Goal: Information Seeking & Learning: Learn about a topic

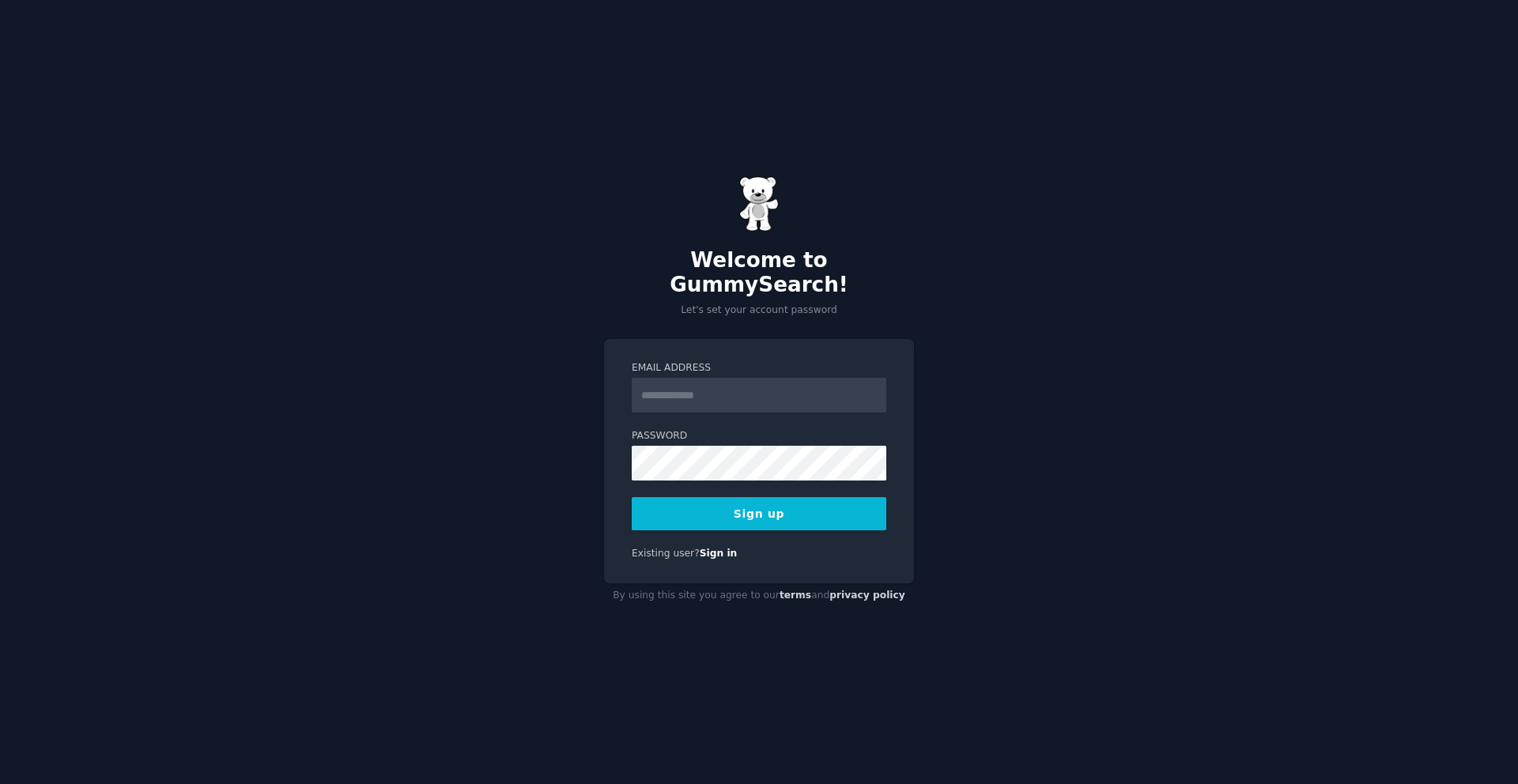
click at [712, 387] on input "Email Address" at bounding box center [759, 395] width 255 height 35
type input "**********"
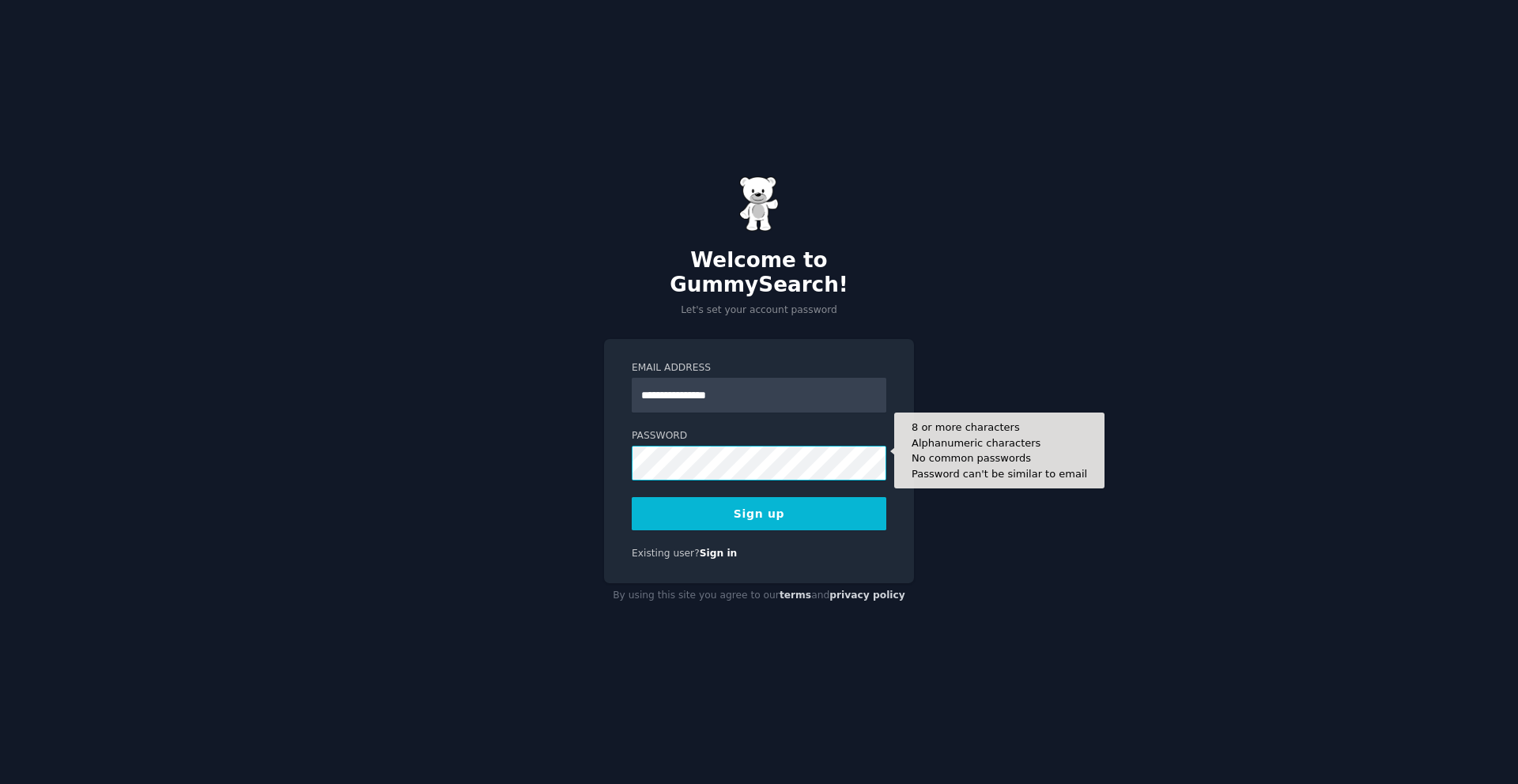
click at [632, 497] on button "Sign up" at bounding box center [759, 513] width 255 height 33
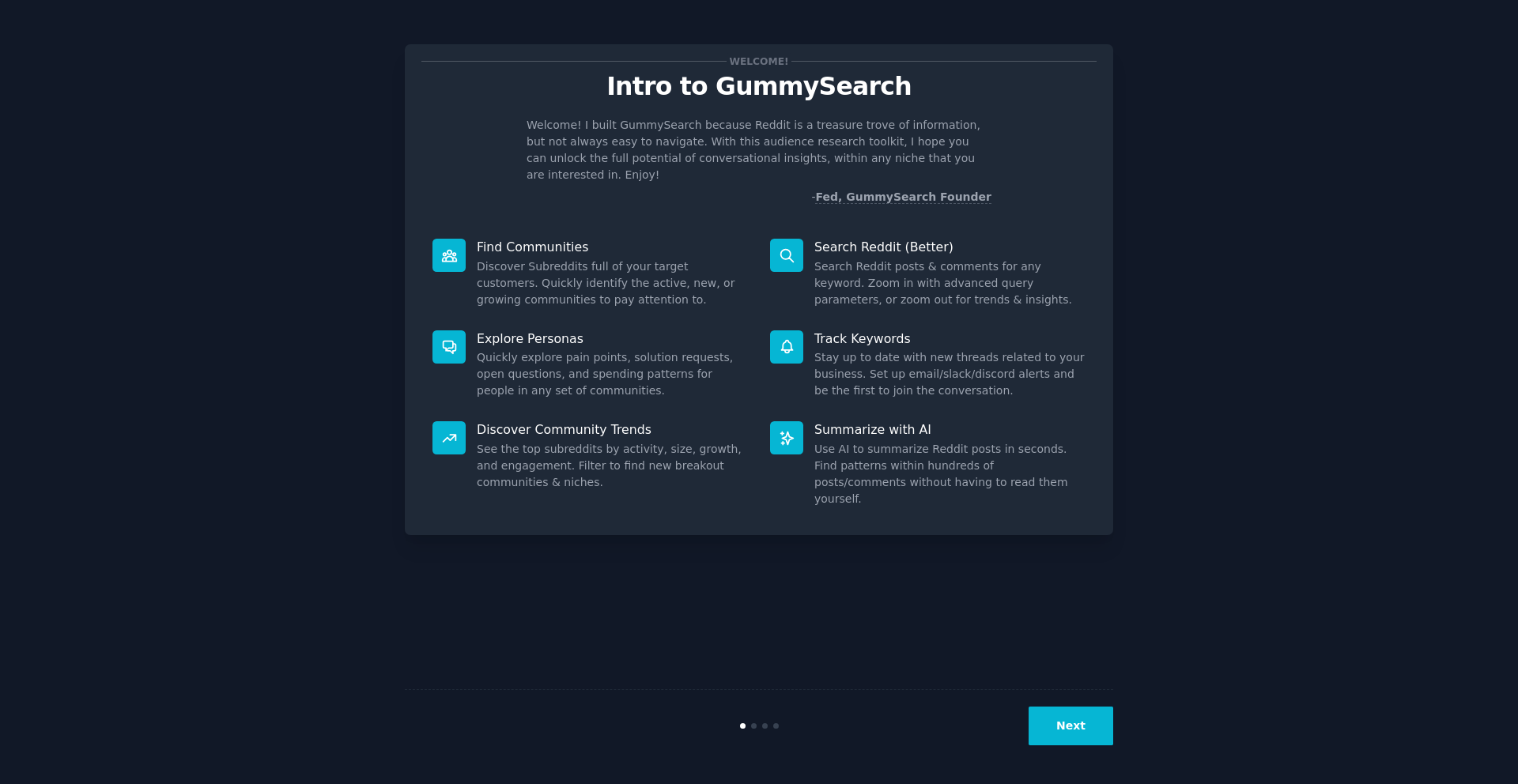
click at [1074, 729] on button "Next" at bounding box center [1071, 725] width 85 height 39
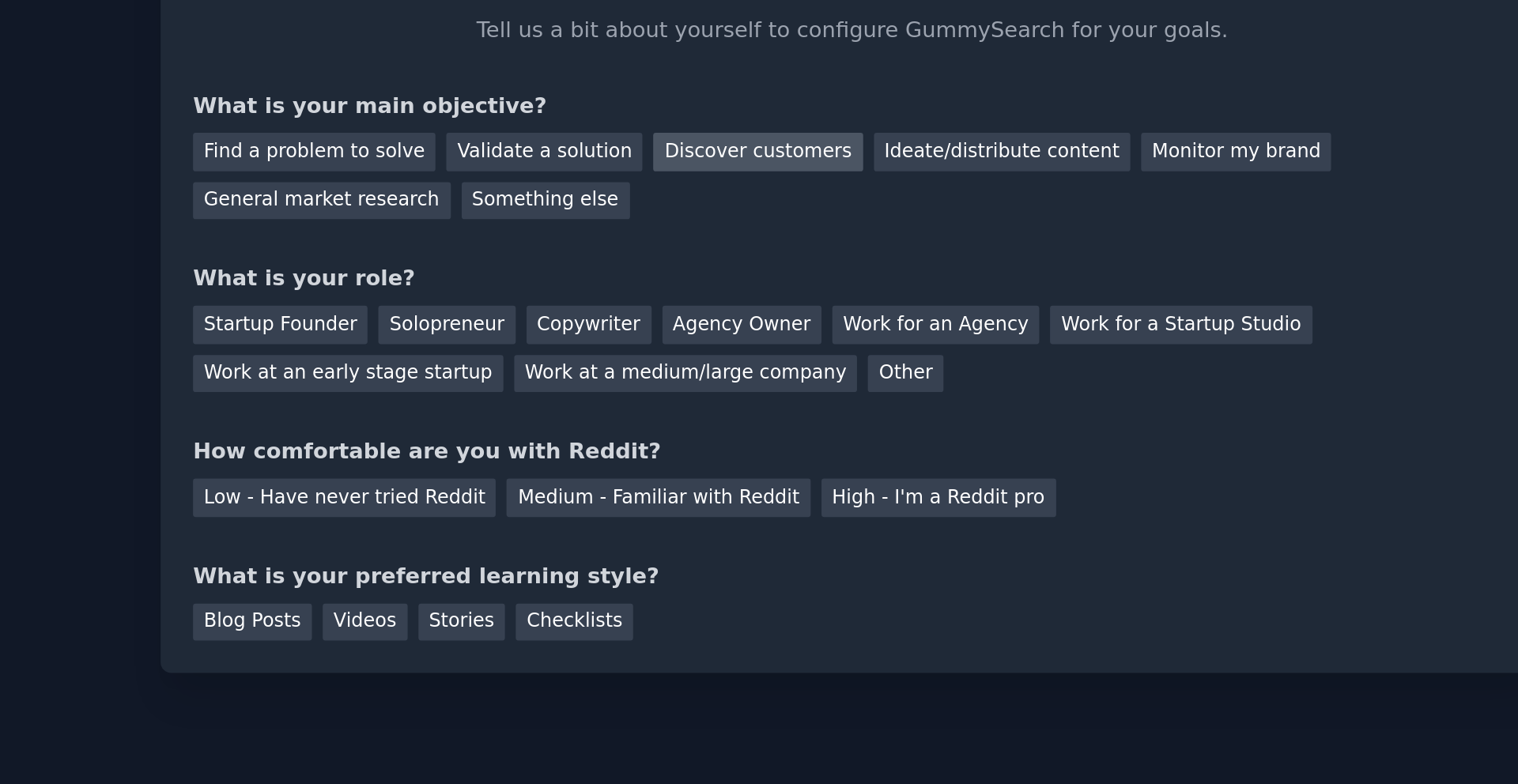
click at [697, 188] on div "Discover customers" at bounding box center [710, 181] width 106 height 20
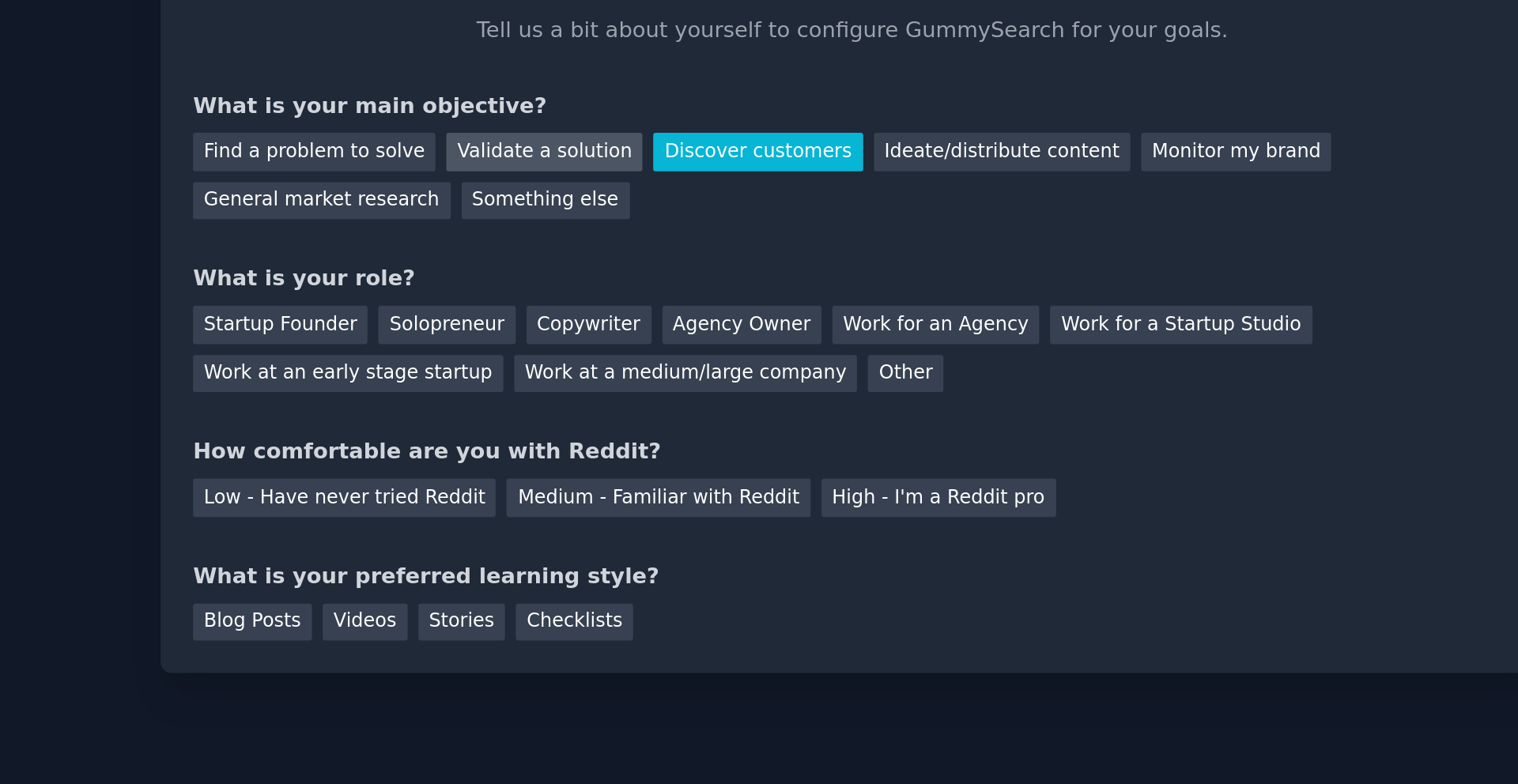
click at [590, 184] on div "Validate a solution" at bounding box center [601, 181] width 101 height 20
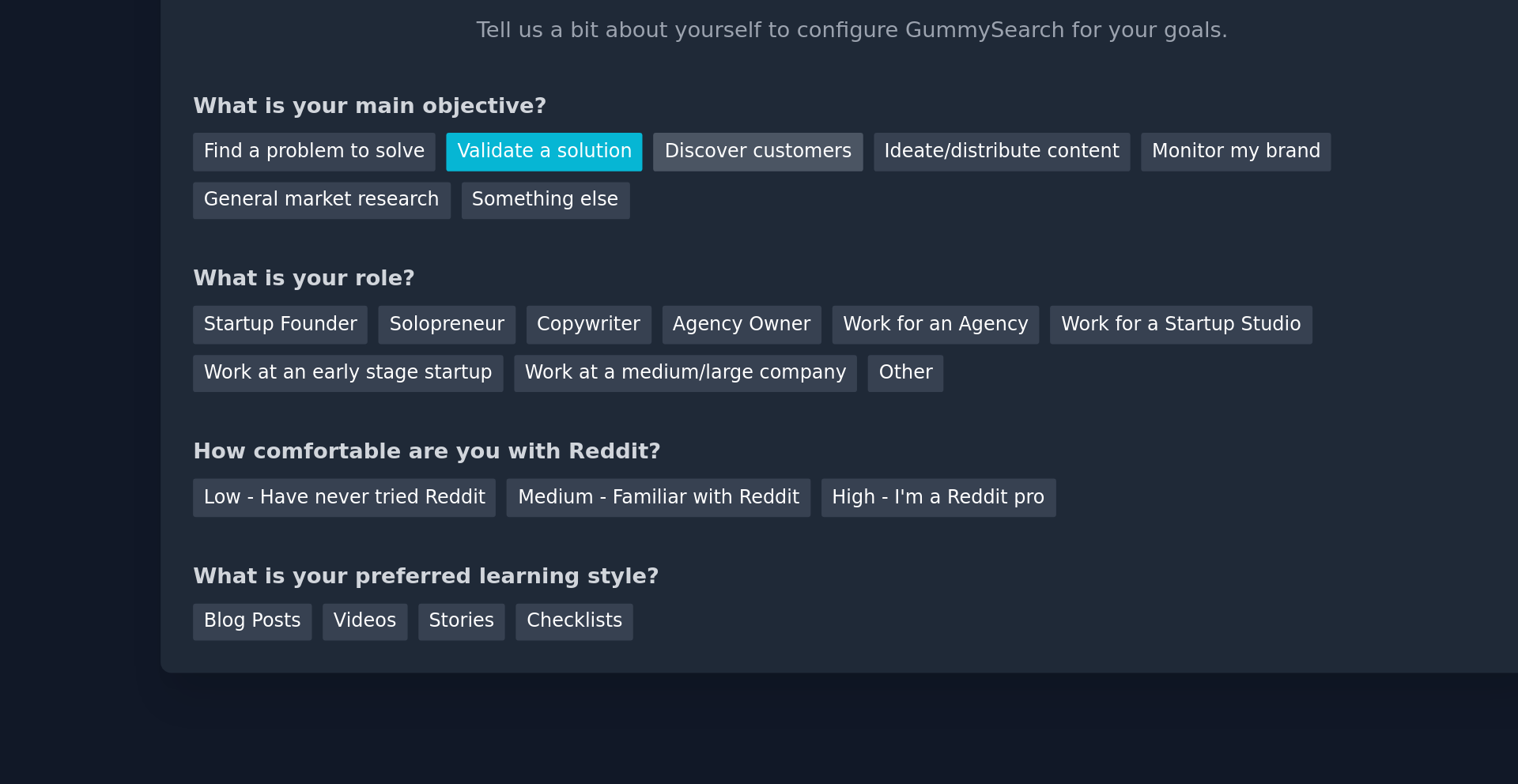
click at [704, 181] on div "Discover customers" at bounding box center [710, 181] width 106 height 20
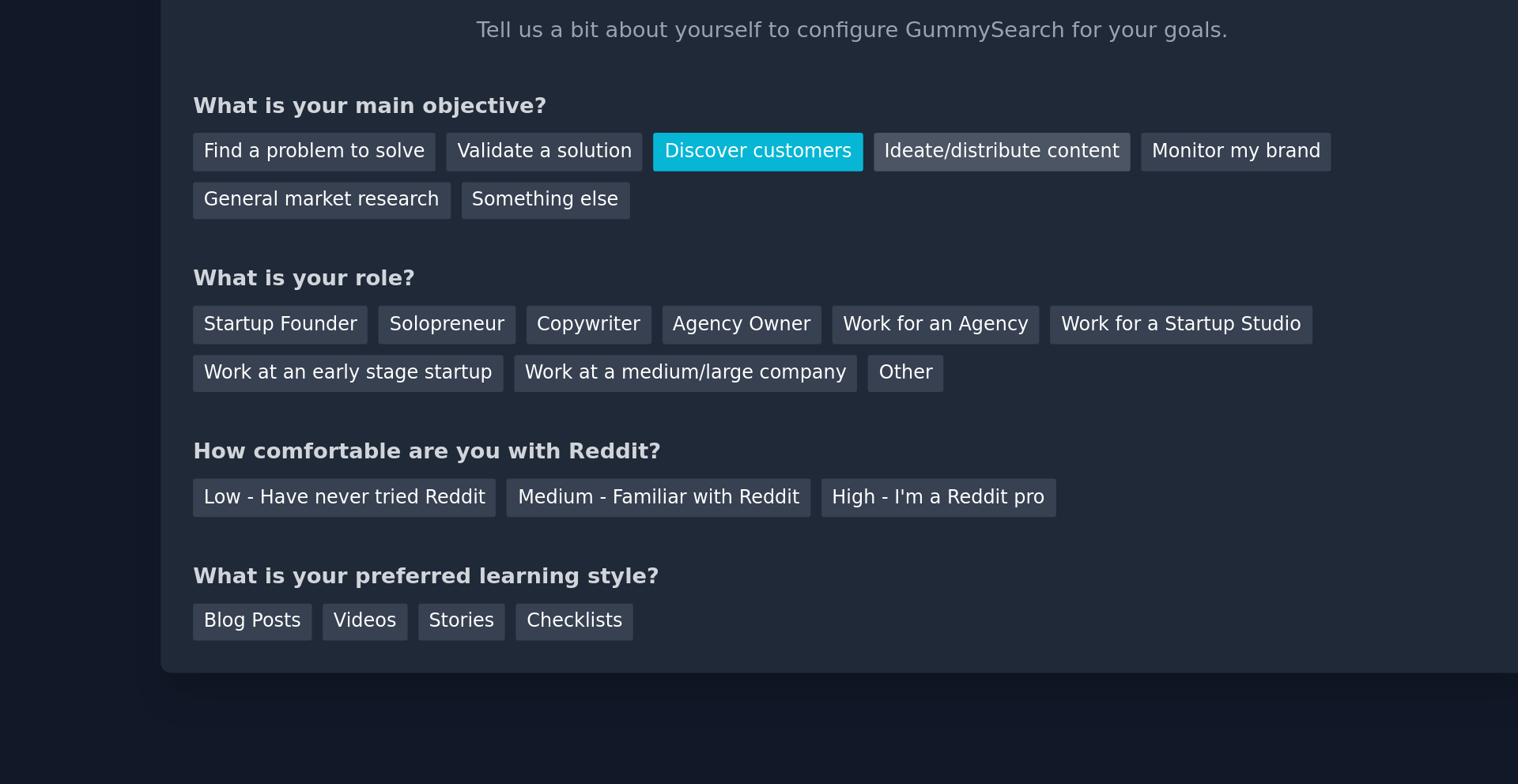
click at [791, 188] on div "Ideate/distribute content" at bounding box center [836, 181] width 132 height 20
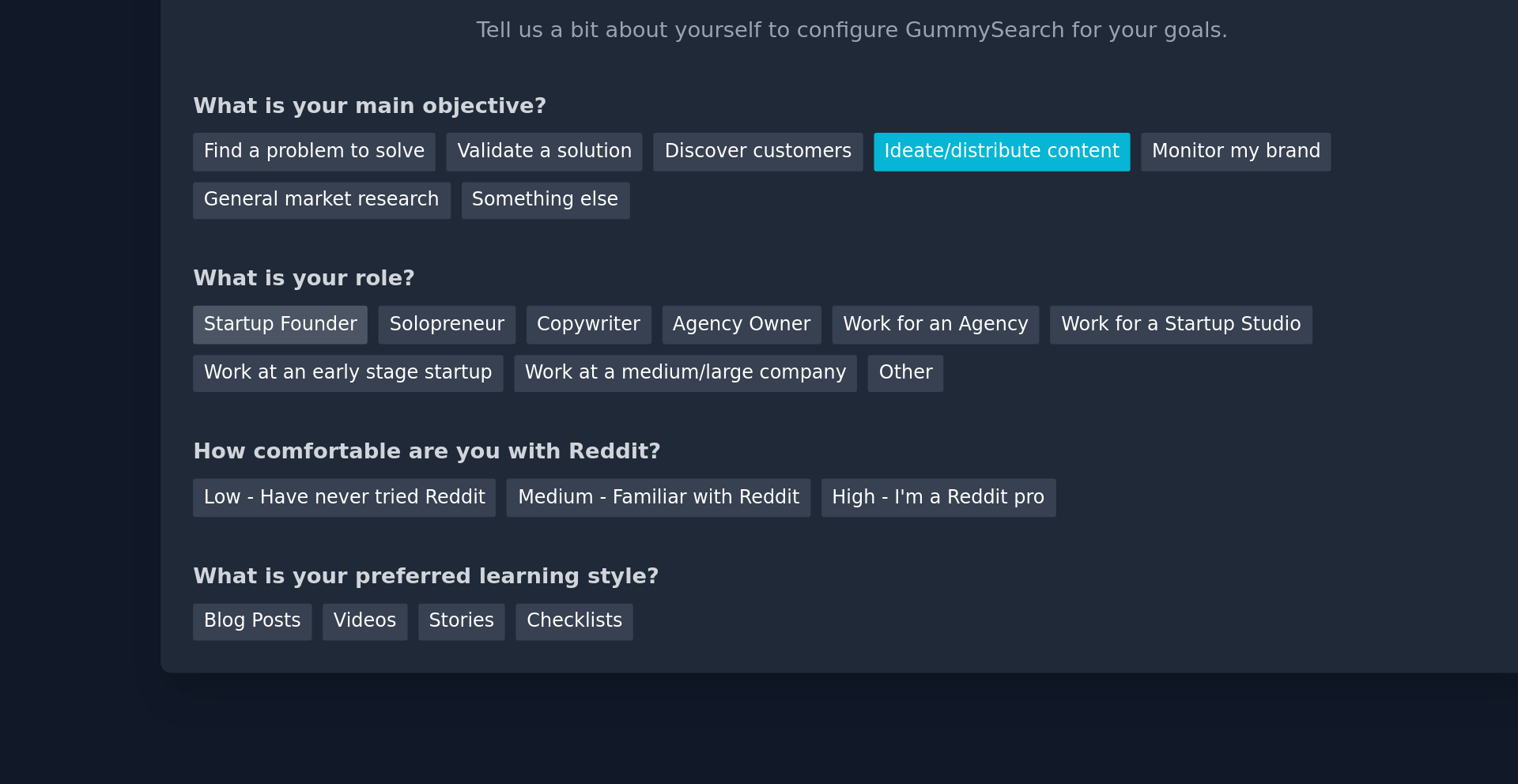
click at [483, 271] on div "Startup Founder" at bounding box center [466, 270] width 89 height 20
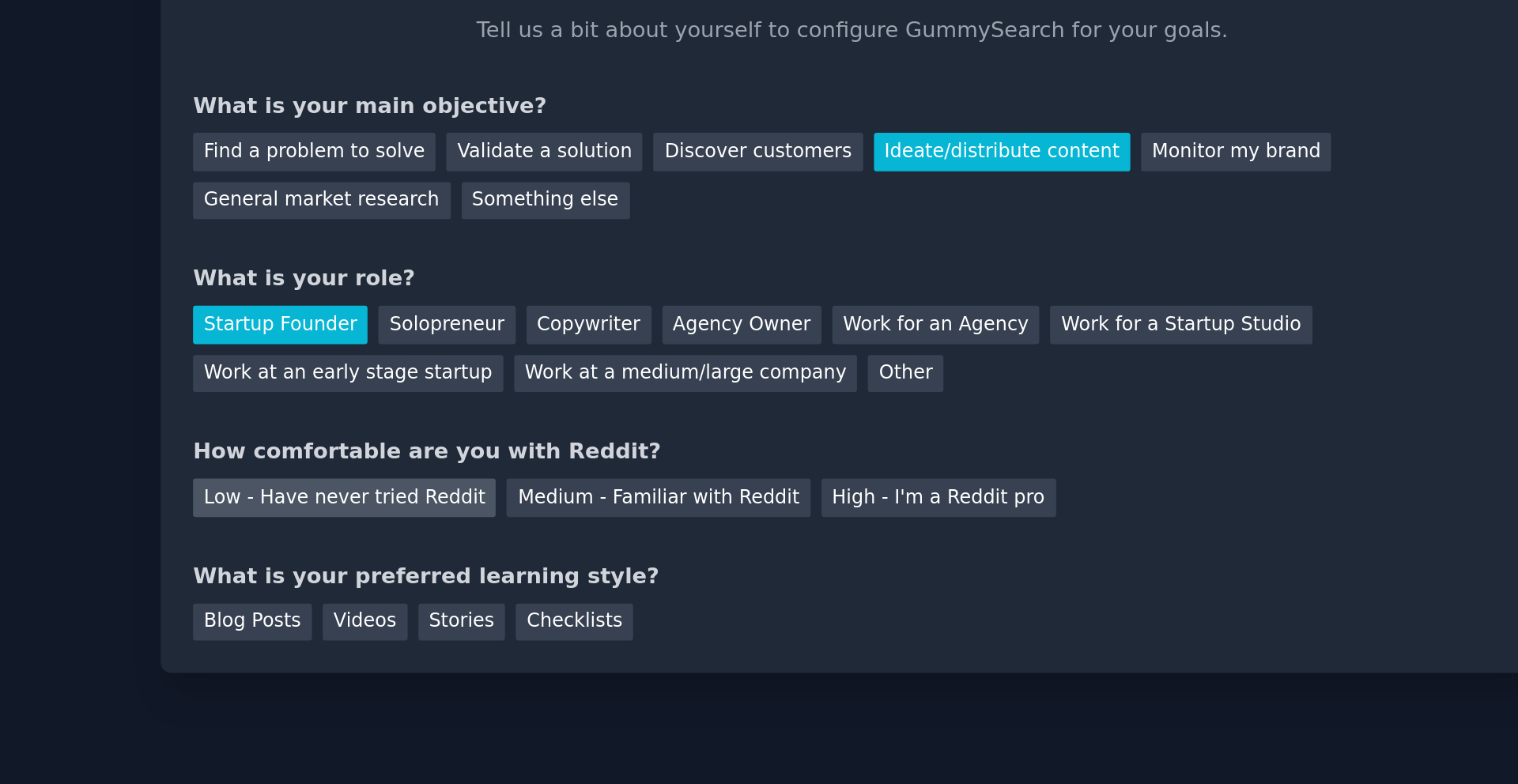
click at [531, 366] on div "Low - Have never tried Reddit" at bounding box center [498, 359] width 155 height 20
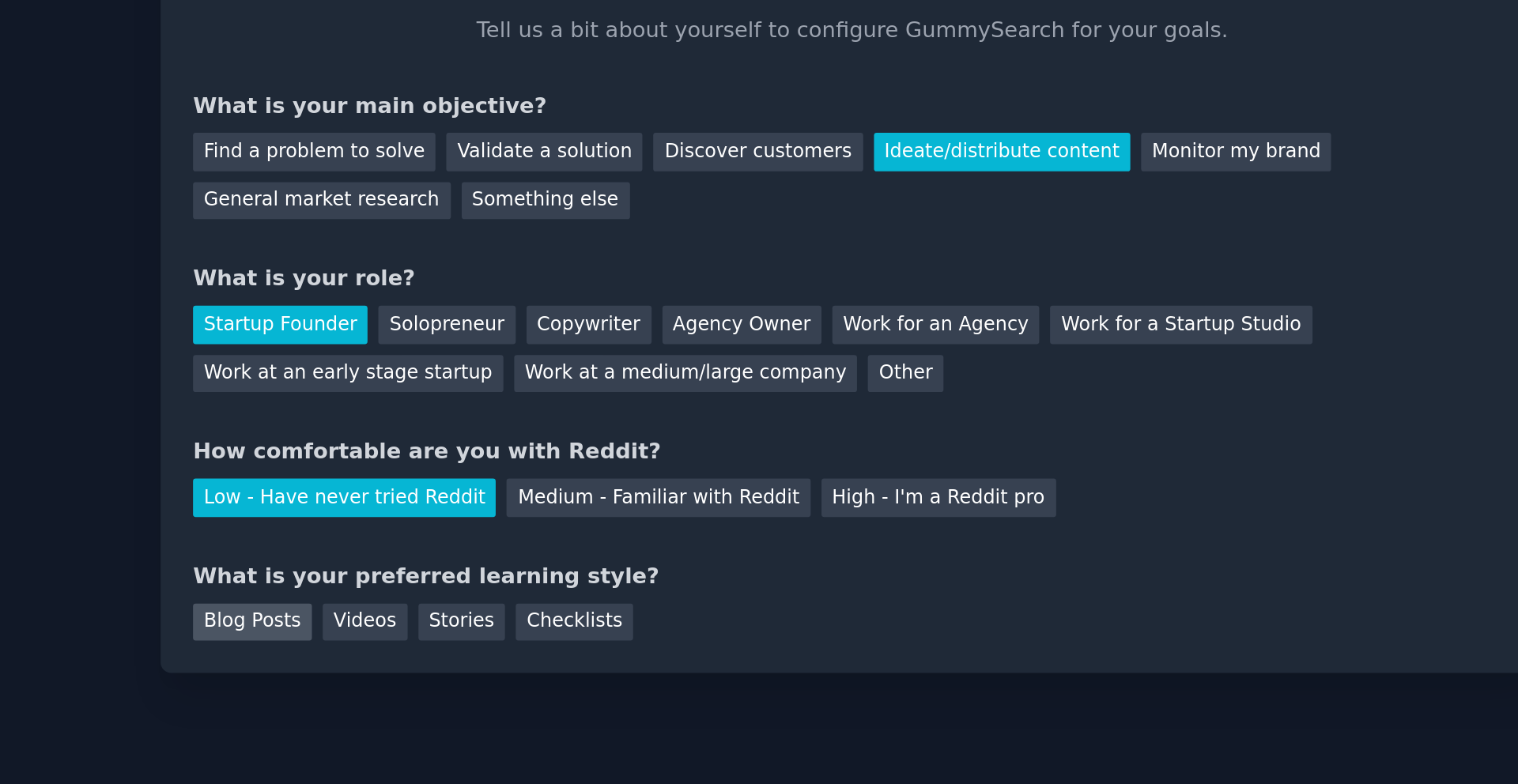
click at [446, 429] on div "Blog Posts" at bounding box center [451, 423] width 61 height 20
click at [494, 422] on div "Videos" at bounding box center [510, 423] width 43 height 20
click at [462, 425] on div "Blog Posts" at bounding box center [451, 423] width 61 height 20
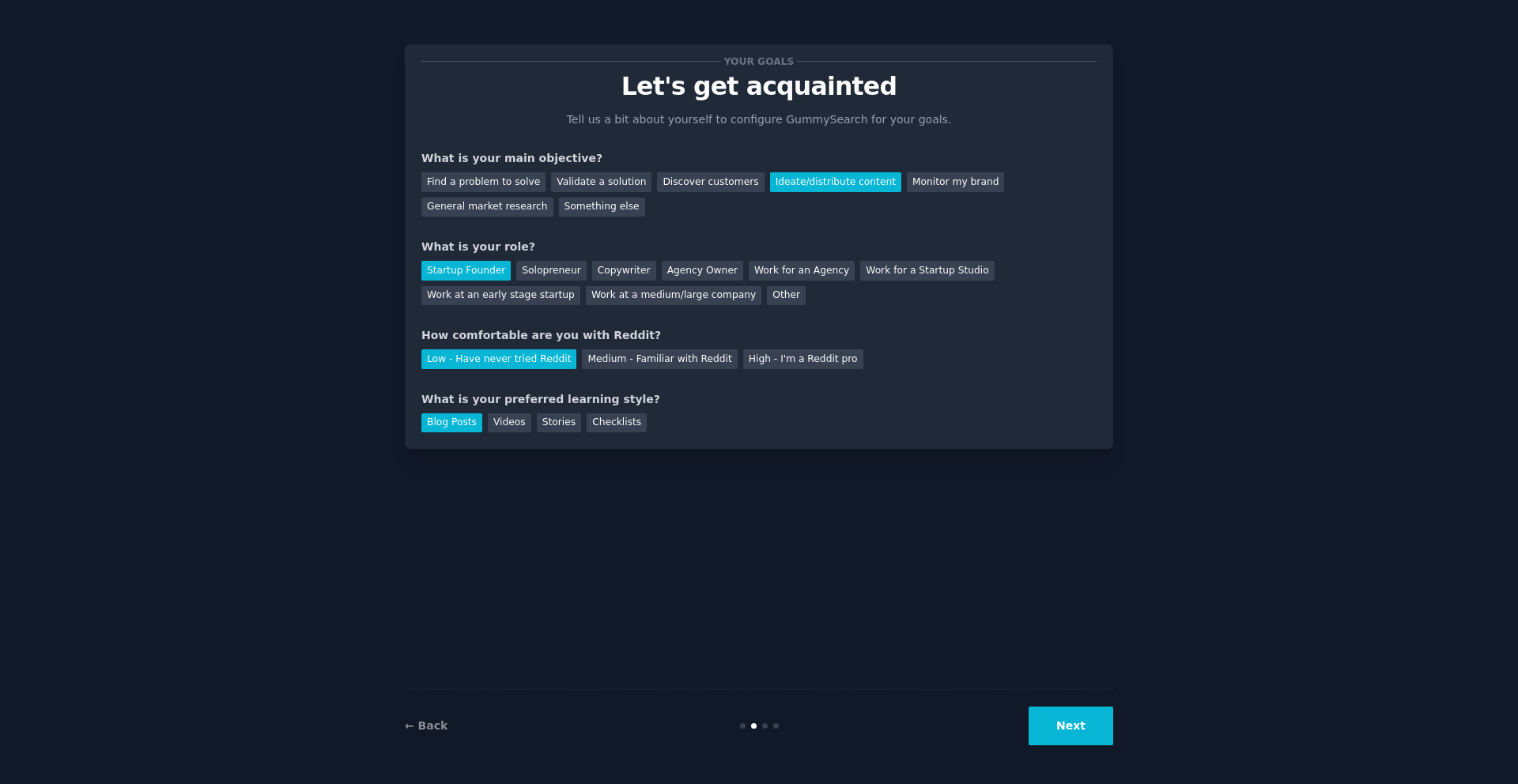
click at [1083, 726] on button "Next" at bounding box center [1071, 725] width 85 height 39
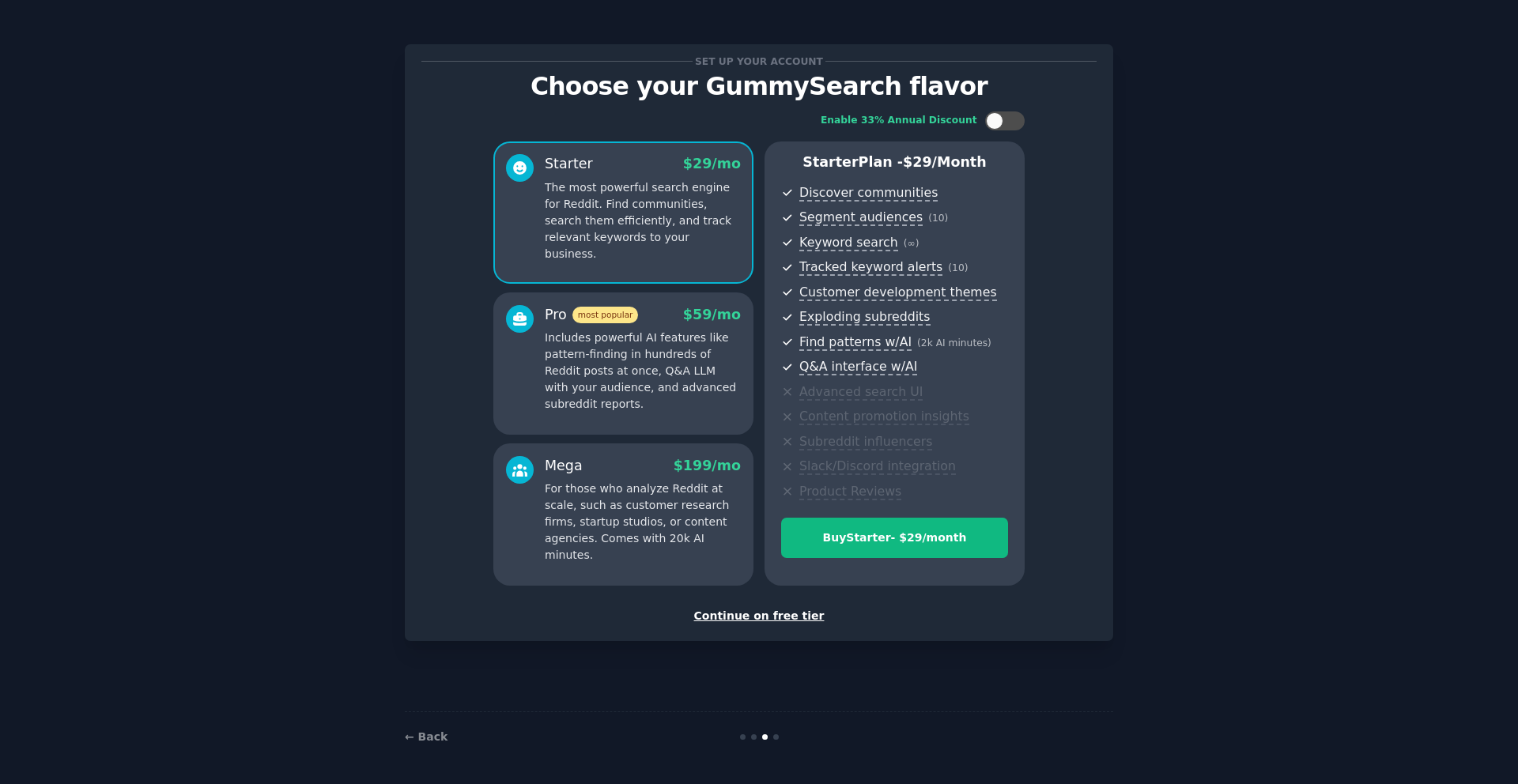
click at [652, 368] on p "Includes powerful AI features like pattern-finding in hundreds of Reddit posts …" at bounding box center [642, 371] width 196 height 83
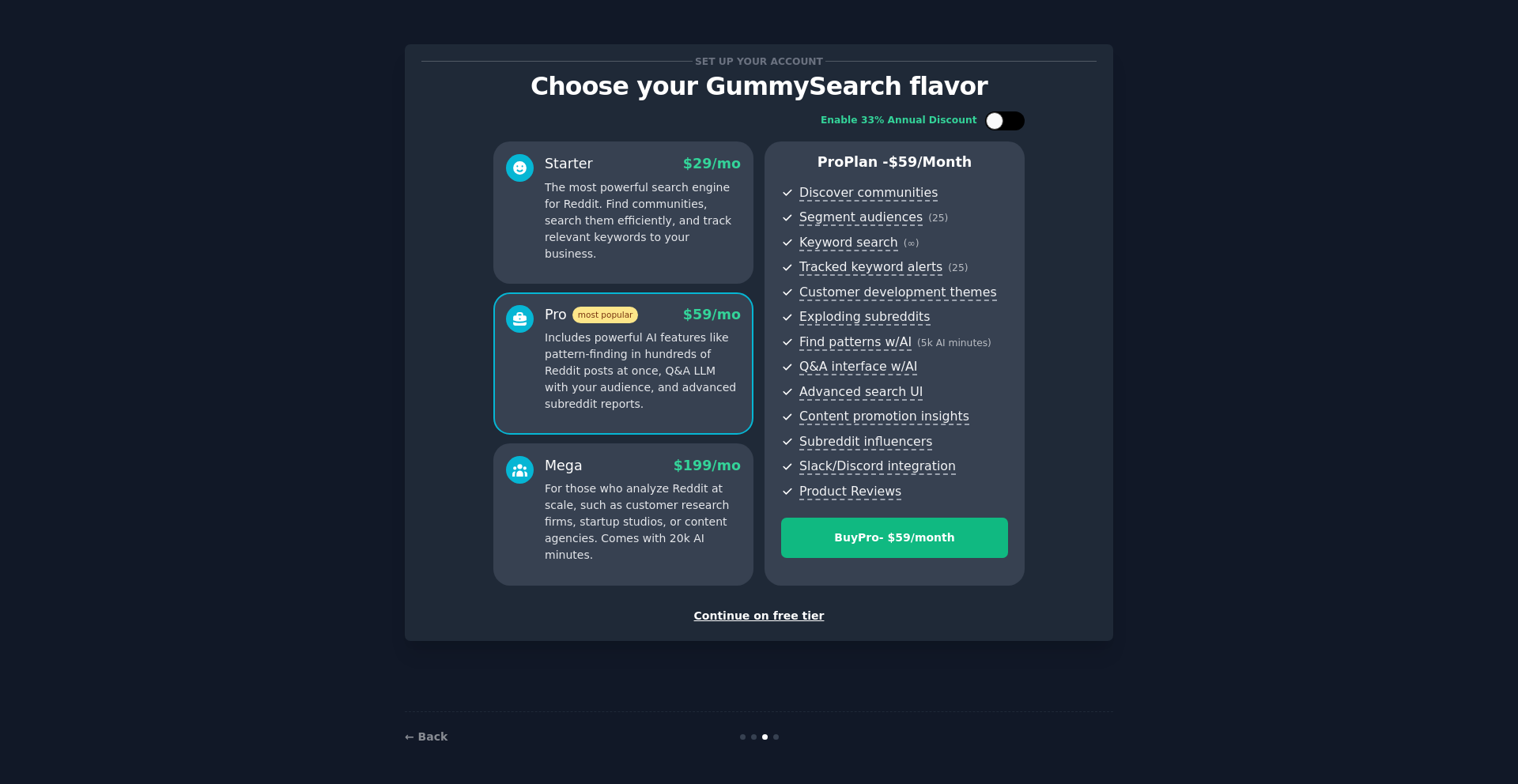
click at [1003, 123] on div at bounding box center [994, 120] width 17 height 17
click at [1003, 123] on div at bounding box center [1004, 121] width 40 height 19
checkbox input "false"
click at [756, 615] on div "Continue on free tier" at bounding box center [759, 616] width 675 height 17
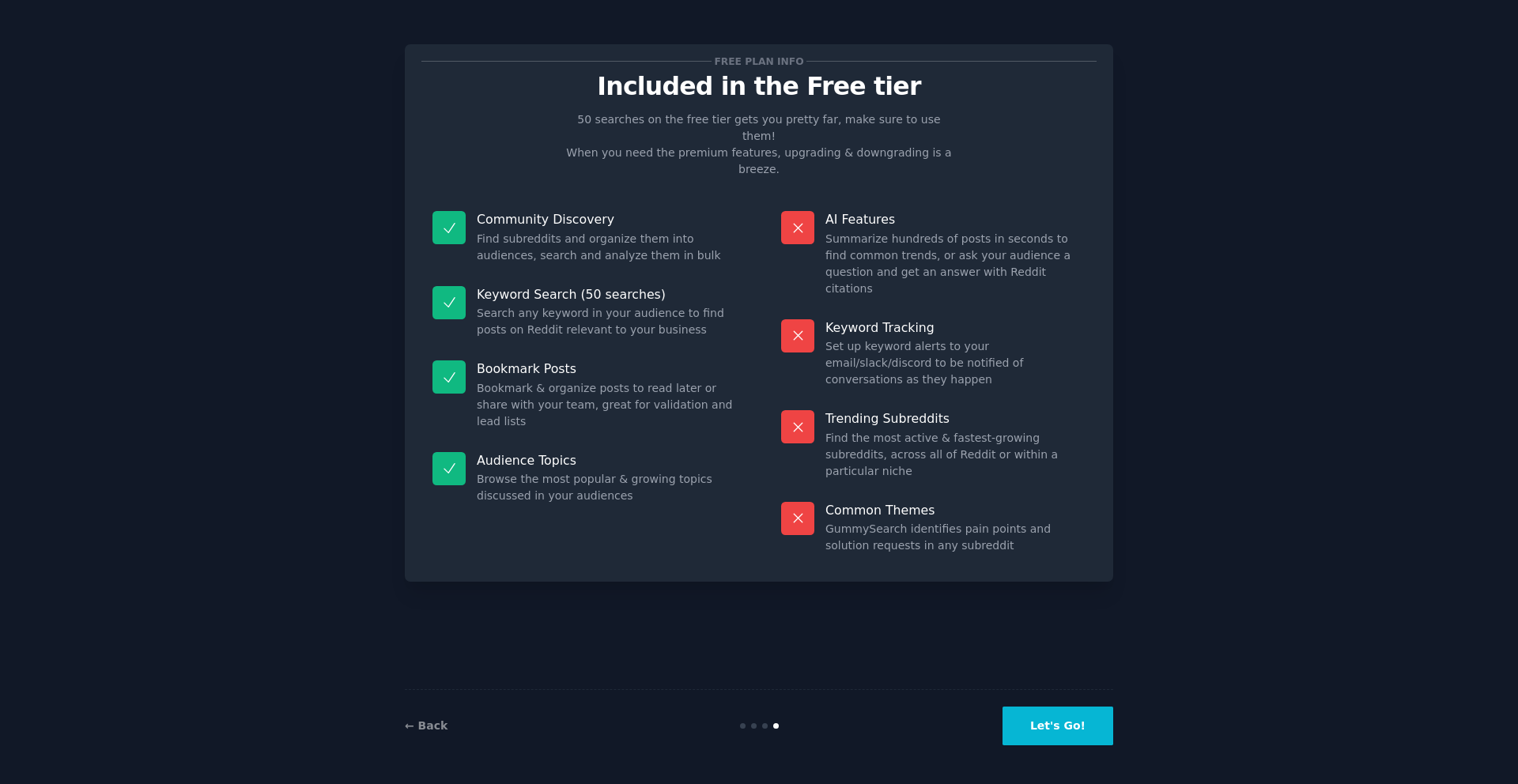
click at [1080, 726] on button "Let's Go!" at bounding box center [1058, 725] width 111 height 39
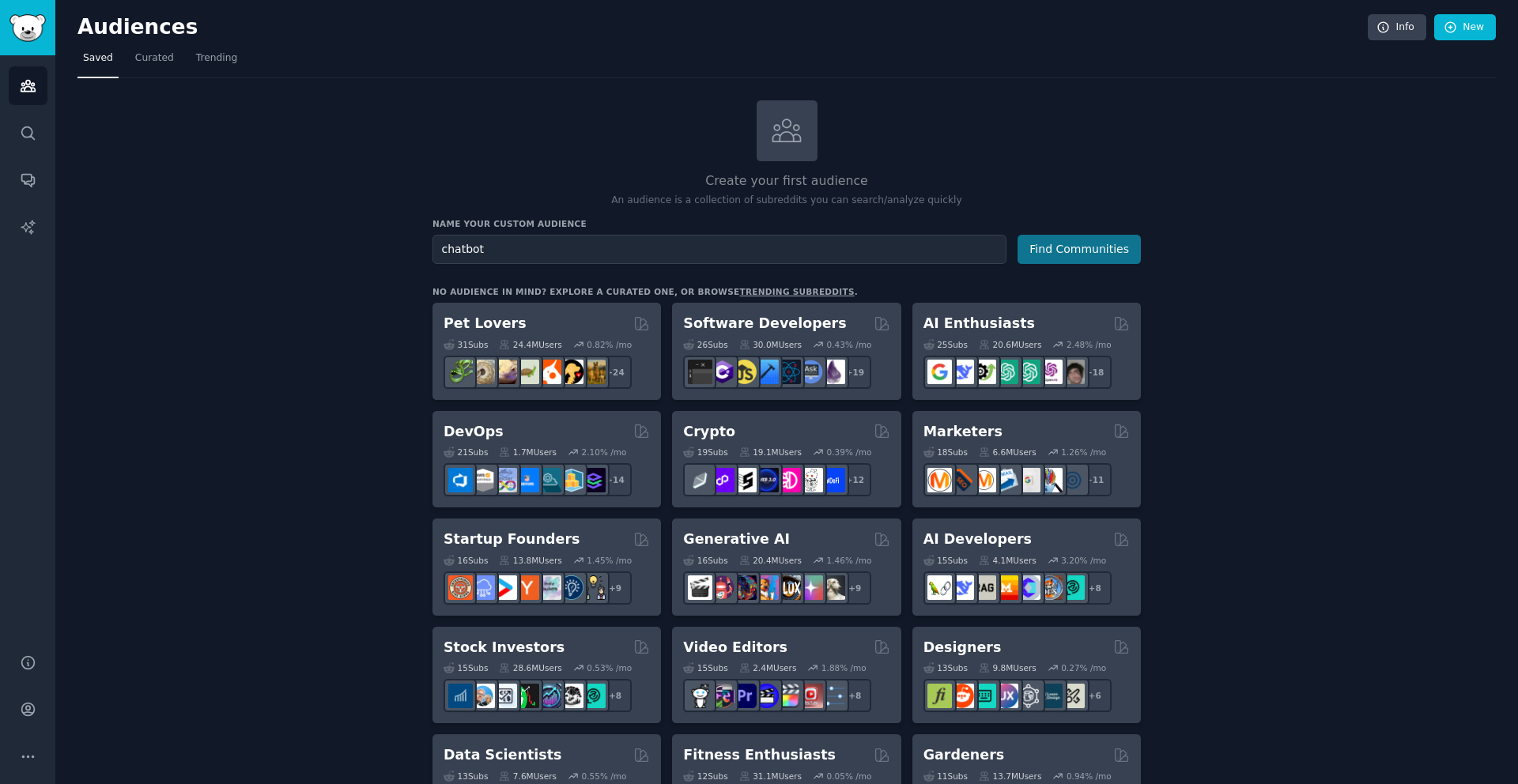
type input "chatbot"
click at [1069, 245] on button "Find Communities" at bounding box center [1079, 249] width 123 height 29
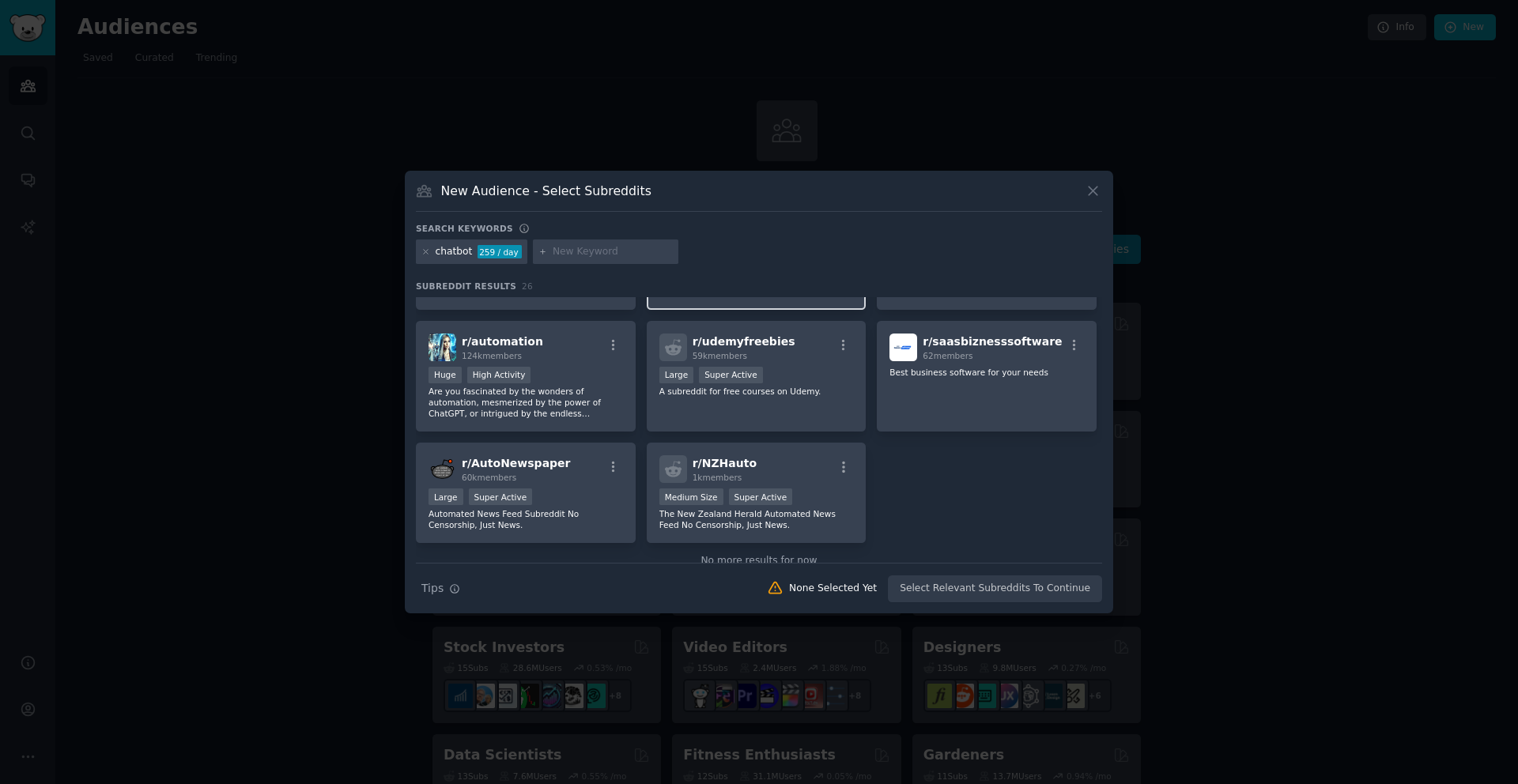
scroll to position [825, 0]
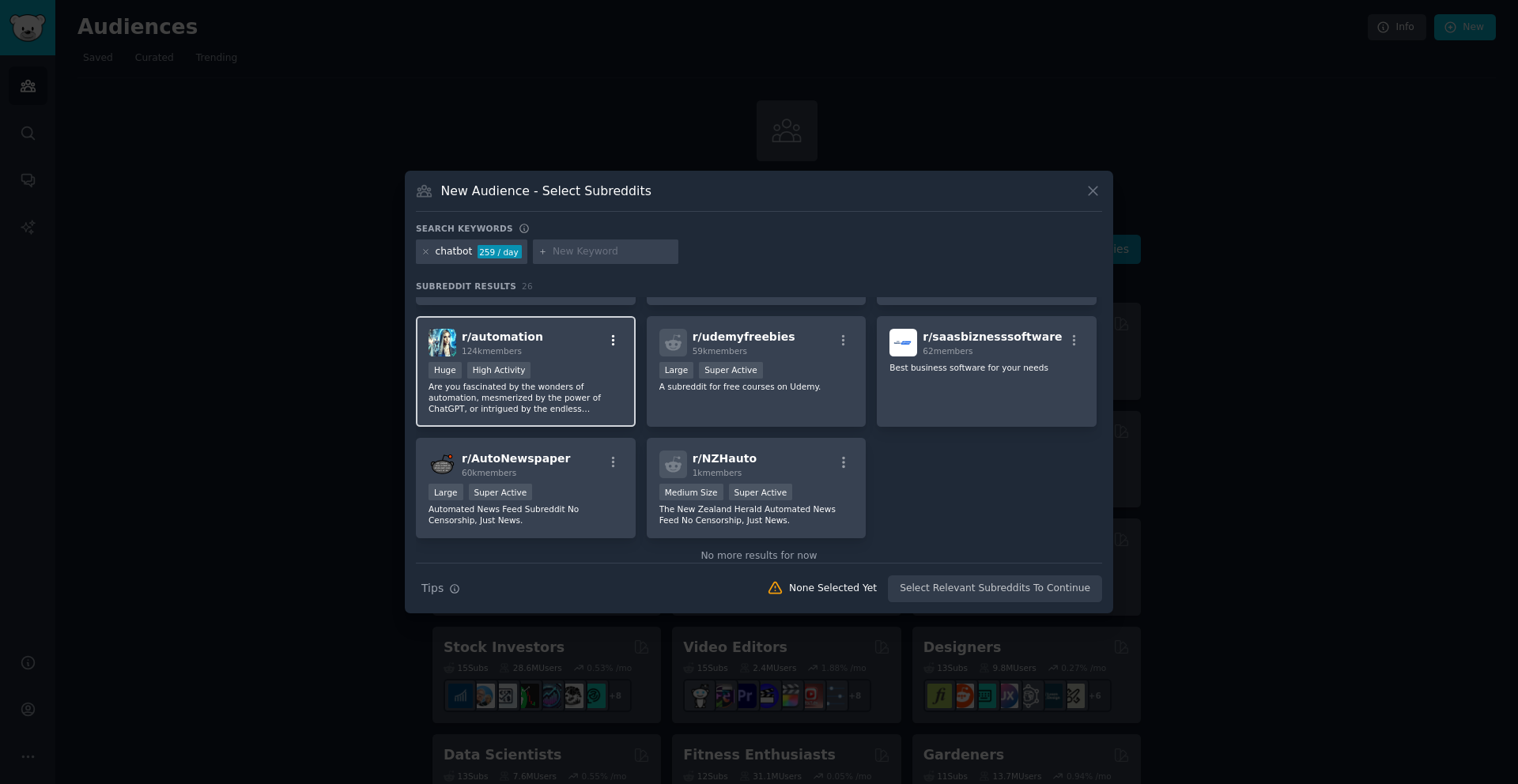
click at [608, 341] on icon "button" at bounding box center [613, 340] width 14 height 14
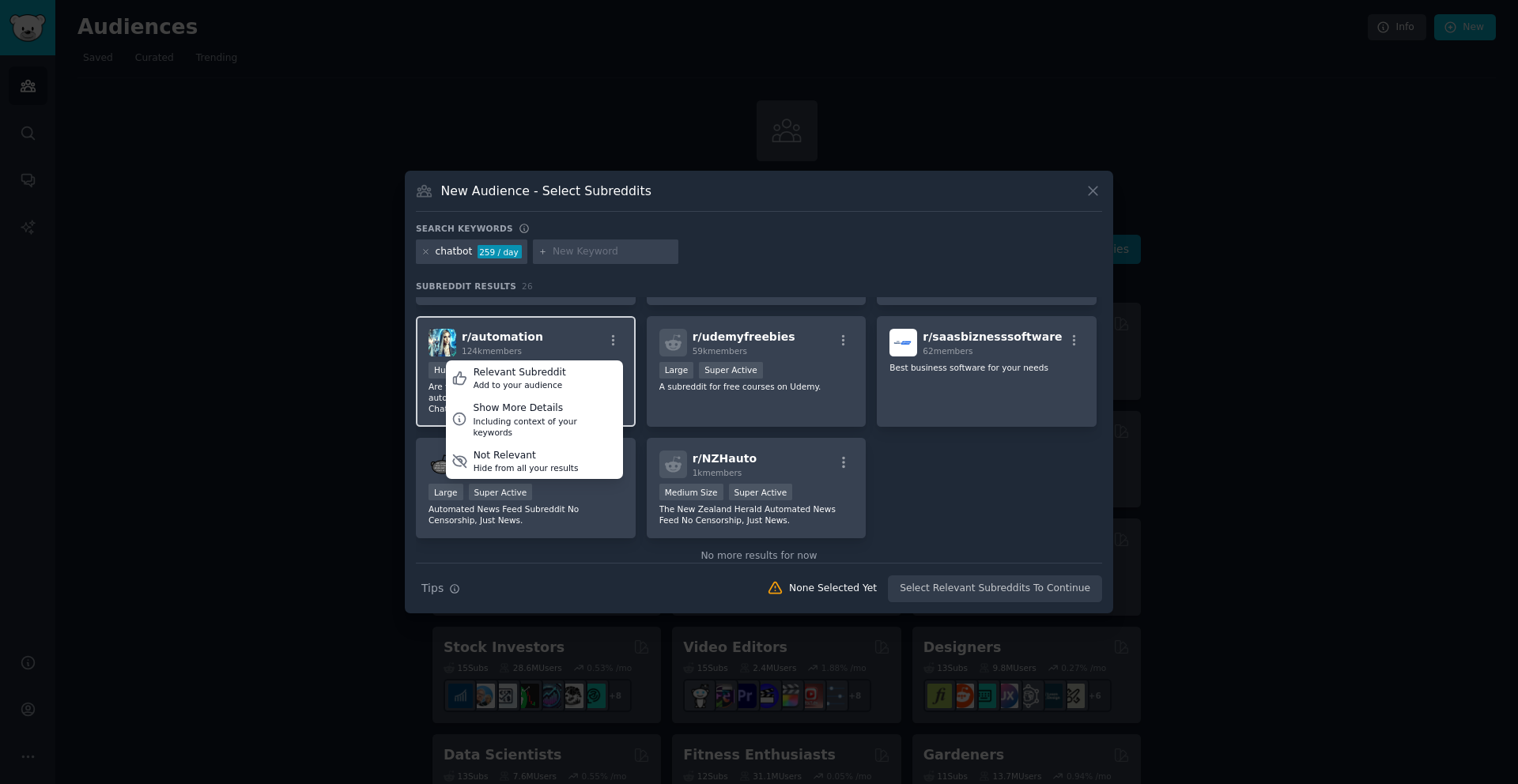
click at [575, 335] on div "r/ automation 124k members Relevant Subreddit Add to your audience Show More De…" at bounding box center [526, 342] width 195 height 27
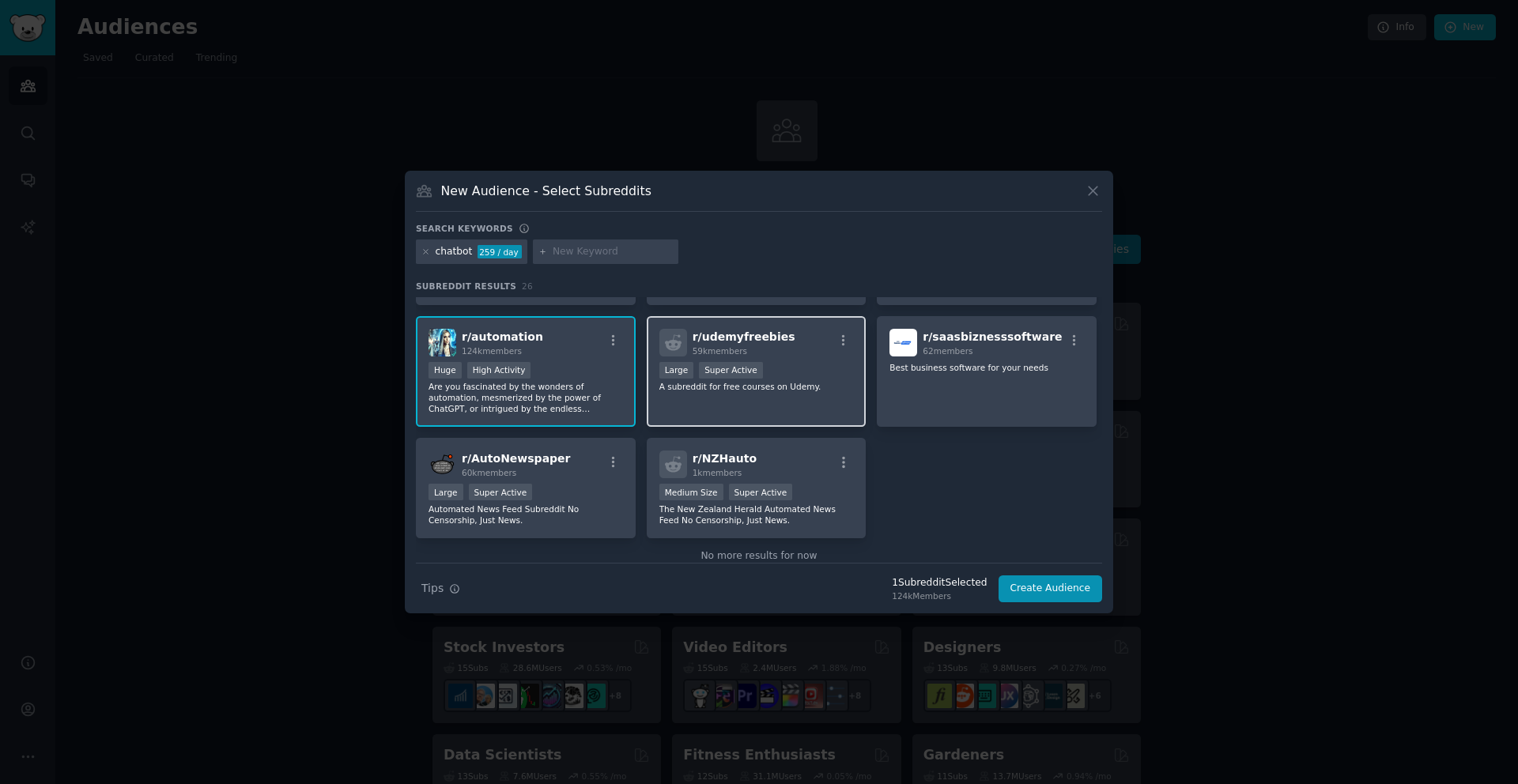
click at [845, 370] on div ">= 95th percentile for submissions / day Large Super Active" at bounding box center [756, 371] width 195 height 20
click at [818, 377] on div ">= 95th percentile for submissions / day Large Super Active" at bounding box center [756, 371] width 195 height 20
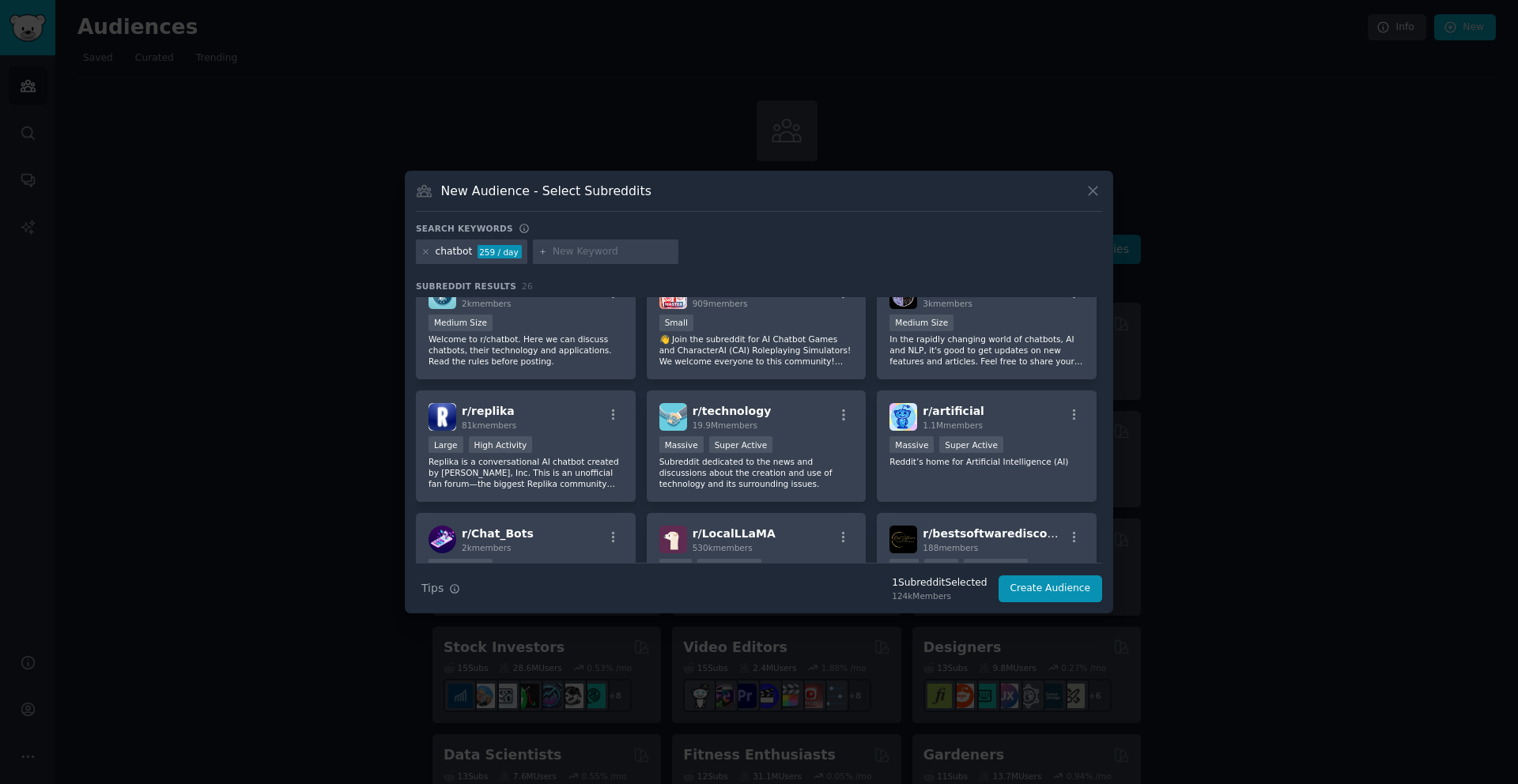
scroll to position [0, 0]
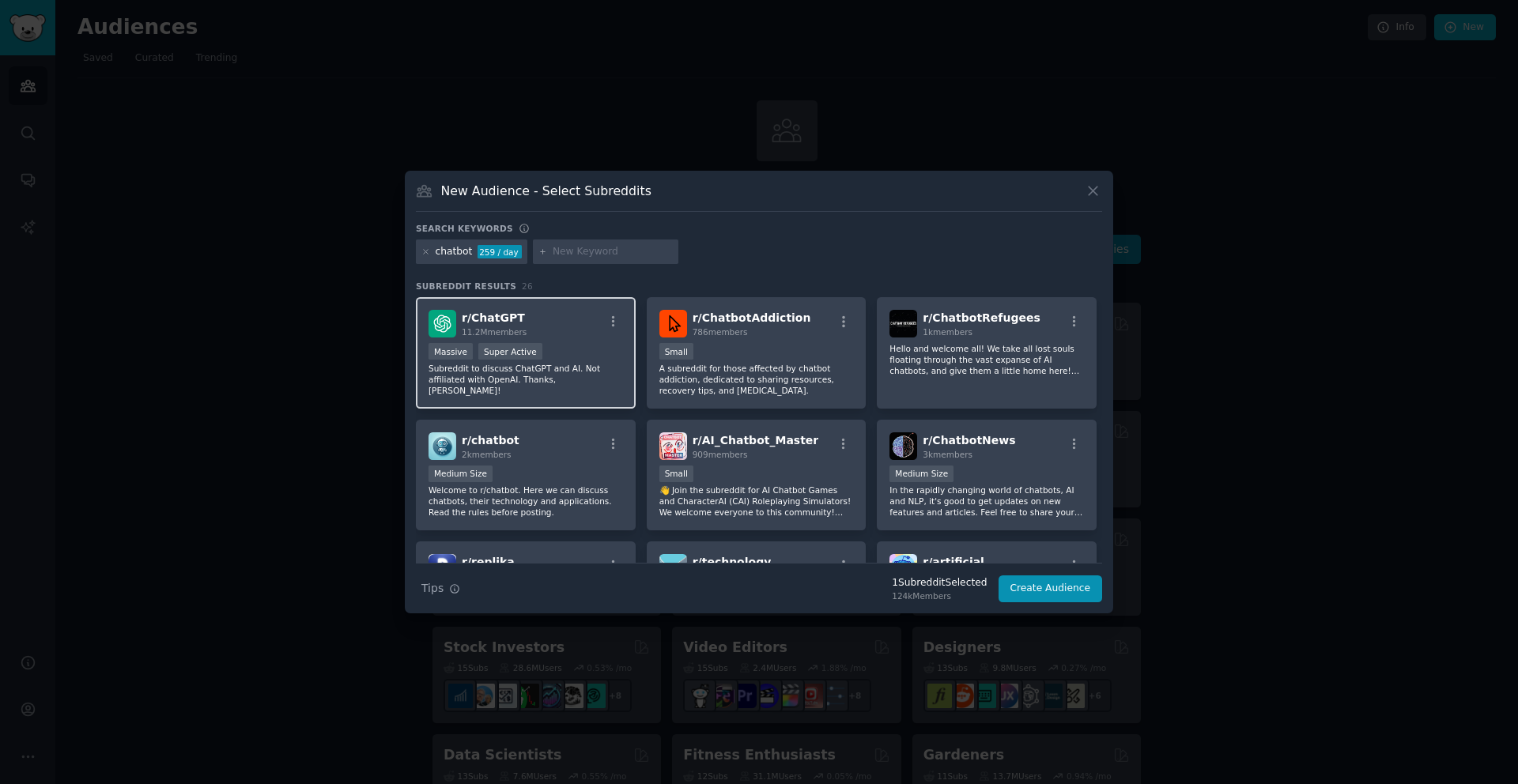
click at [610, 355] on div ">= 95th percentile for submissions / day Massive Super Active" at bounding box center [526, 353] width 195 height 20
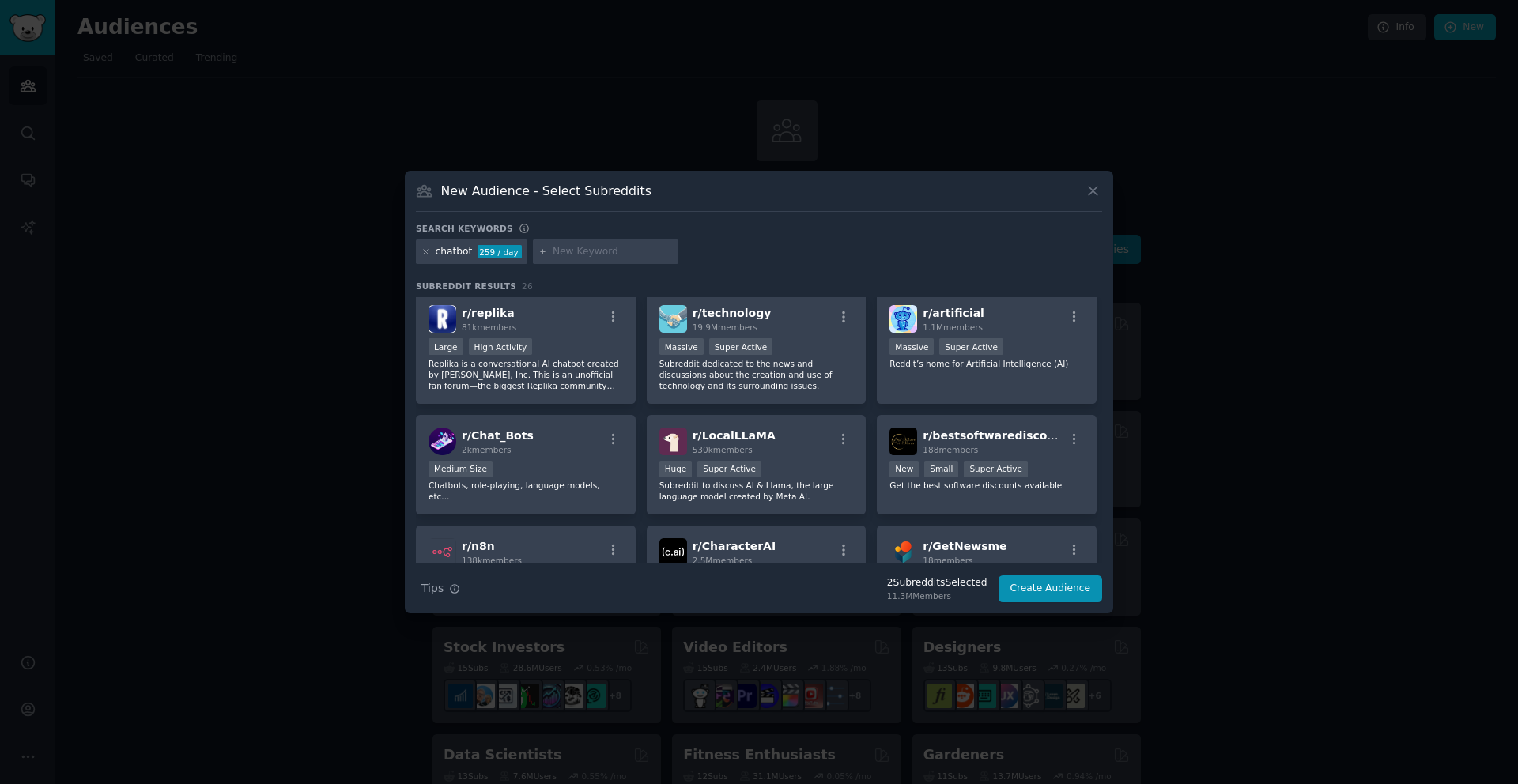
scroll to position [252, 0]
click at [817, 381] on p "Subreddit dedicated to the news and discussions about the creation and use of t…" at bounding box center [756, 370] width 195 height 33
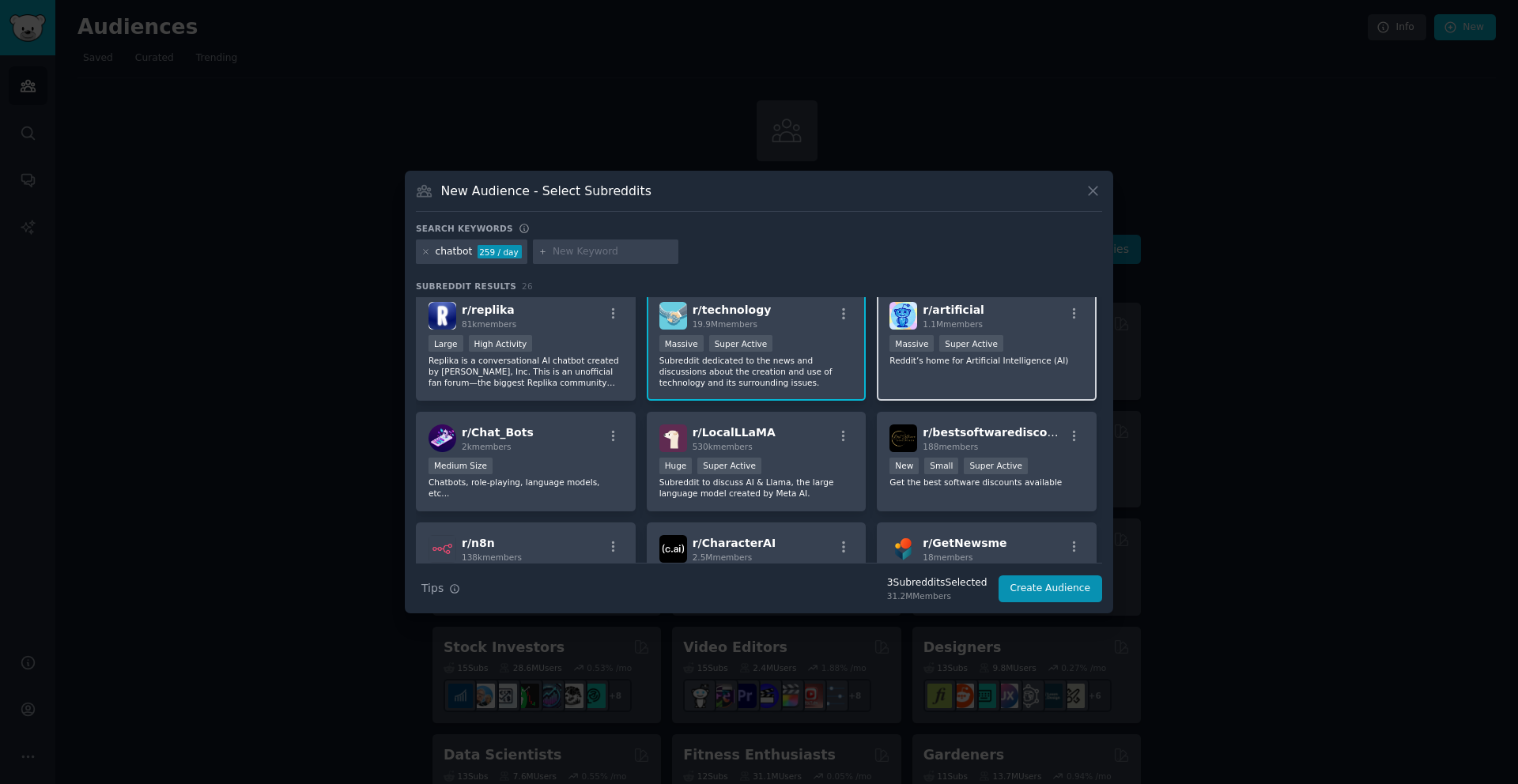
click at [928, 371] on div "r/ artificial 1.1M members Massive Super Active Reddit’s home for Artificial In…" at bounding box center [987, 345] width 220 height 112
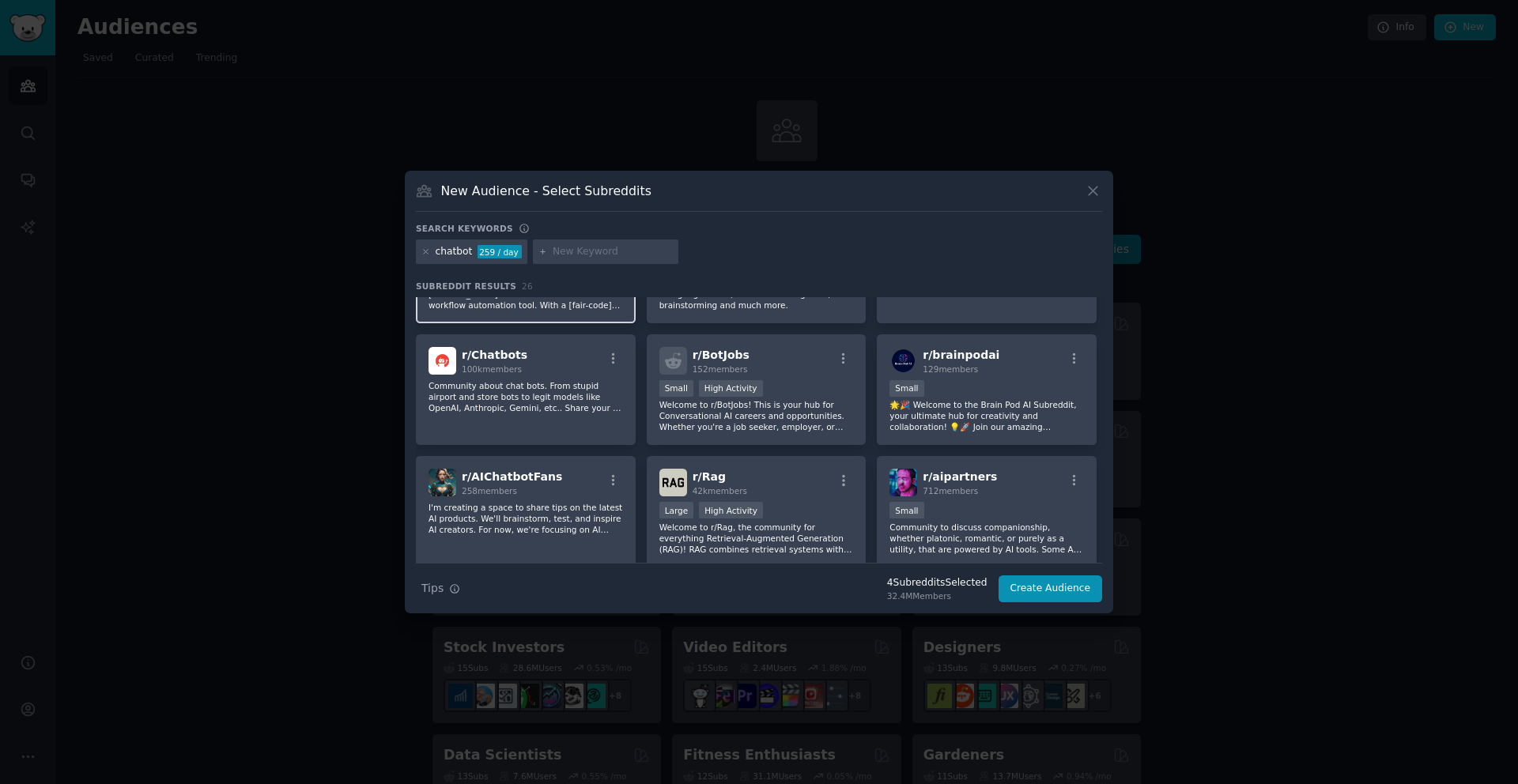
scroll to position [563, 0]
click at [579, 409] on p "Community about chat bots. From stupid airport and store bots to legit models l…" at bounding box center [526, 395] width 195 height 33
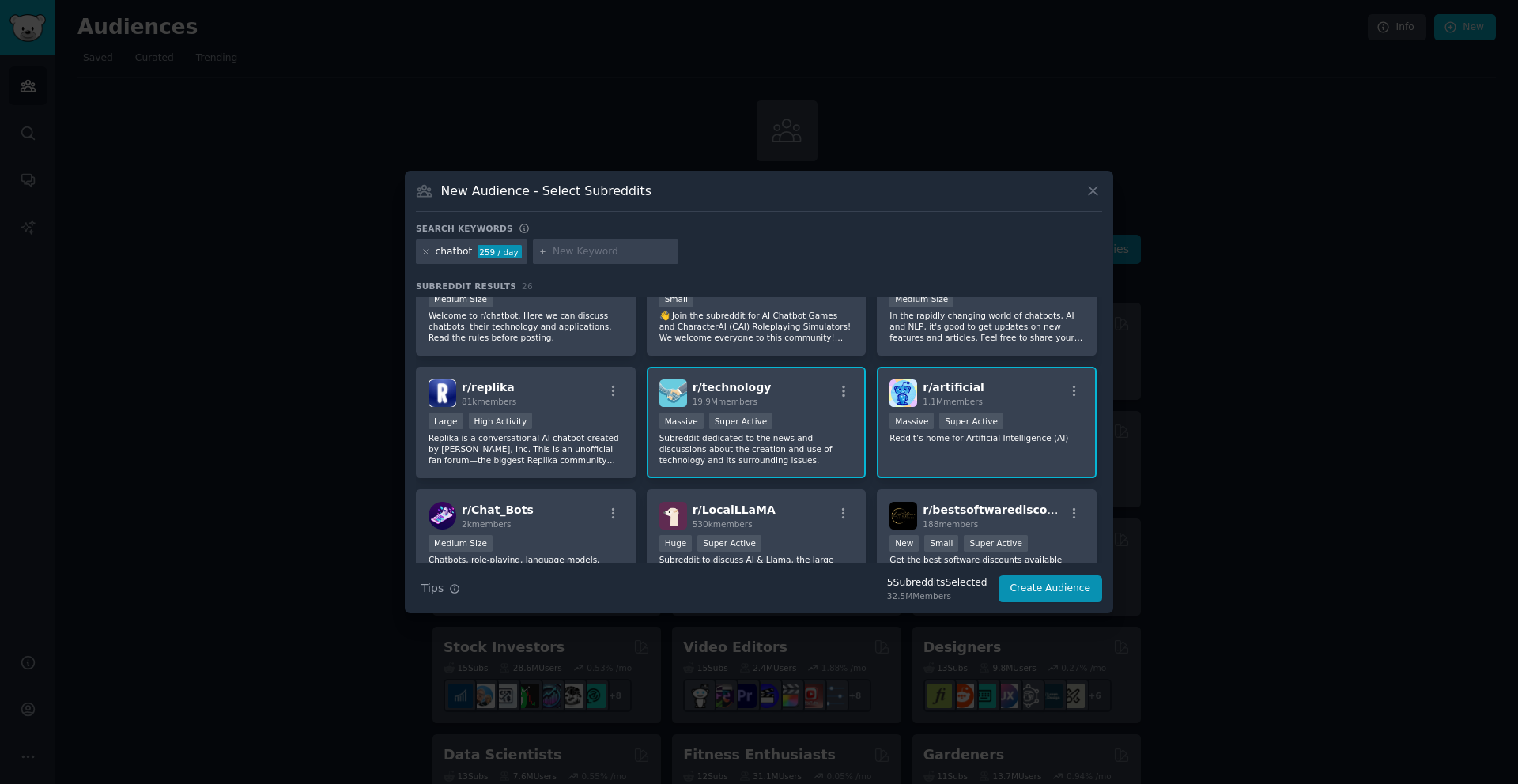
scroll to position [0, 0]
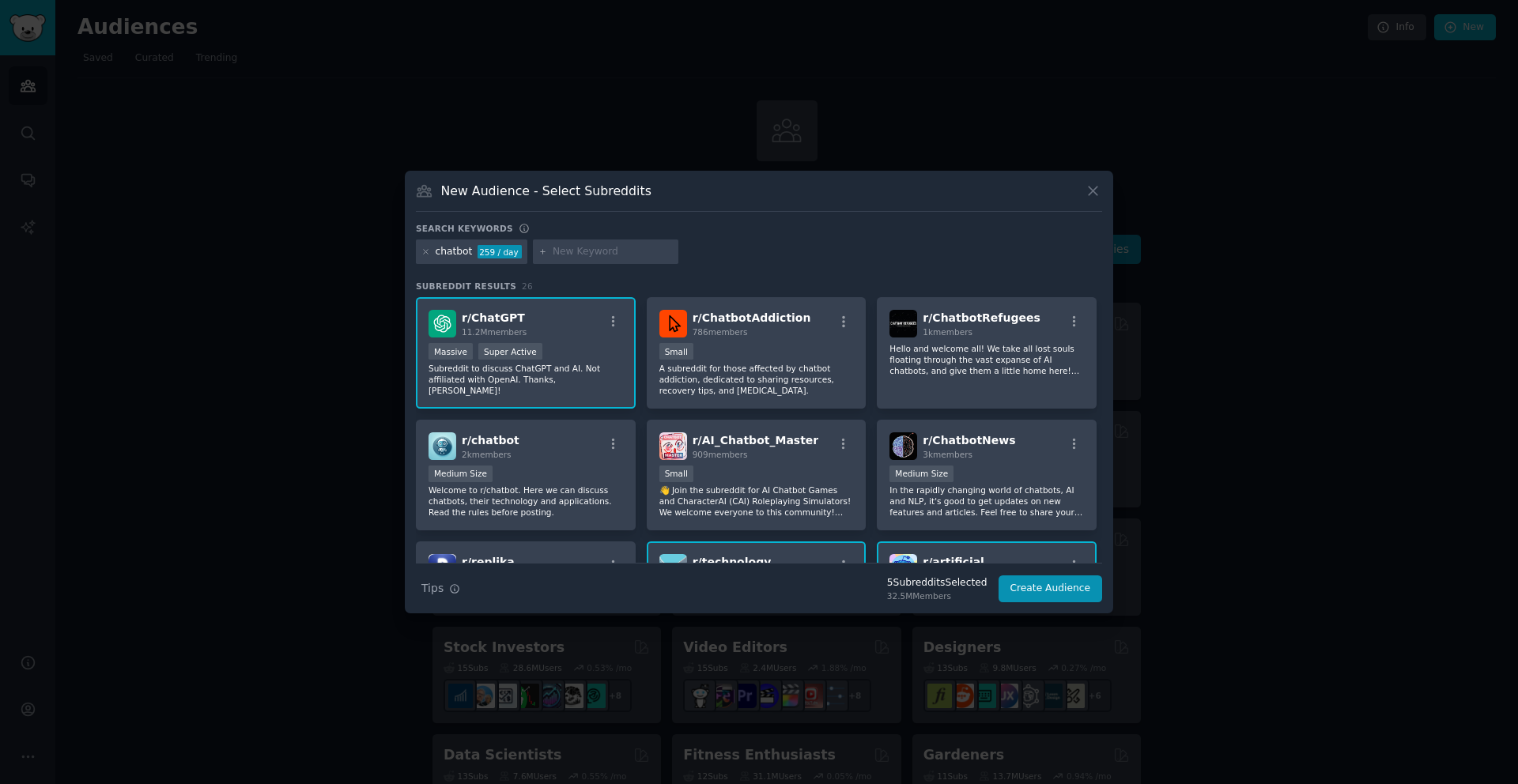
click at [619, 251] on input "text" at bounding box center [613, 252] width 120 height 14
type input "conversational ai"
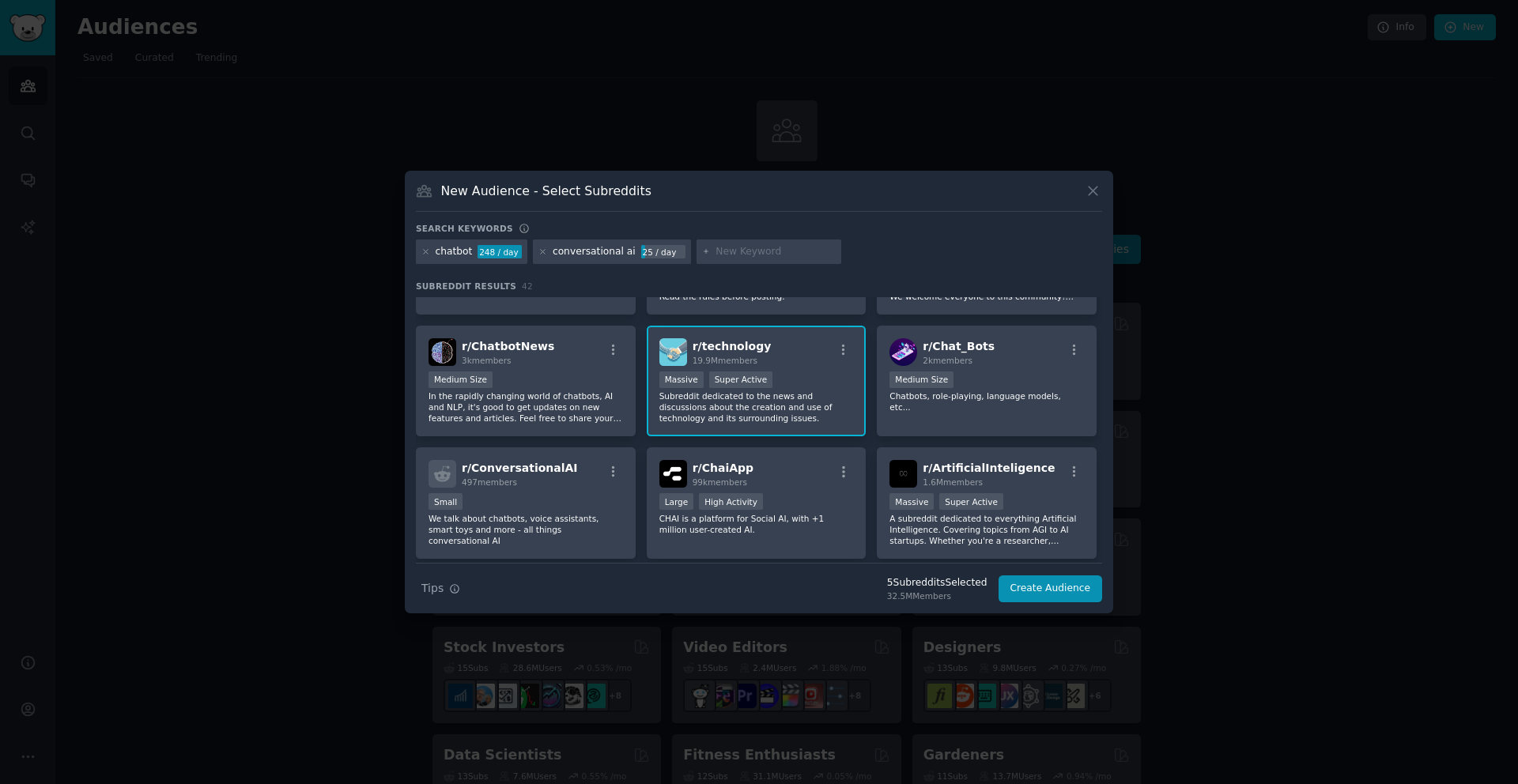
scroll to position [339, 0]
click at [501, 404] on p "In the rapidly changing world of chatbots, AI and NLP, it's good to get updates…" at bounding box center [526, 405] width 195 height 33
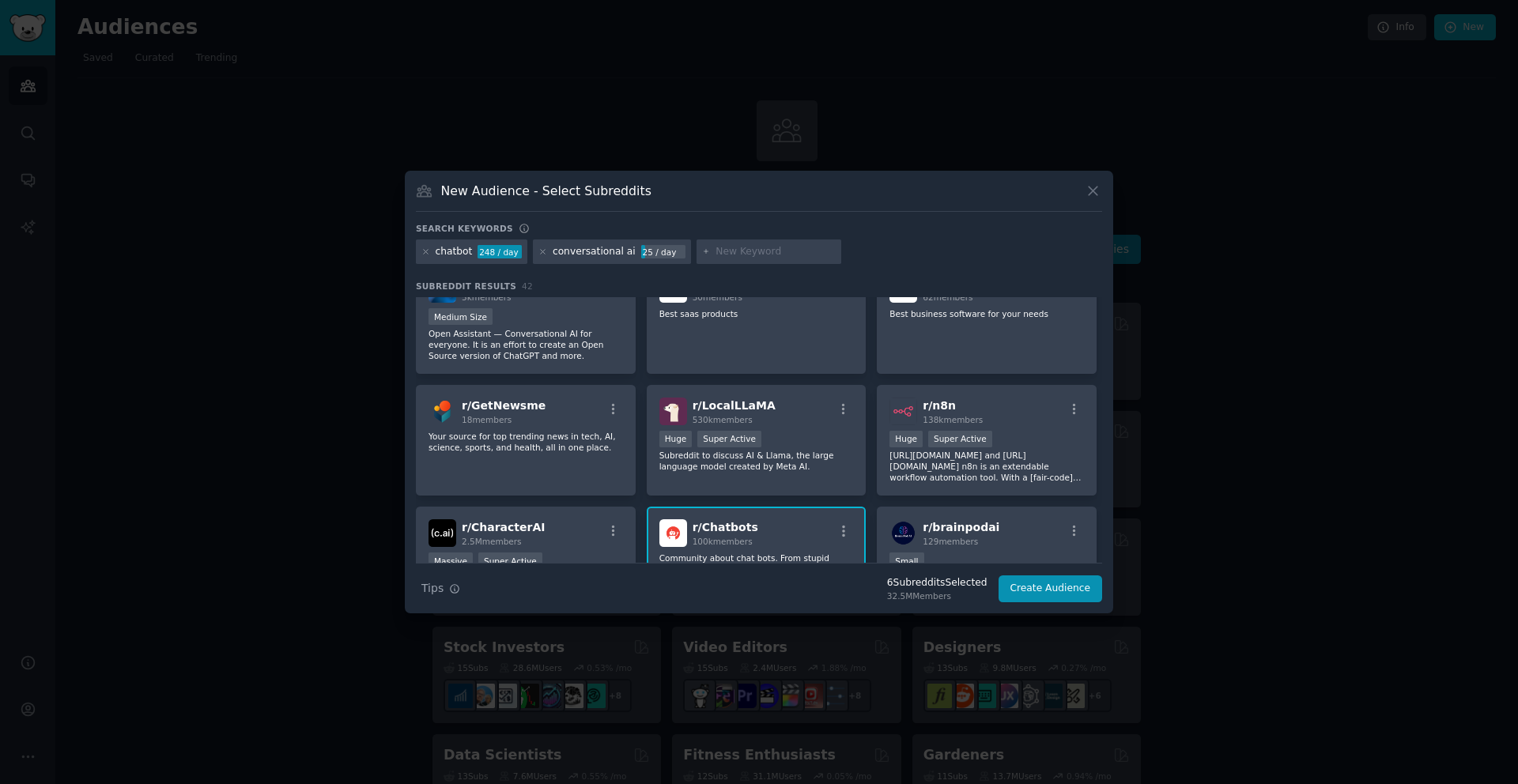
scroll to position [758, 0]
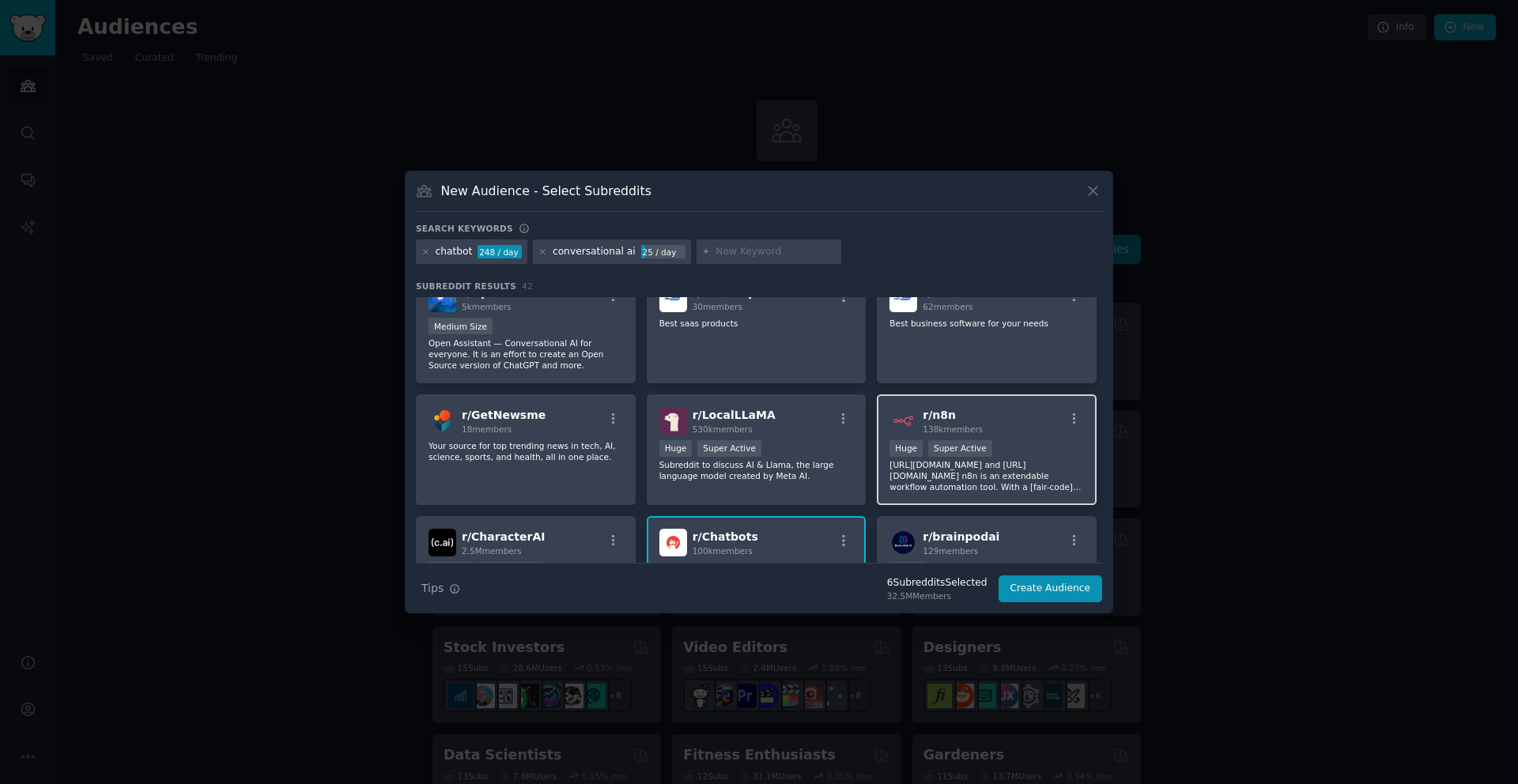
click at [1022, 437] on div "r/ n8n 138k members Huge Super Active [URL][DOMAIN_NAME] and [URL][DOMAIN_NAME]…" at bounding box center [987, 449] width 220 height 112
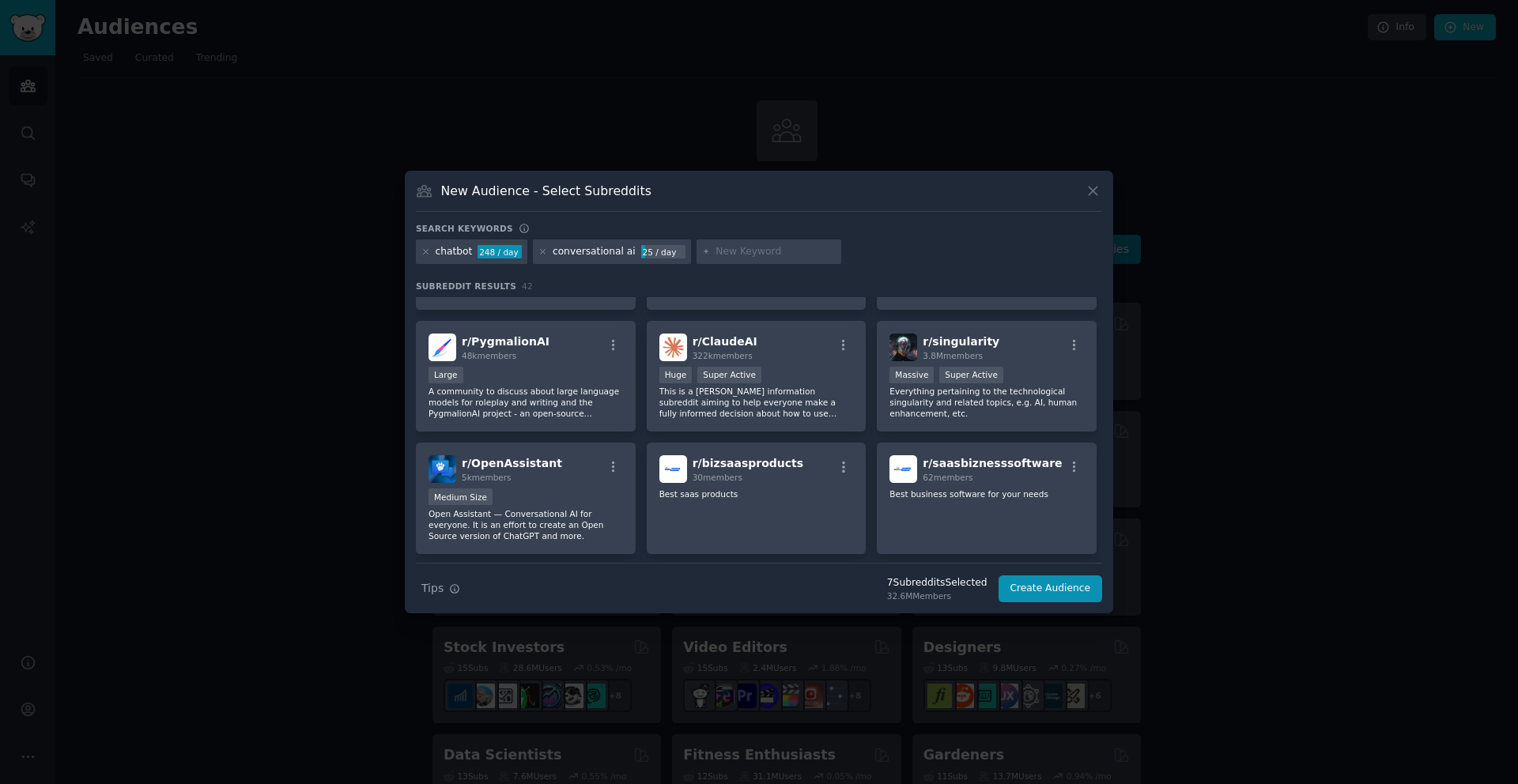
scroll to position [586, 0]
click at [788, 365] on div "r/ [PERSON_NAME] 322k members 100,000 - 1,000,000 members Huge Super Active Thi…" at bounding box center [757, 378] width 220 height 112
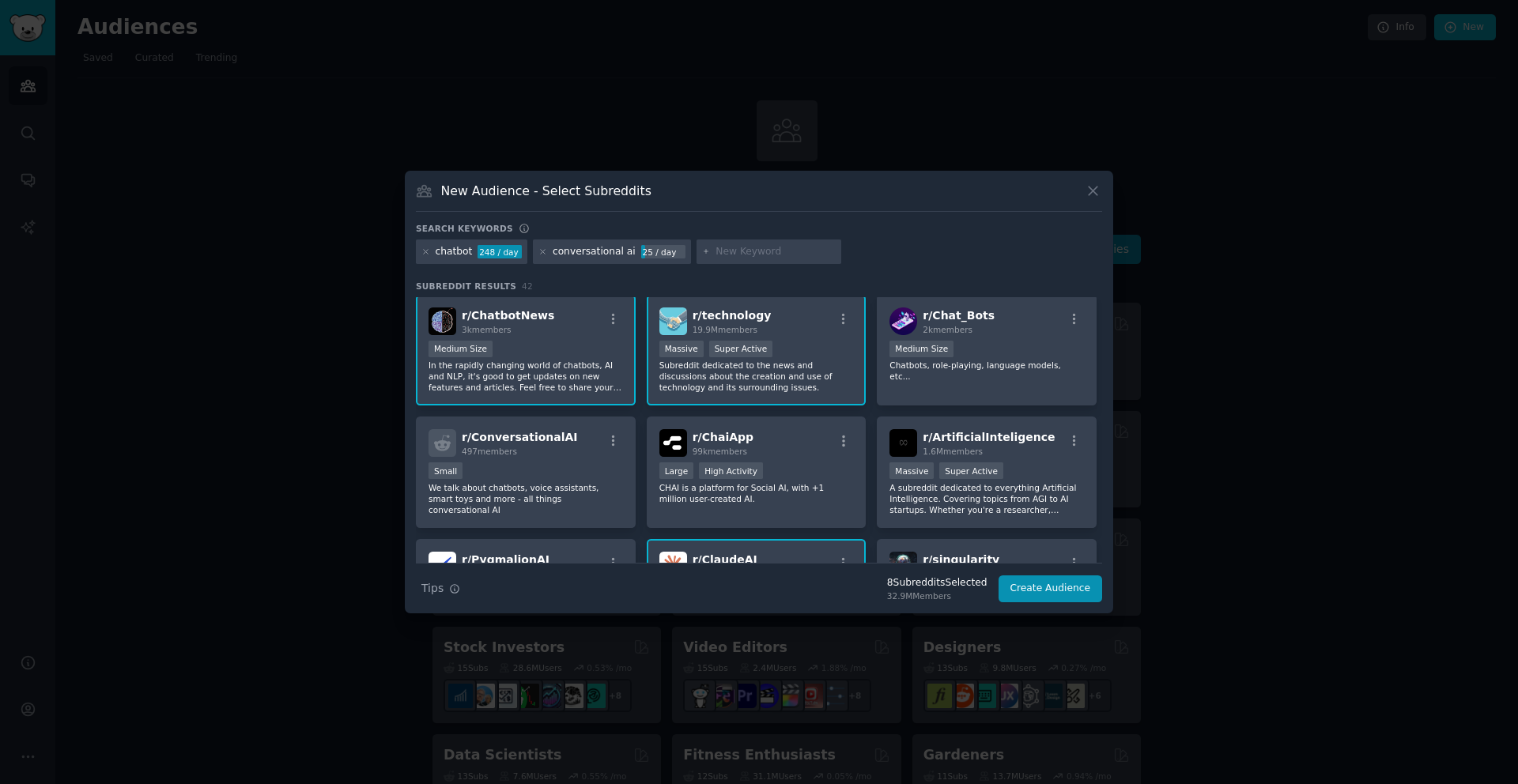
scroll to position [357, 0]
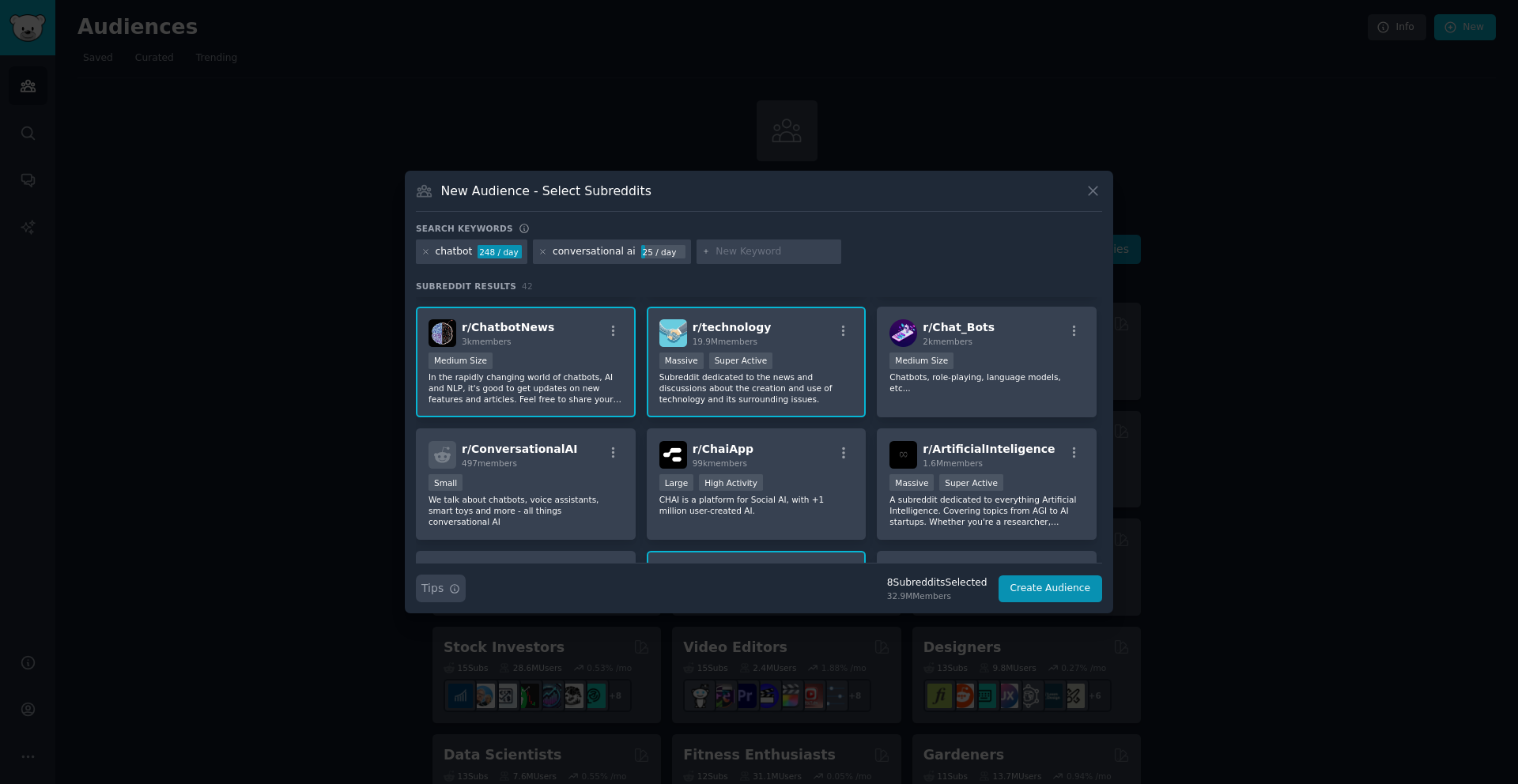
click at [452, 588] on icon "button" at bounding box center [454, 588] width 11 height 11
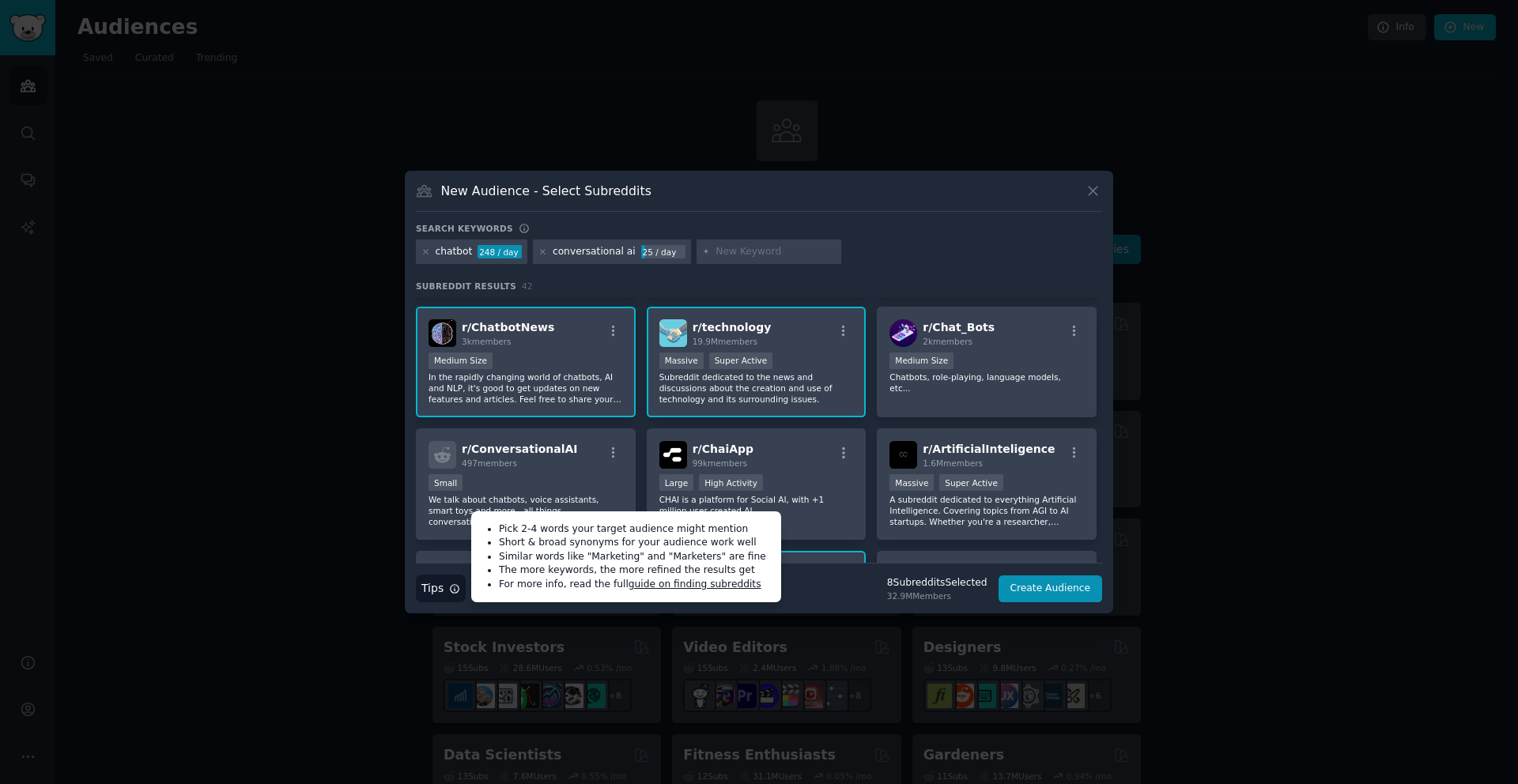
click at [452, 588] on icon "button" at bounding box center [454, 588] width 11 height 11
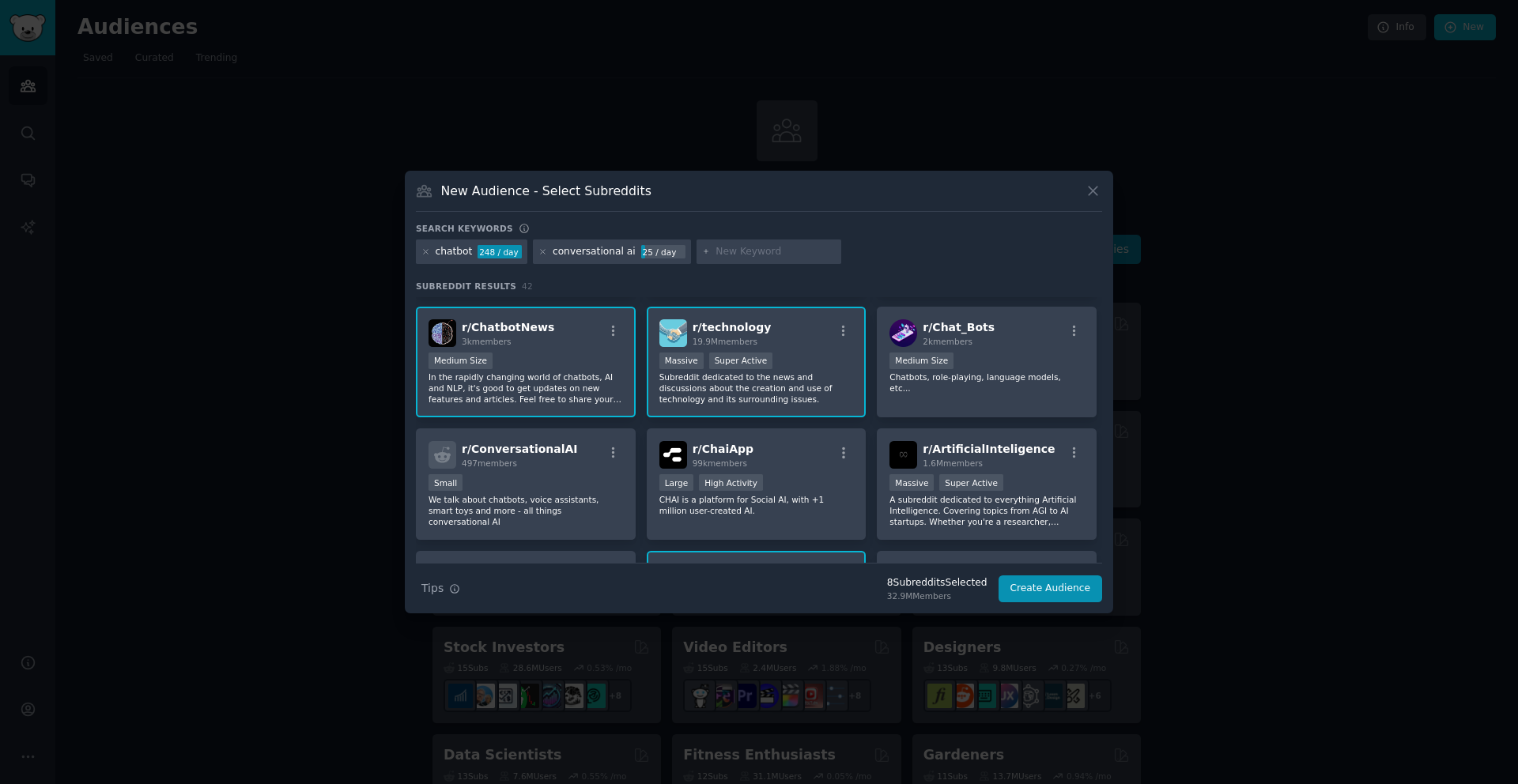
click at [739, 251] on input "text" at bounding box center [776, 252] width 120 height 14
type input "chatbot agent"
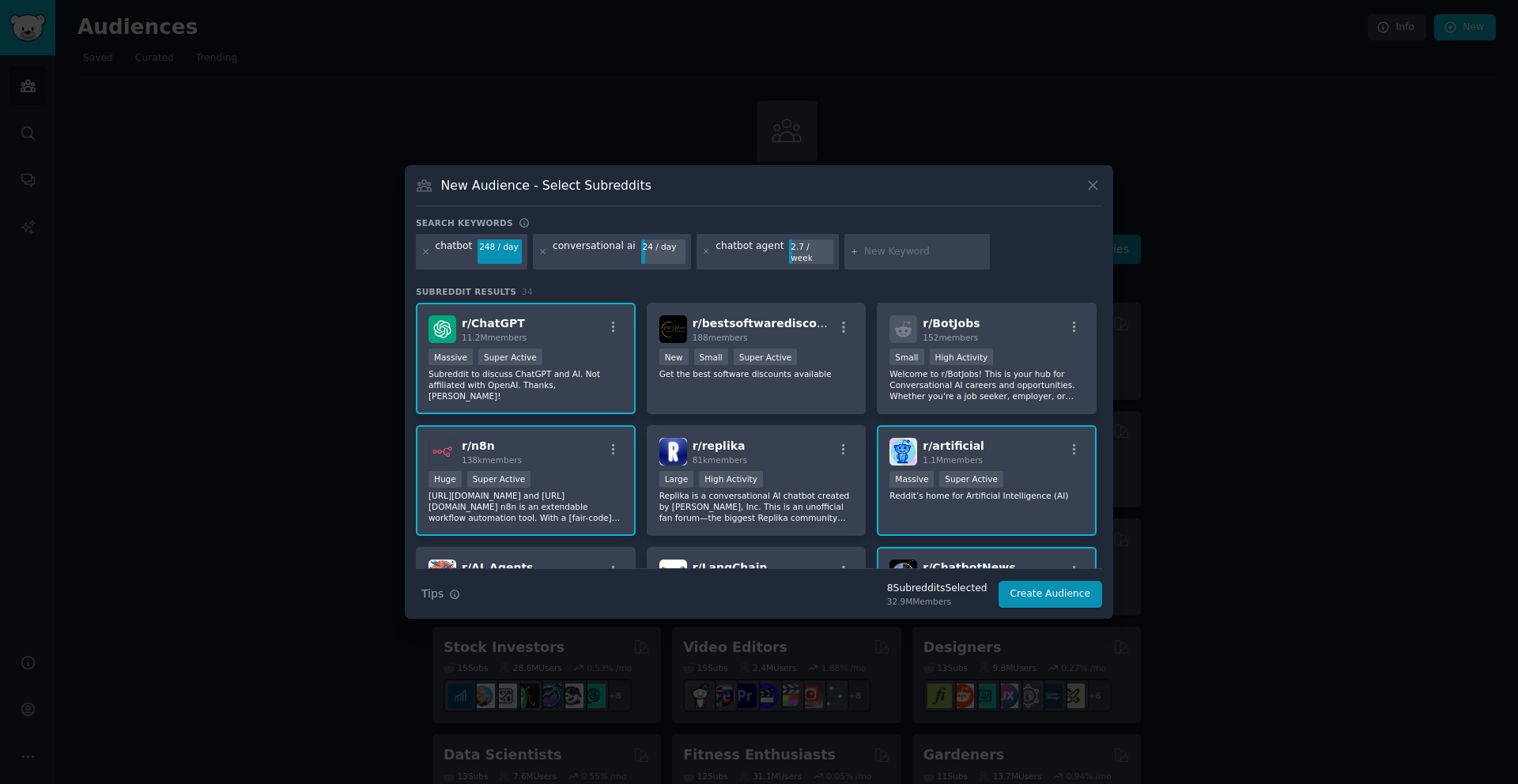
click at [743, 254] on div "chatbot agent" at bounding box center [750, 252] width 68 height 25
click at [704, 251] on icon at bounding box center [705, 252] width 4 height 4
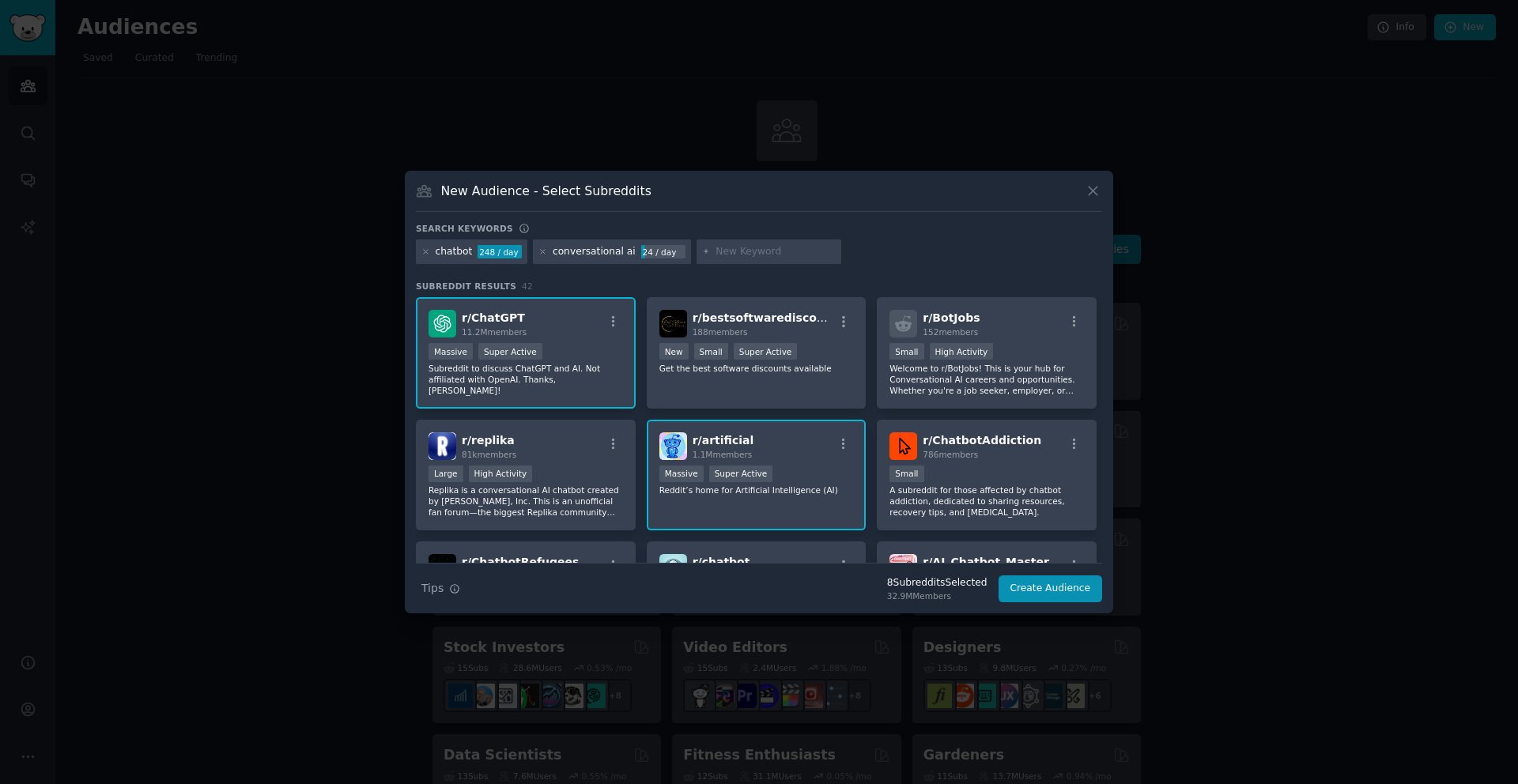
click at [754, 251] on input "text" at bounding box center [776, 252] width 120 height 14
type input "ai agent"
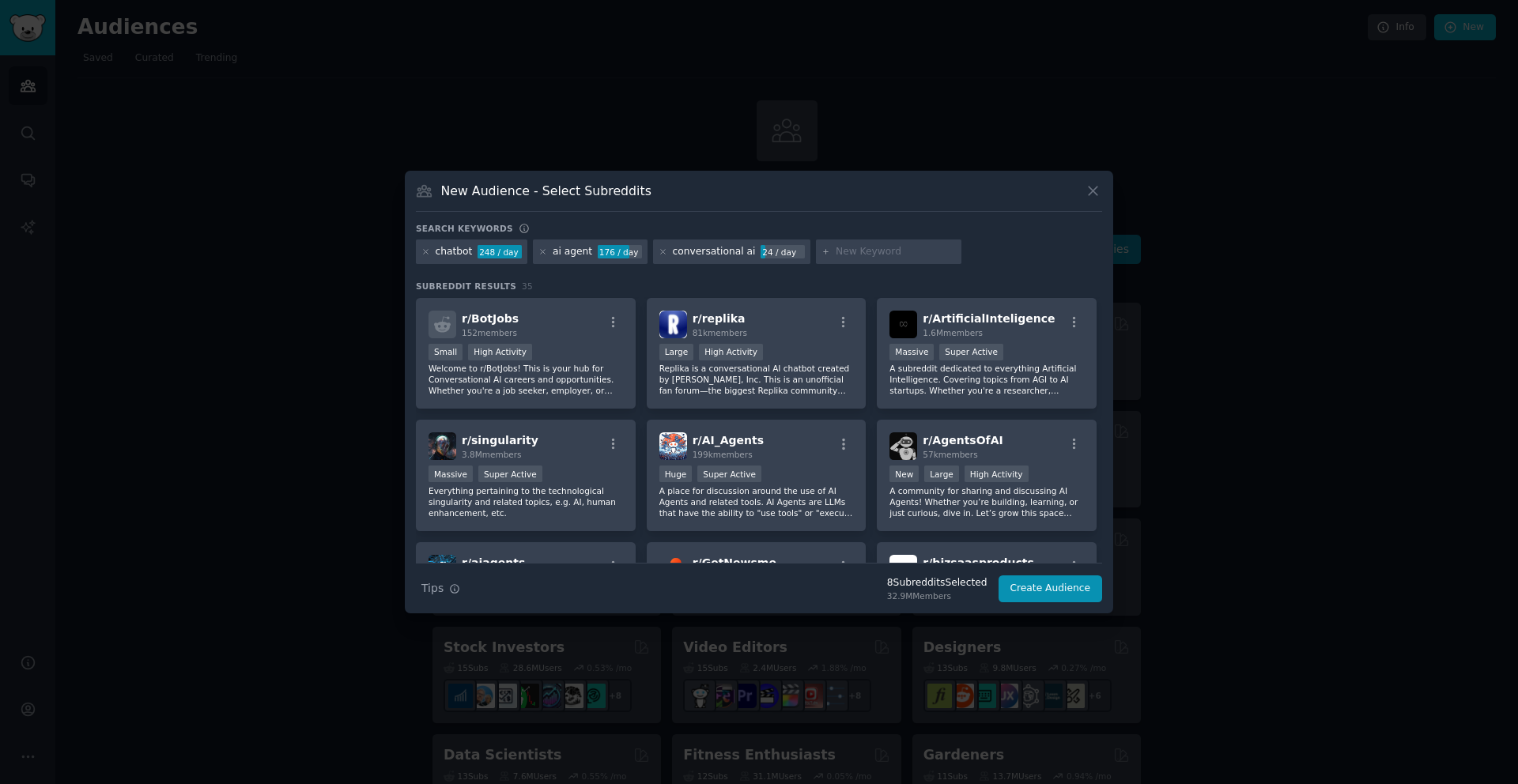
scroll to position [121, 0]
click at [1032, 370] on p "A subreddit dedicated to everything Artificial Intelligence. Covering topics fr…" at bounding box center [987, 380] width 195 height 33
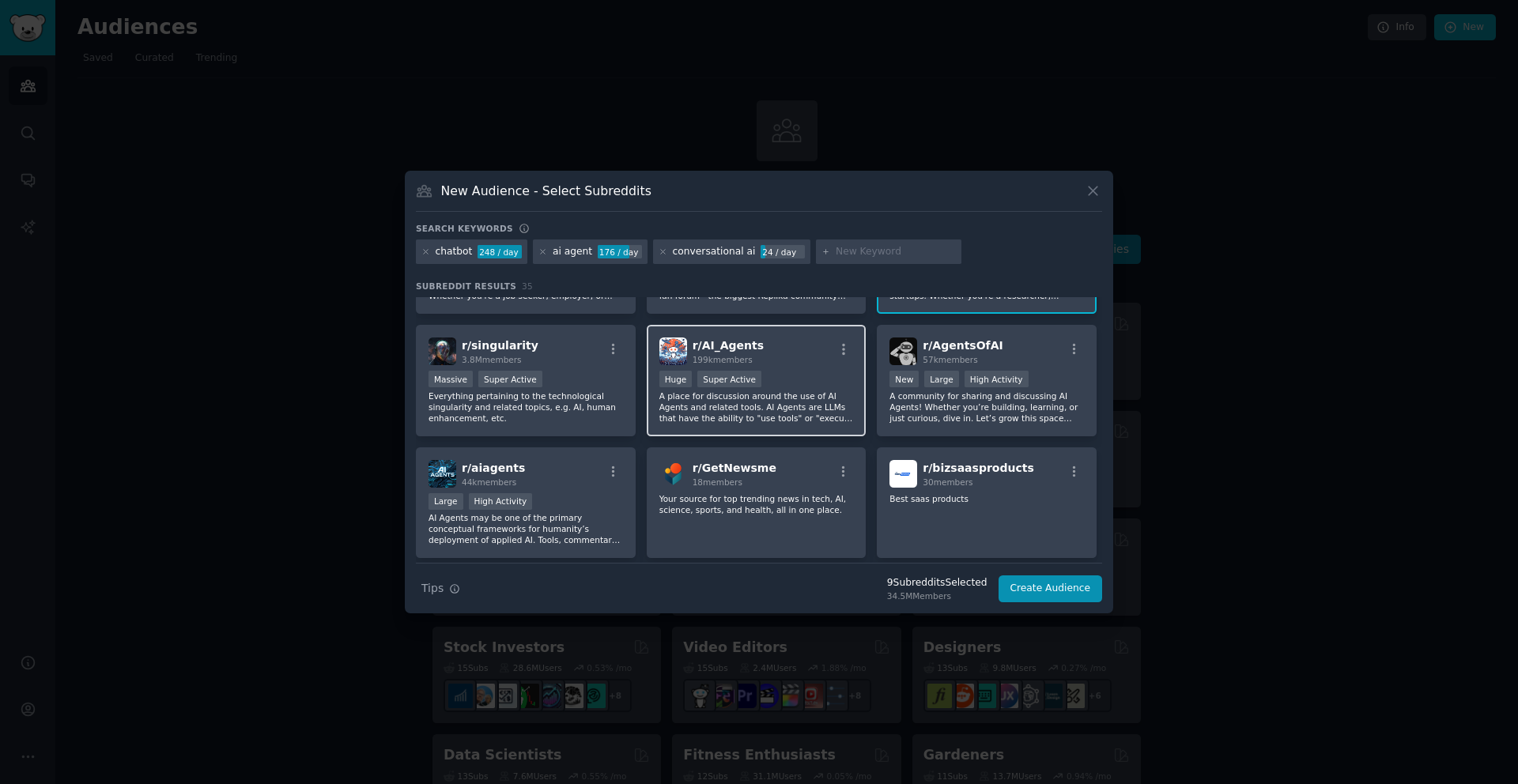
scroll to position [217, 0]
click at [822, 408] on p "A place for discussion around the use of AI Agents and related tools. AI Agents…" at bounding box center [756, 405] width 195 height 33
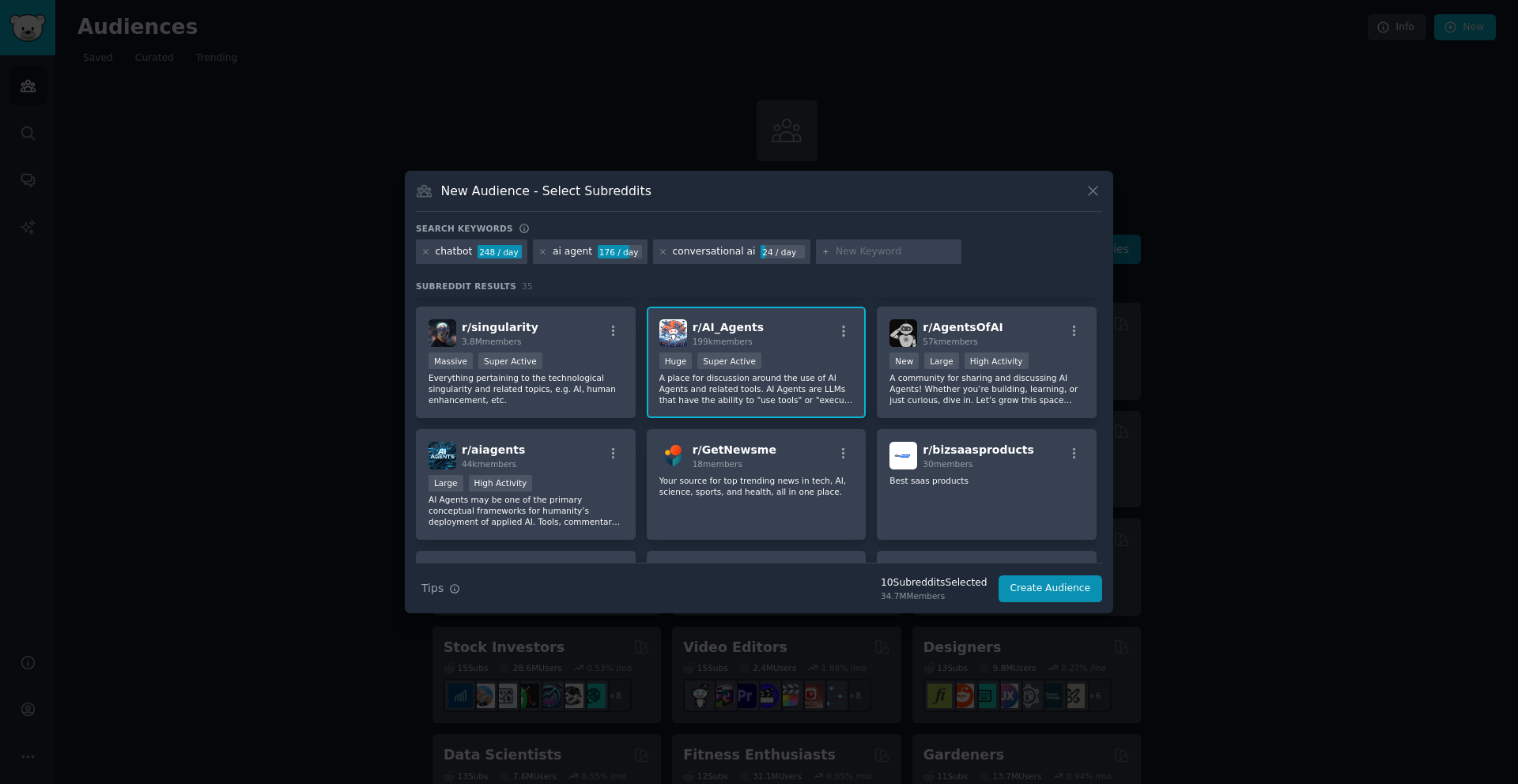
scroll to position [244, 0]
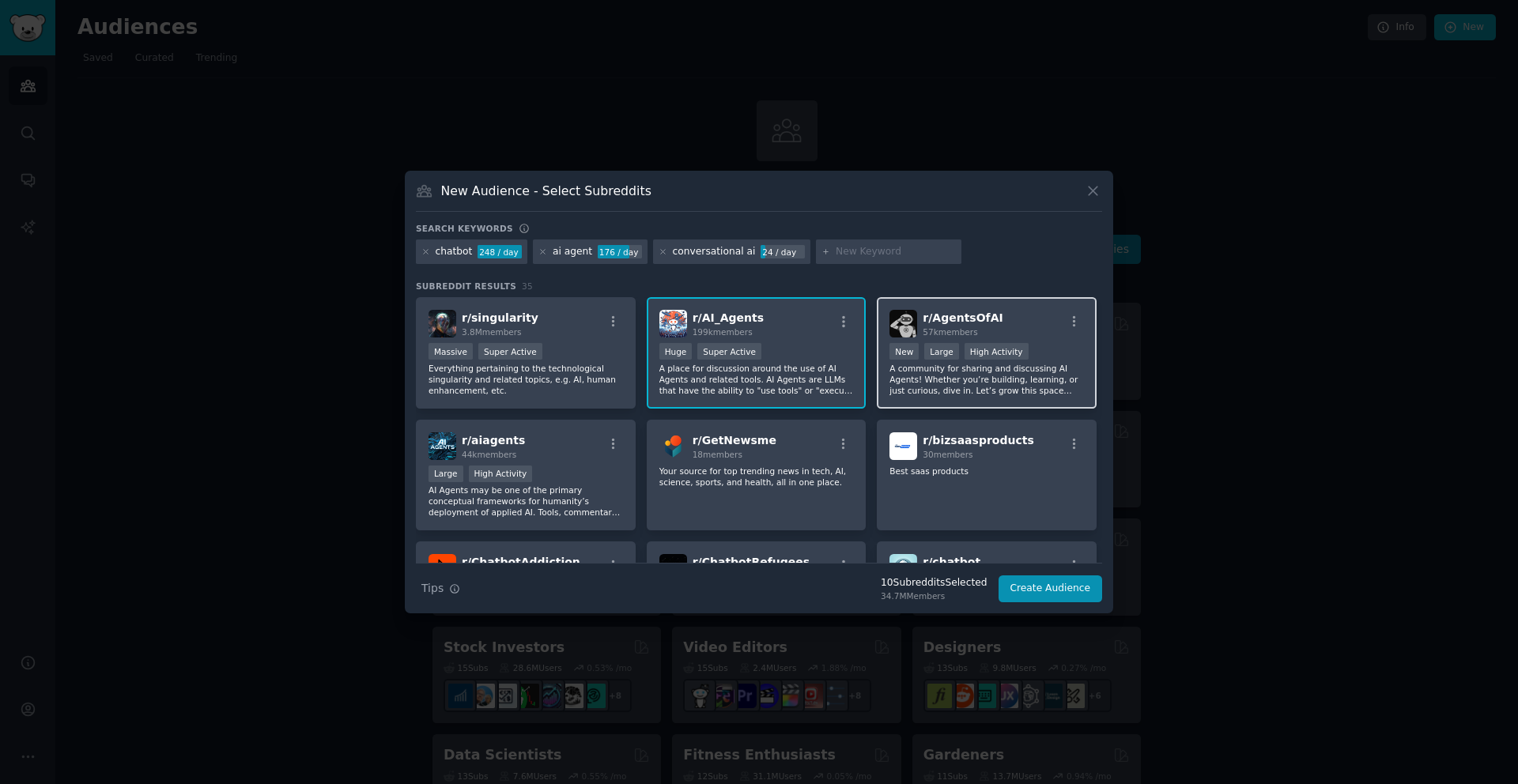
click at [940, 380] on p "A community for sharing and discussing AI Agents! Whether you’re building, lear…" at bounding box center [987, 379] width 195 height 33
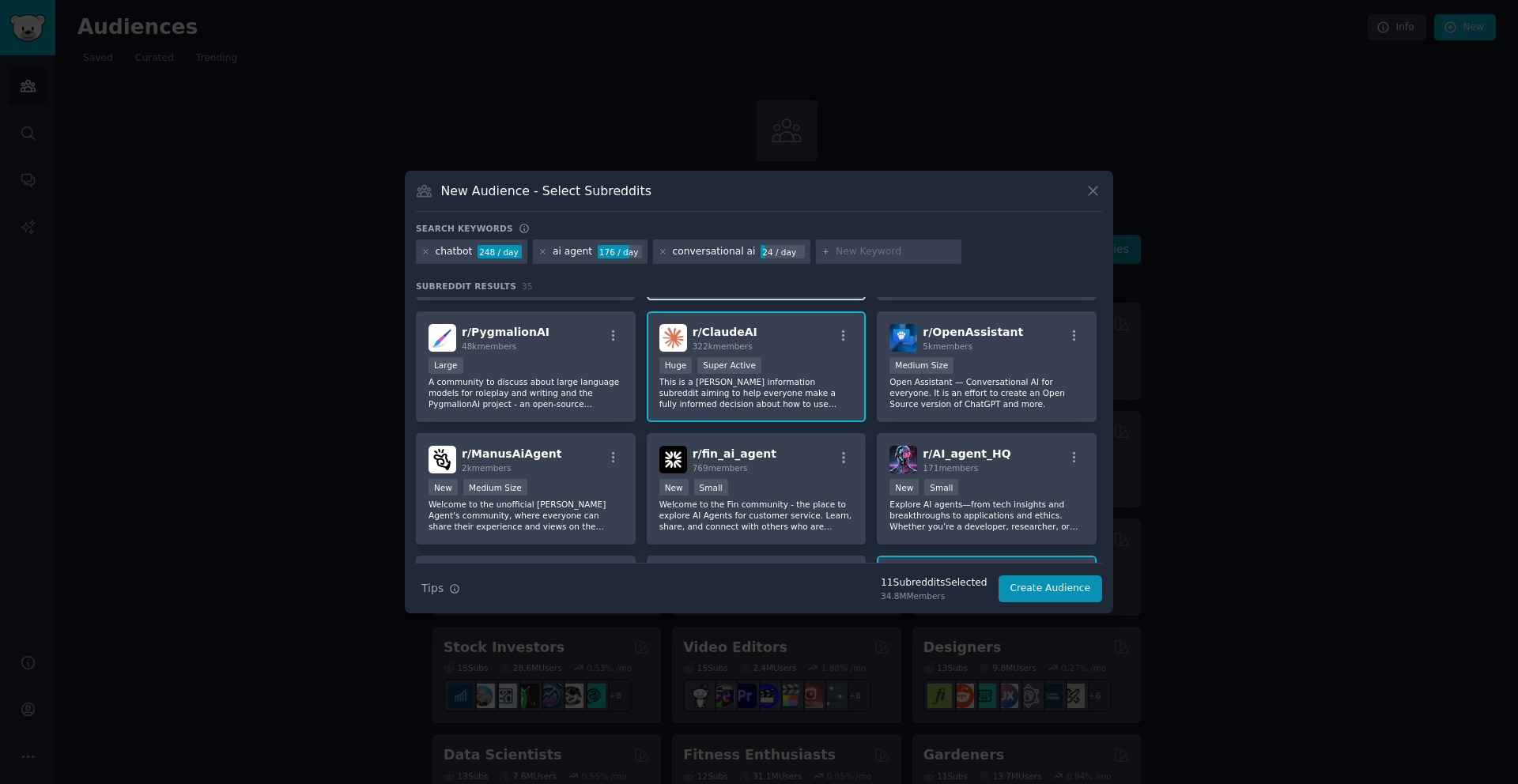
scroll to position [757, 0]
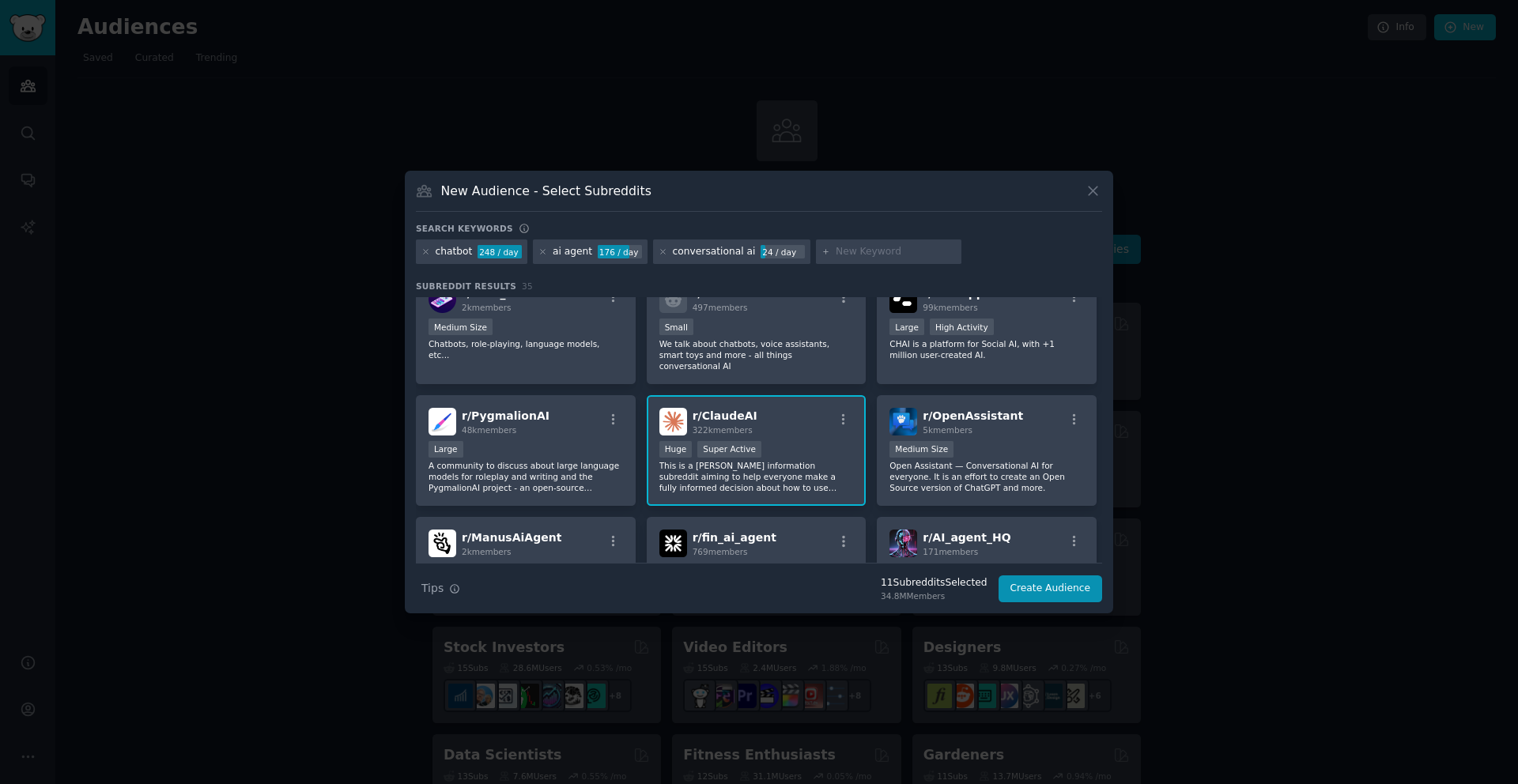
click at [846, 256] on input "text" at bounding box center [895, 252] width 120 height 14
type input "workflow automation"
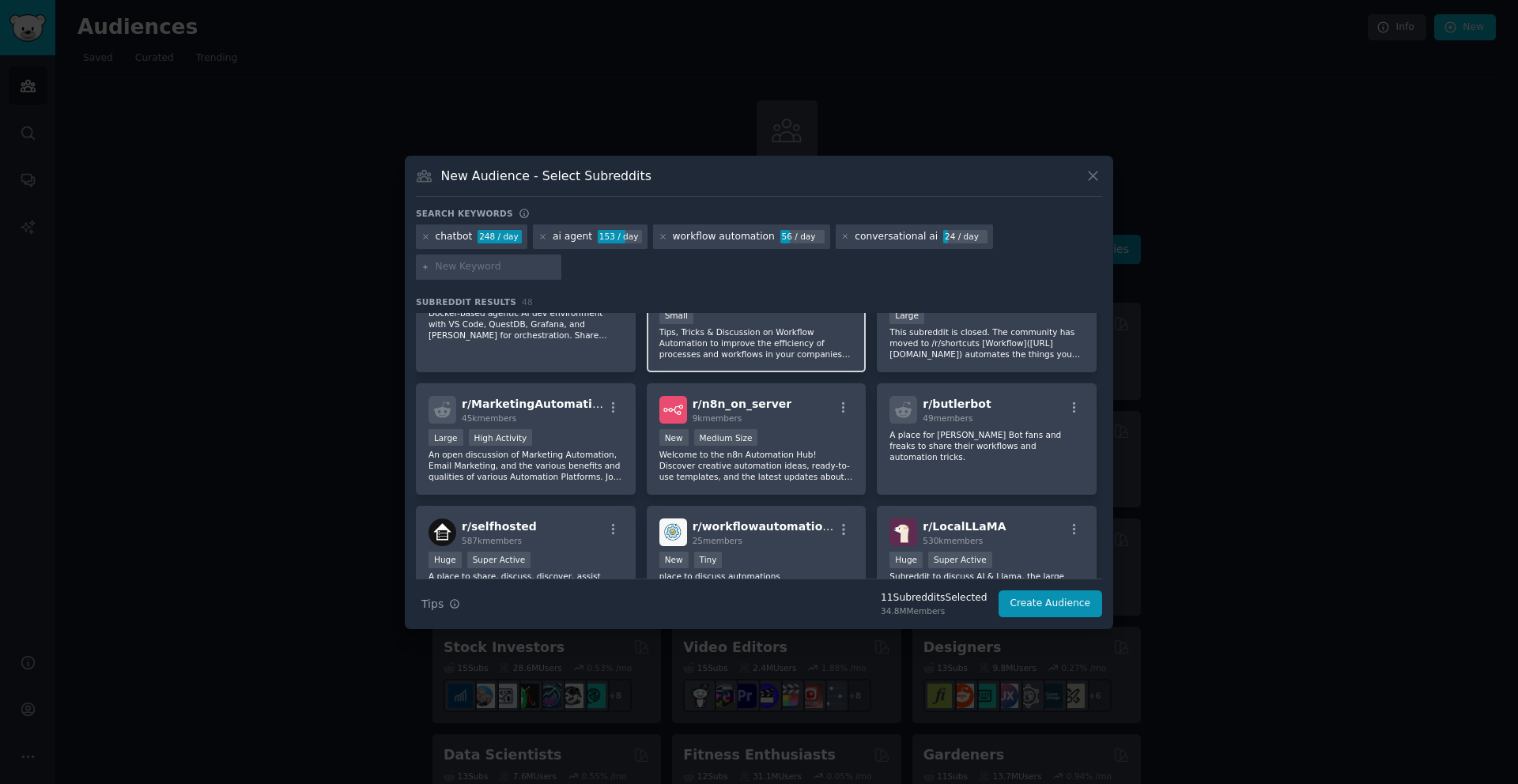
scroll to position [1274, 0]
click at [491, 463] on p "An open discussion of Marketing Automation, Email Marketing, and the various be…" at bounding box center [526, 463] width 195 height 33
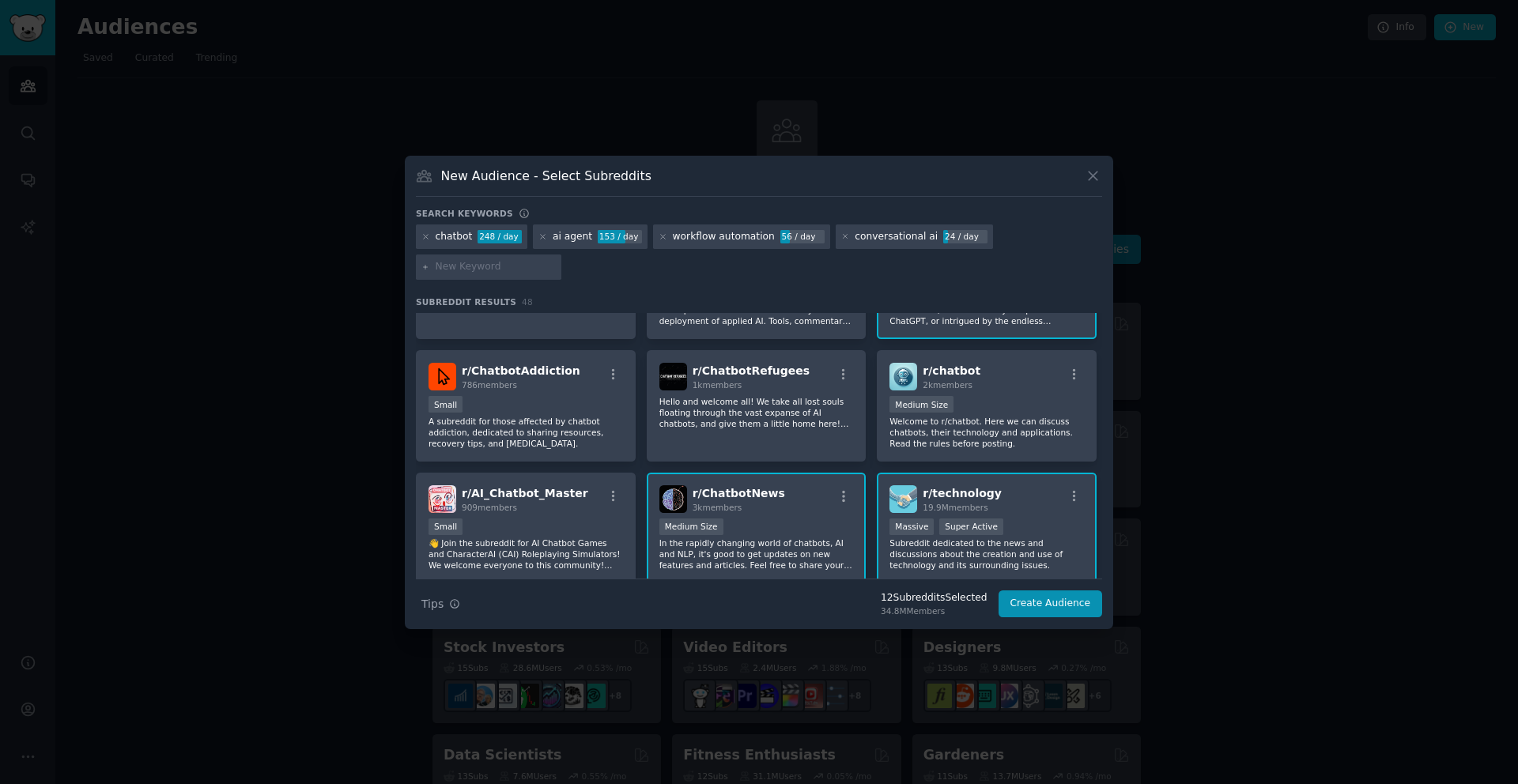
scroll to position [0, 0]
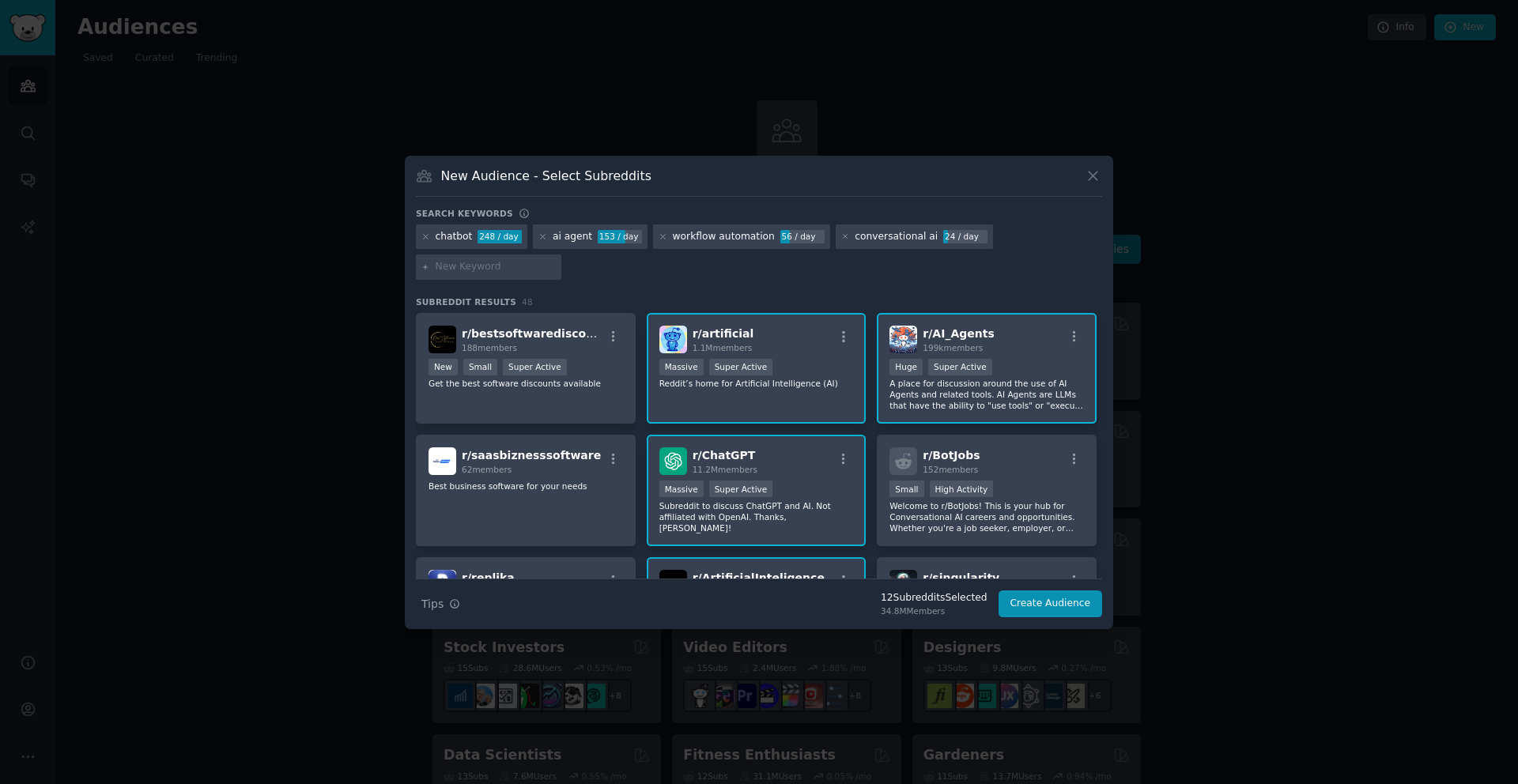
click at [495, 270] on input "text" at bounding box center [496, 267] width 120 height 14
type input "lead generation"
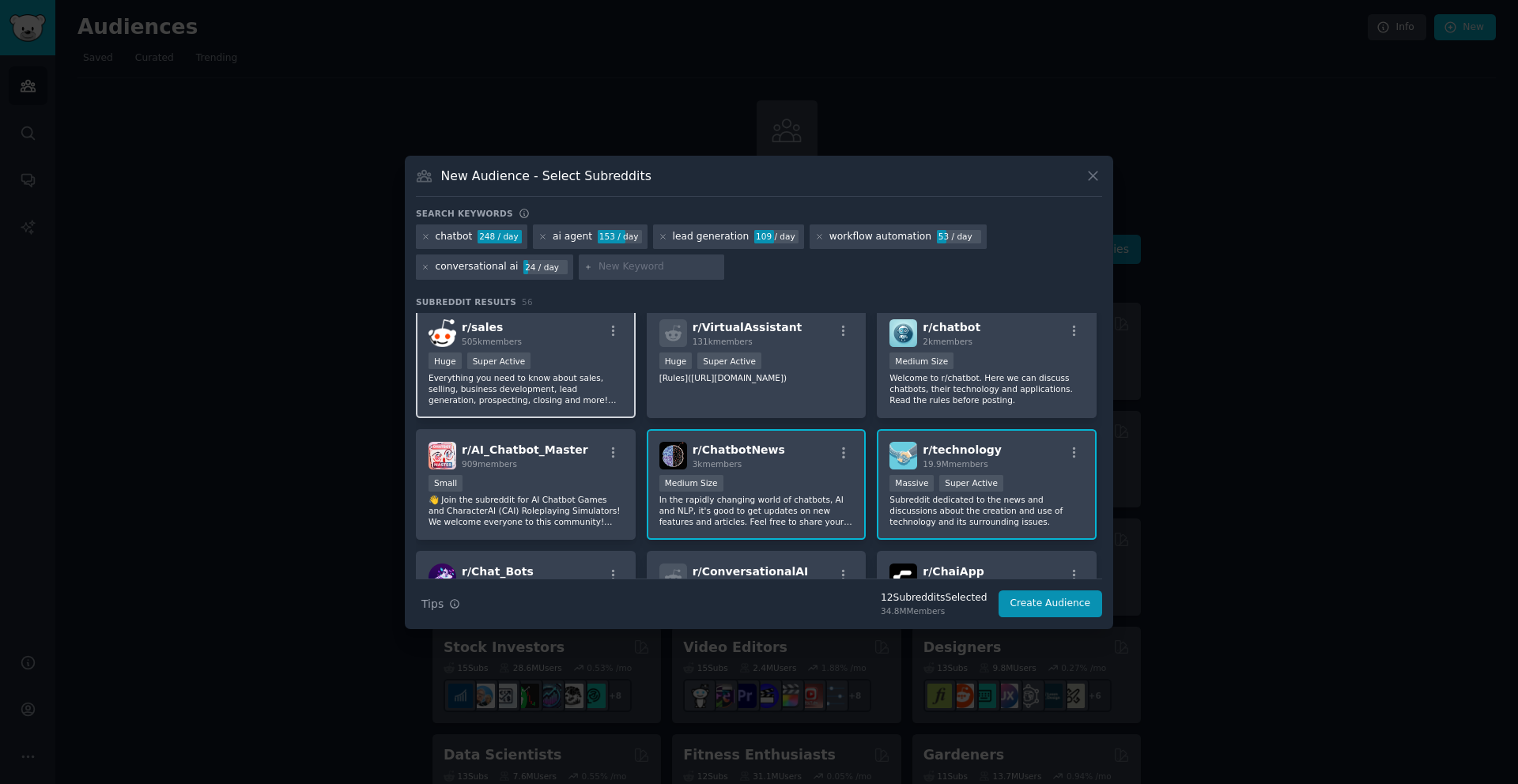
scroll to position [837, 0]
click at [582, 389] on p "Everything you need to know about sales, selling, business development, lead ge…" at bounding box center [526, 390] width 195 height 33
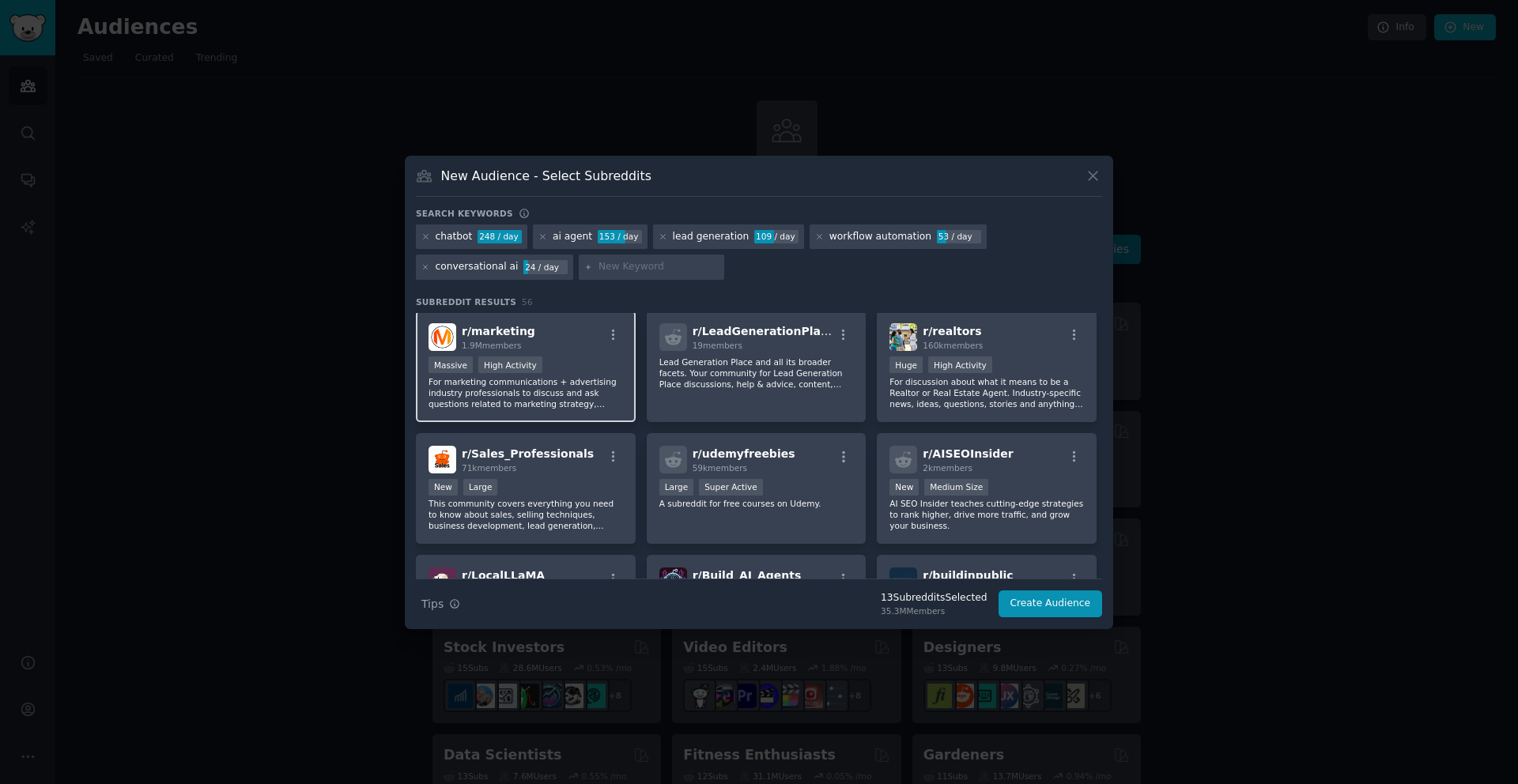
scroll to position [1818, 0]
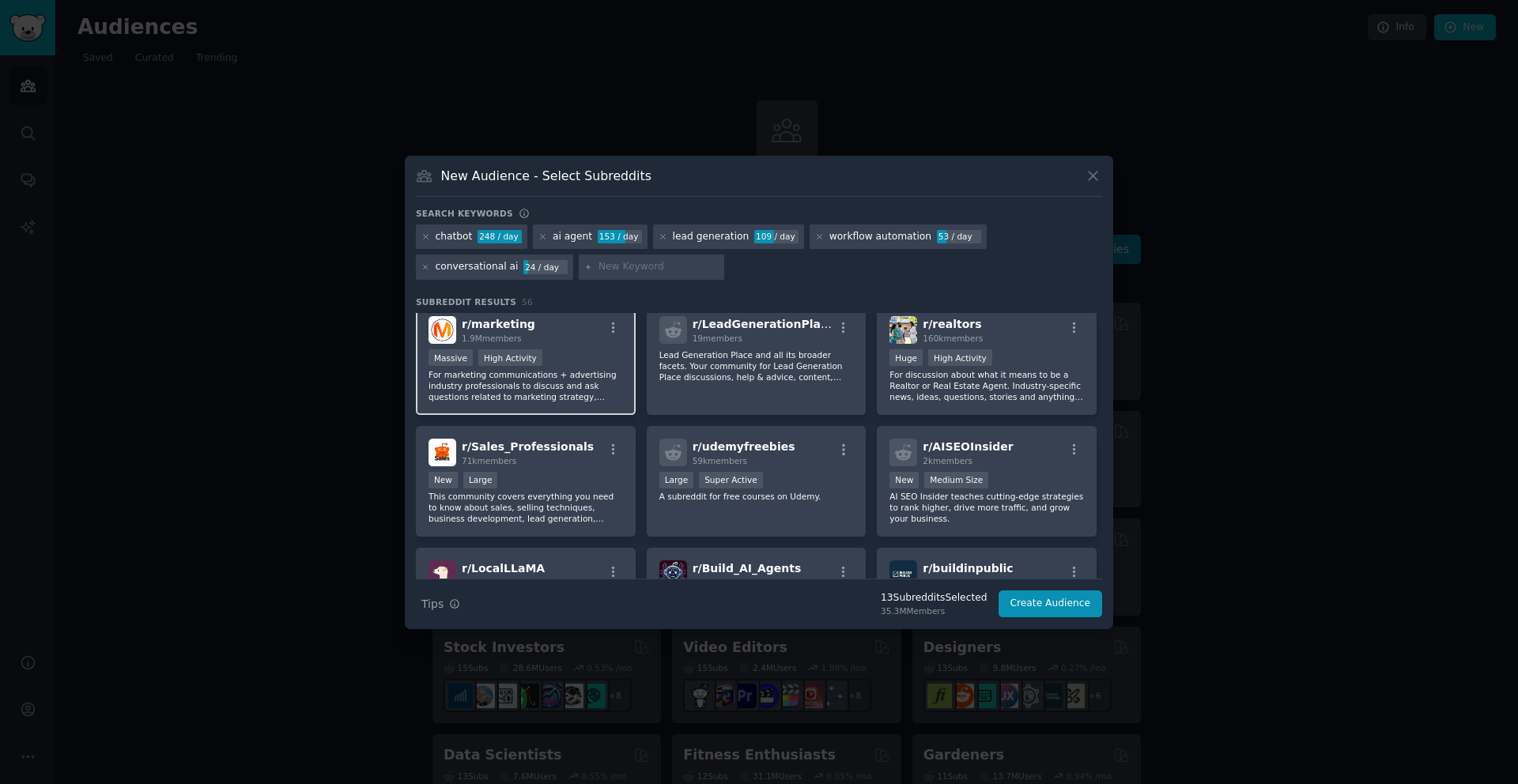
click at [568, 378] on p "For marketing communications + advertising industry professionals to discuss an…" at bounding box center [526, 385] width 195 height 33
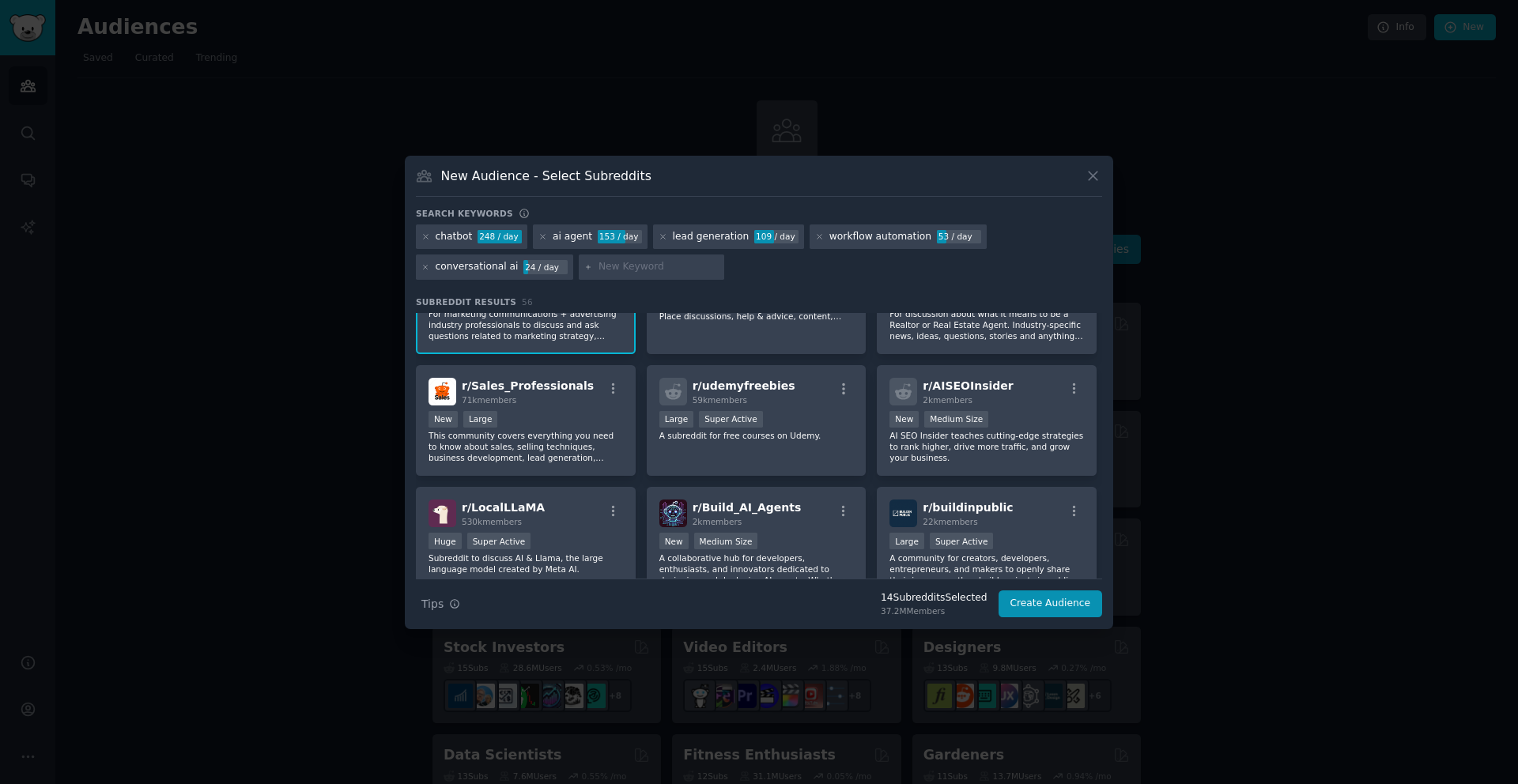
scroll to position [1851, 0]
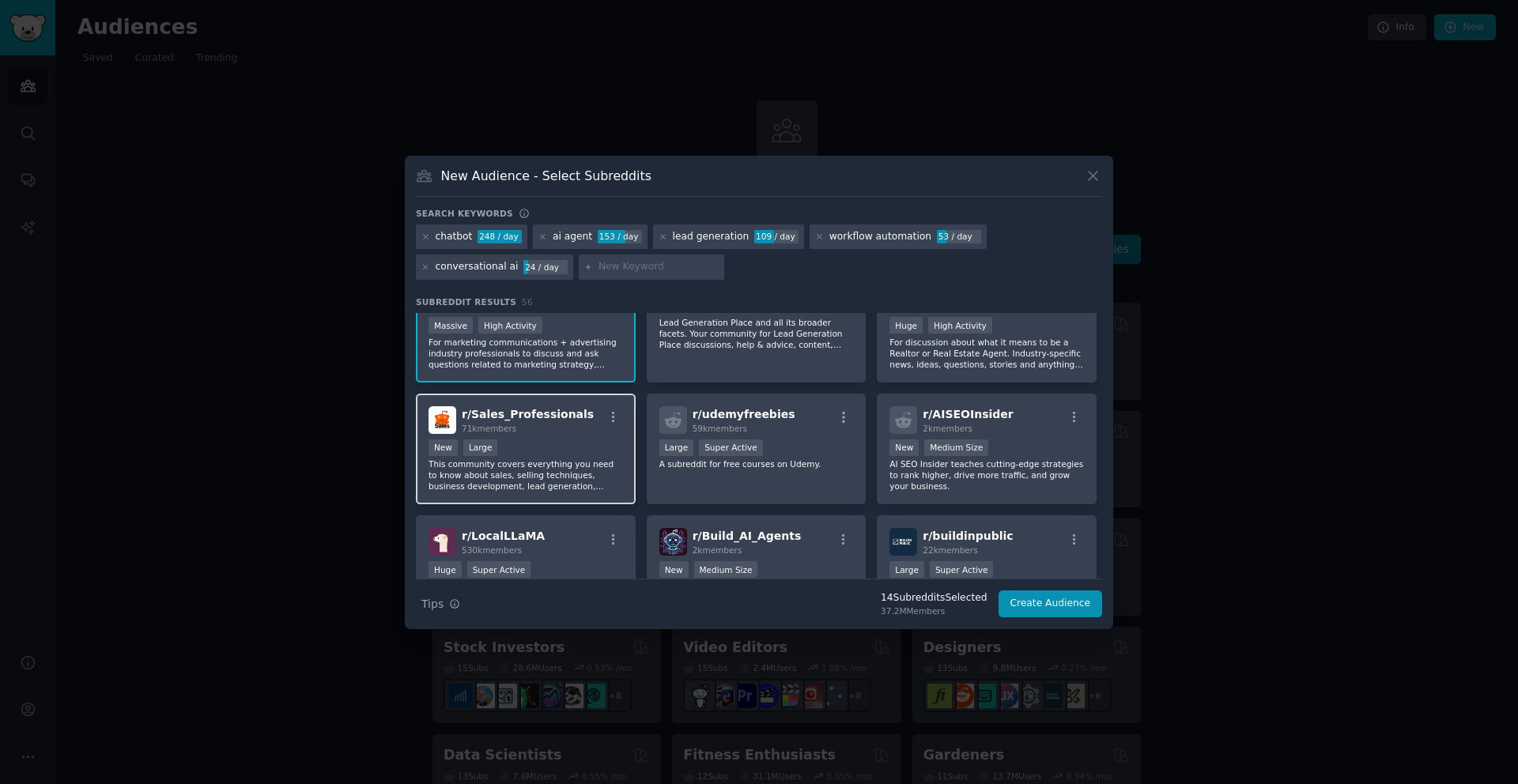
click at [577, 465] on p "This community covers everything you need to know about sales, selling techniqu…" at bounding box center [526, 475] width 195 height 33
click at [1070, 608] on button "Create Audience" at bounding box center [1051, 604] width 104 height 27
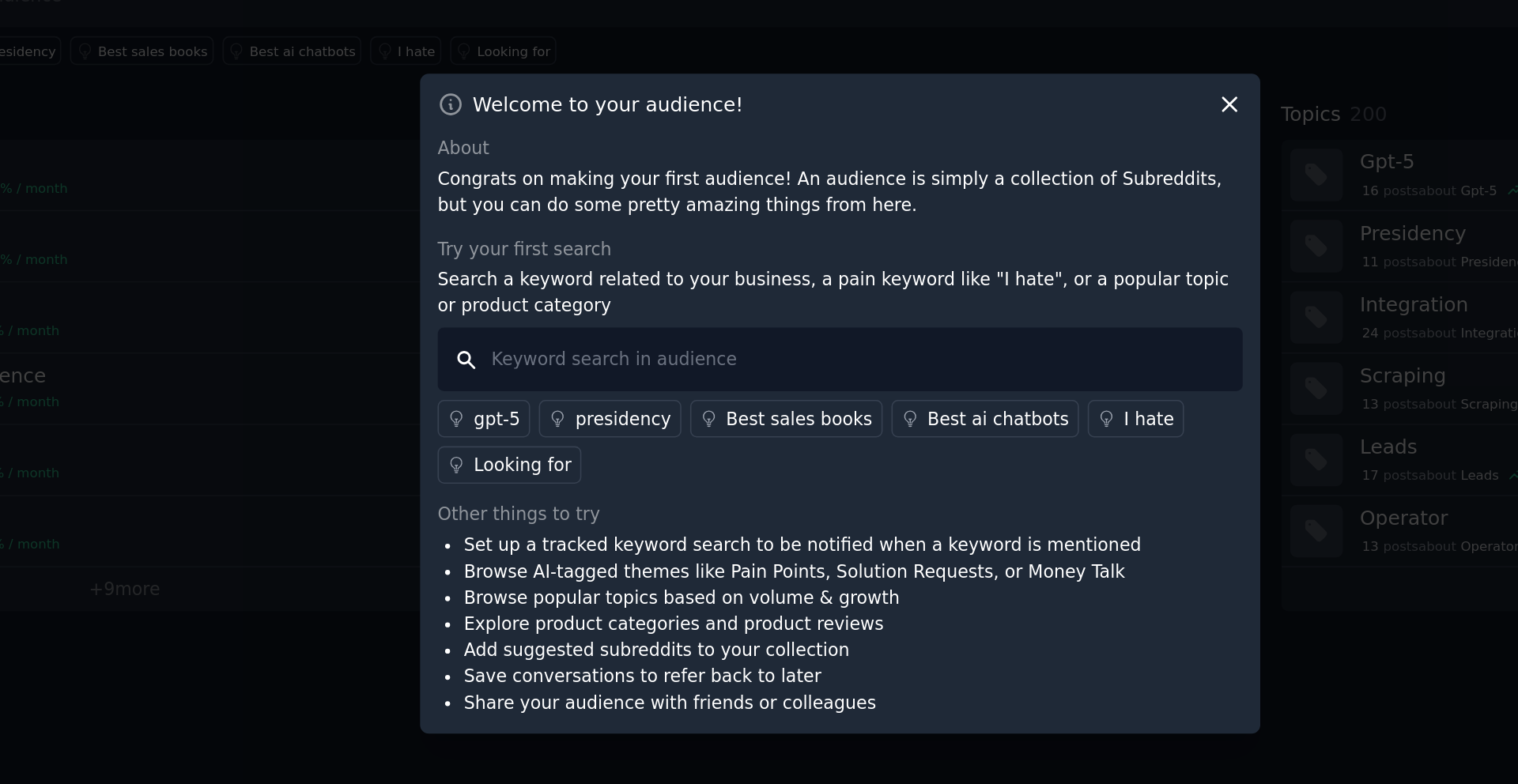
click at [620, 371] on input "text" at bounding box center [758, 364] width 509 height 40
click at [697, 369] on input "text" at bounding box center [758, 364] width 509 height 40
click at [845, 396] on div "Best ai chatbots" at bounding box center [859, 402] width 89 height 17
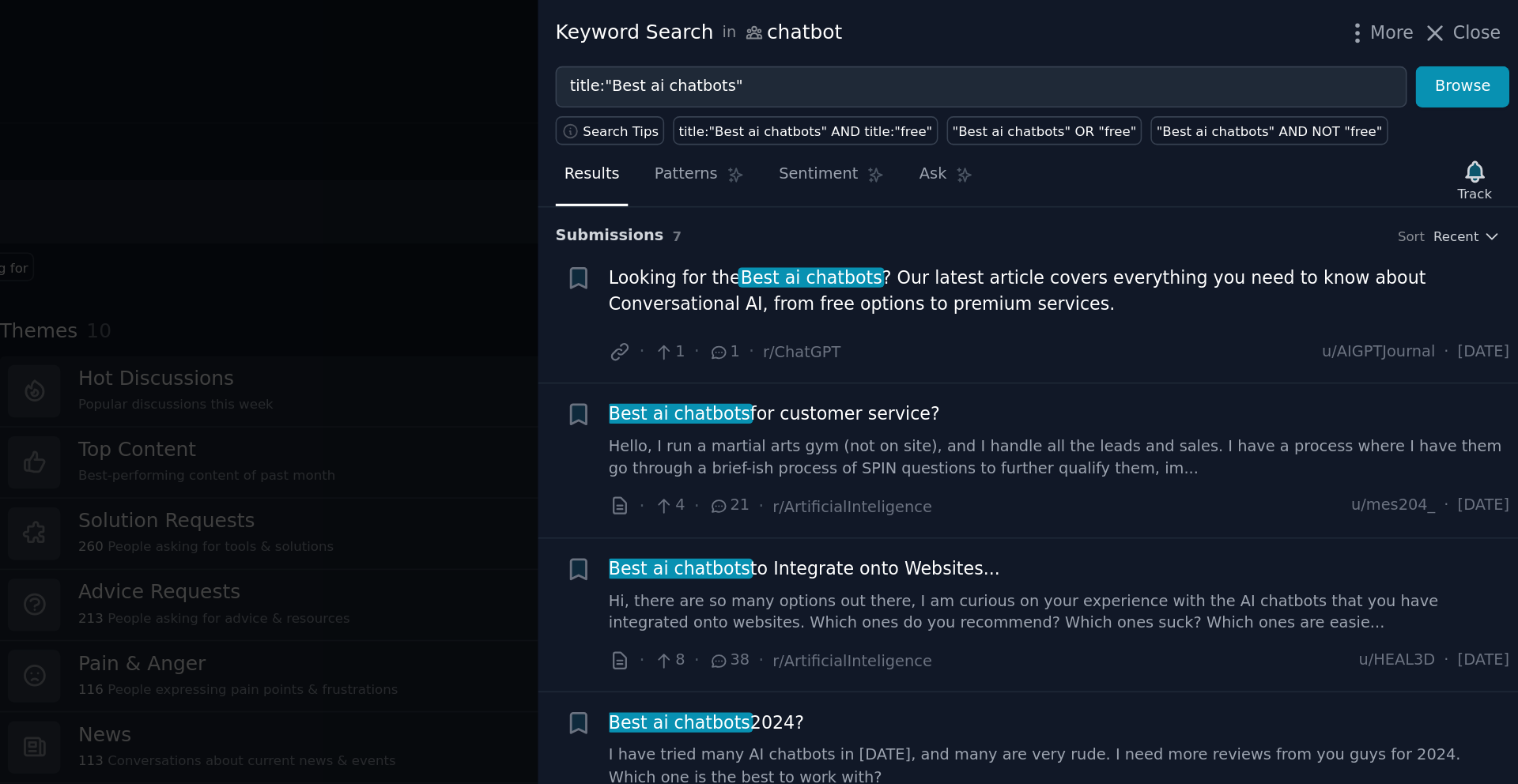
scroll to position [17, 0]
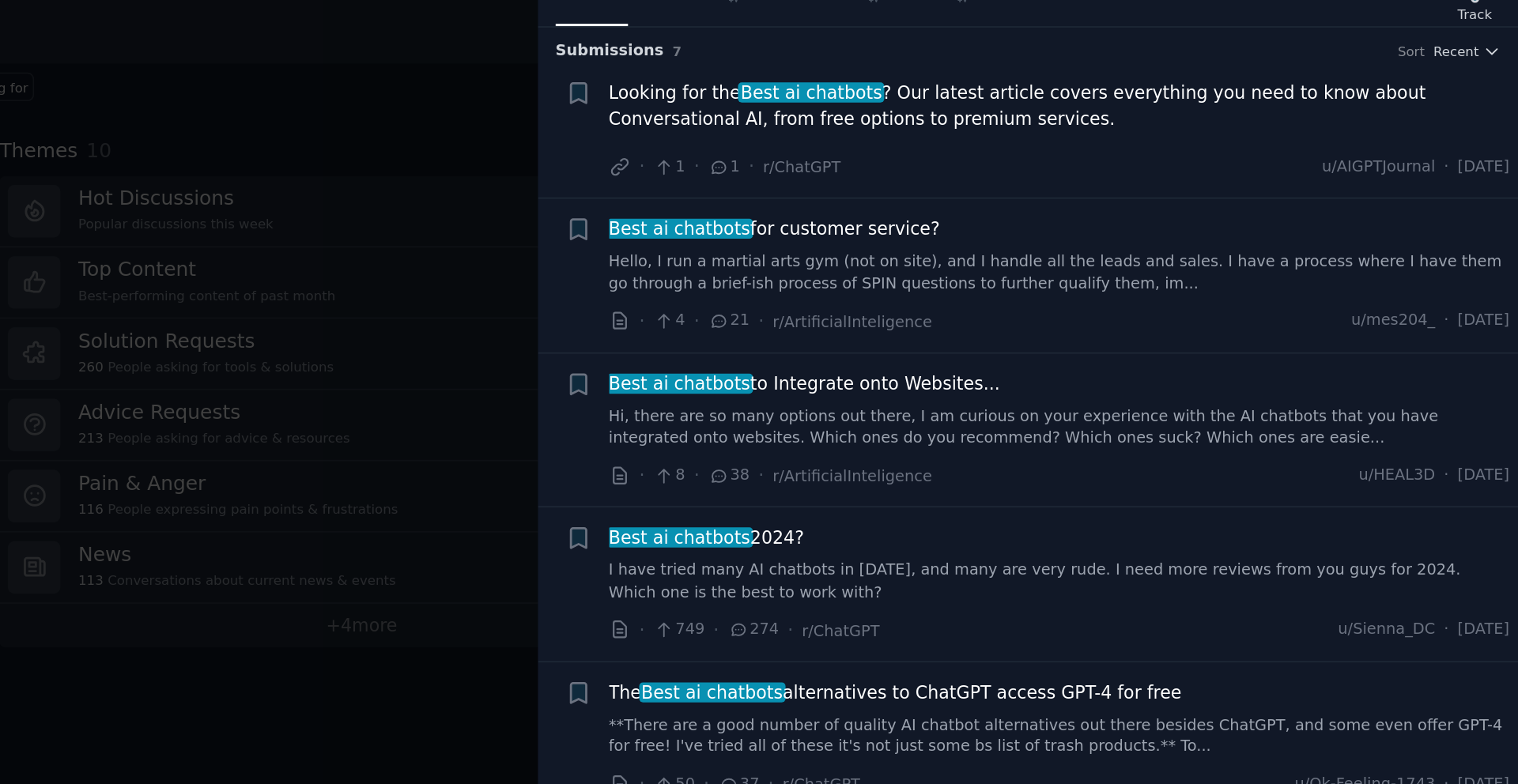
click at [1178, 370] on link "Hi, there are so many options out there, I am curious on your experience with t…" at bounding box center [1228, 384] width 570 height 27
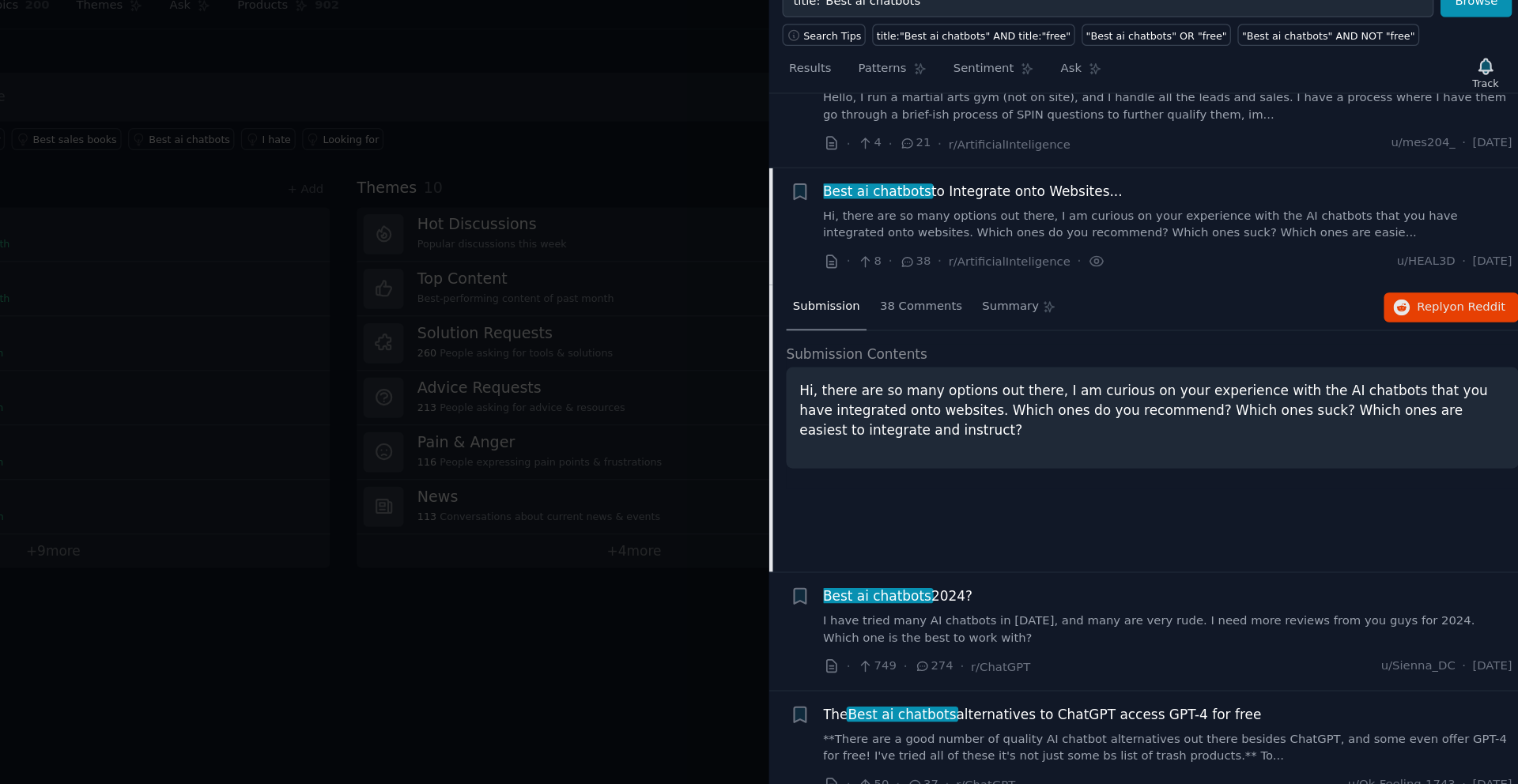
click at [1014, 273] on icon at bounding box center [1013, 270] width 8 height 8
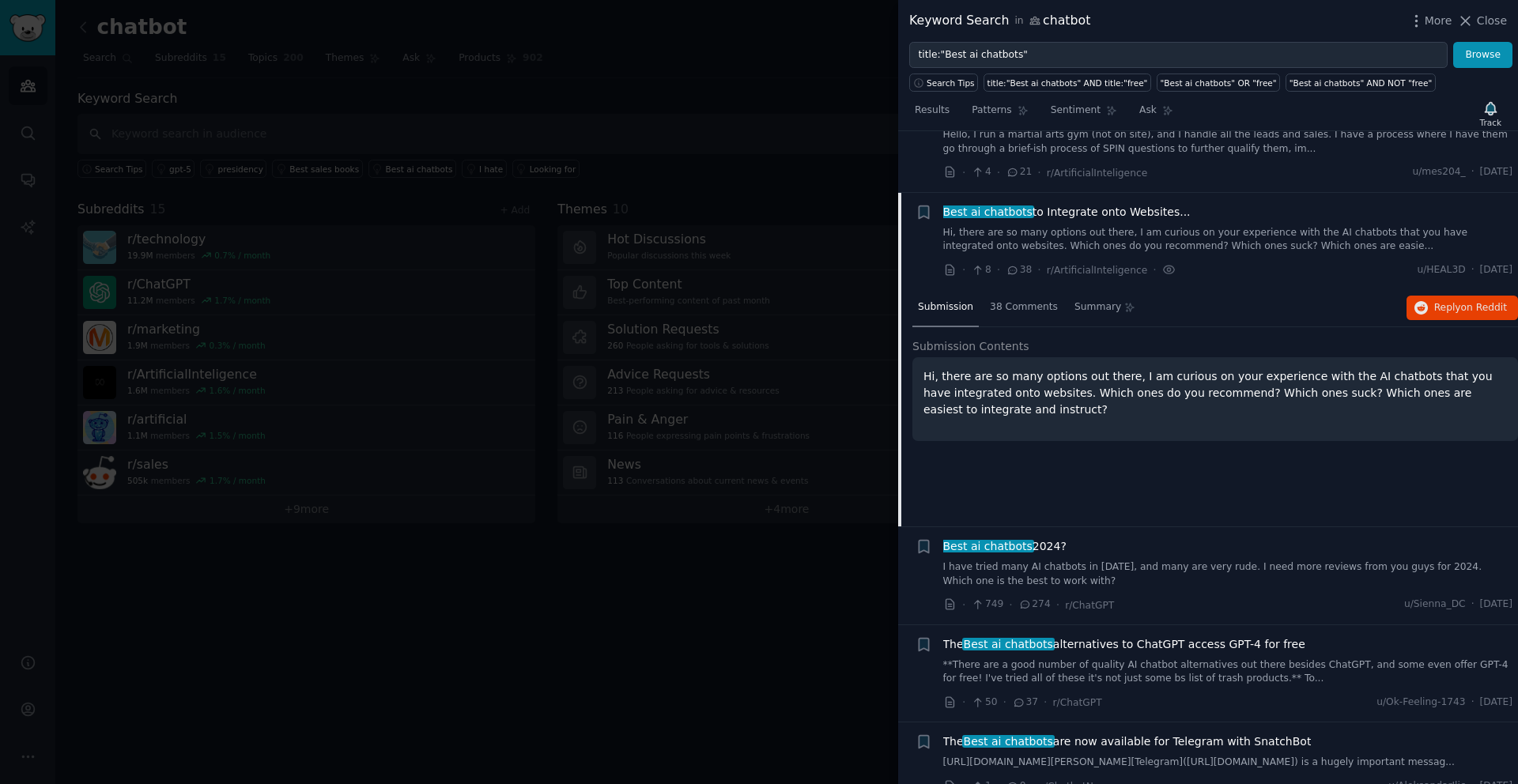
click at [1163, 230] on link "Hi, there are so many options out there, I am curious on your experience with t…" at bounding box center [1228, 239] width 570 height 27
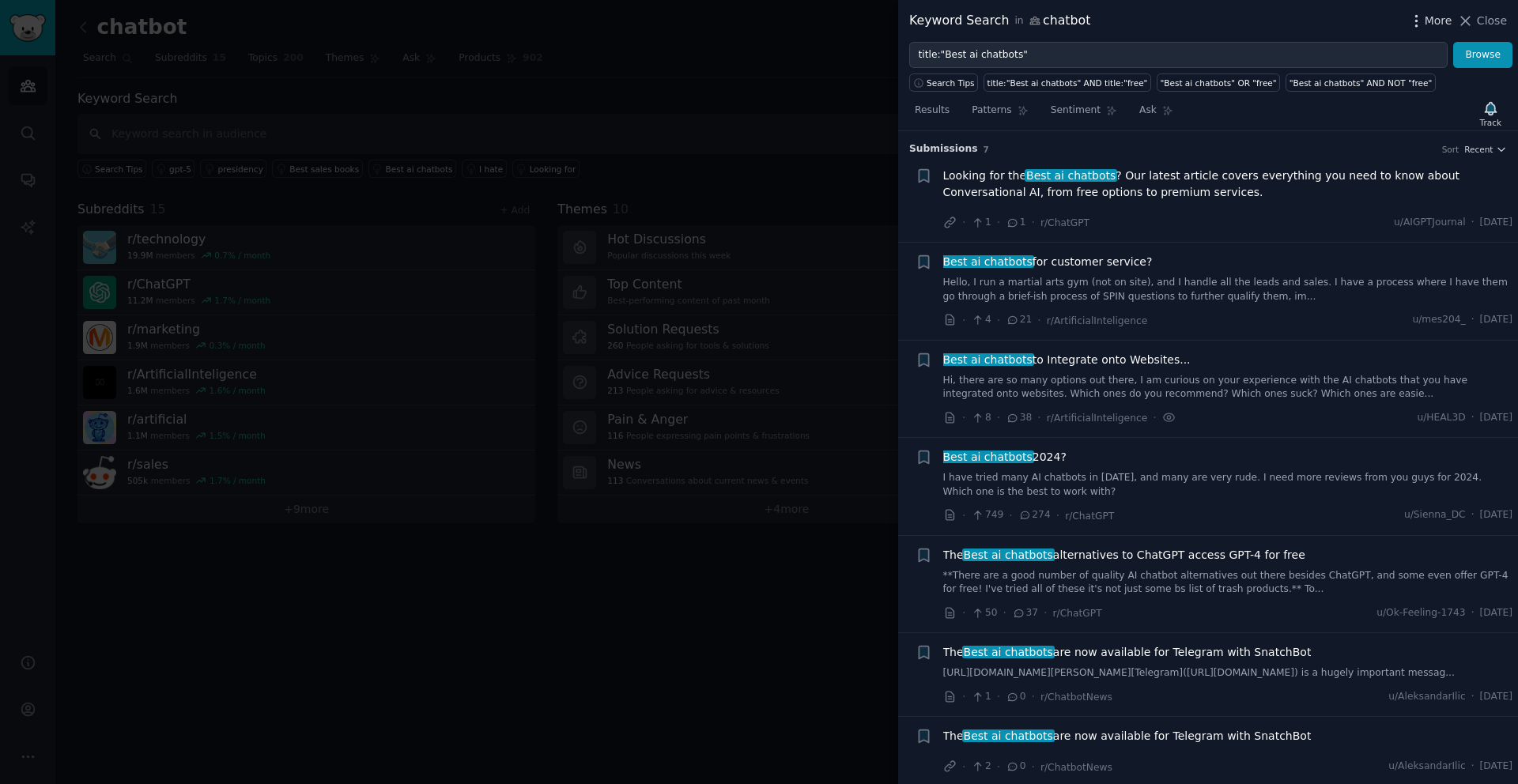
click at [1431, 22] on span "More" at bounding box center [1438, 21] width 27 height 17
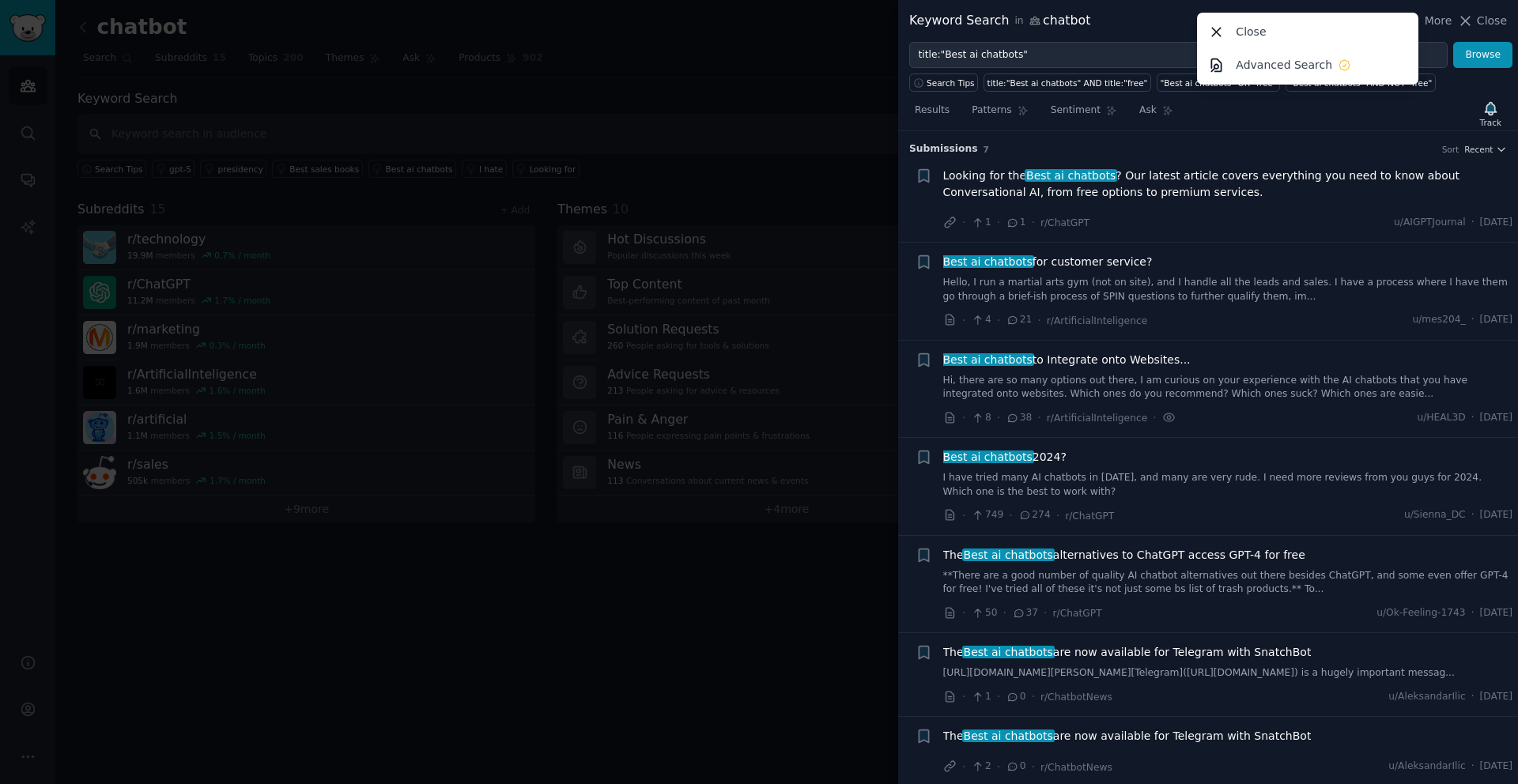
click at [652, 55] on div at bounding box center [759, 392] width 1518 height 784
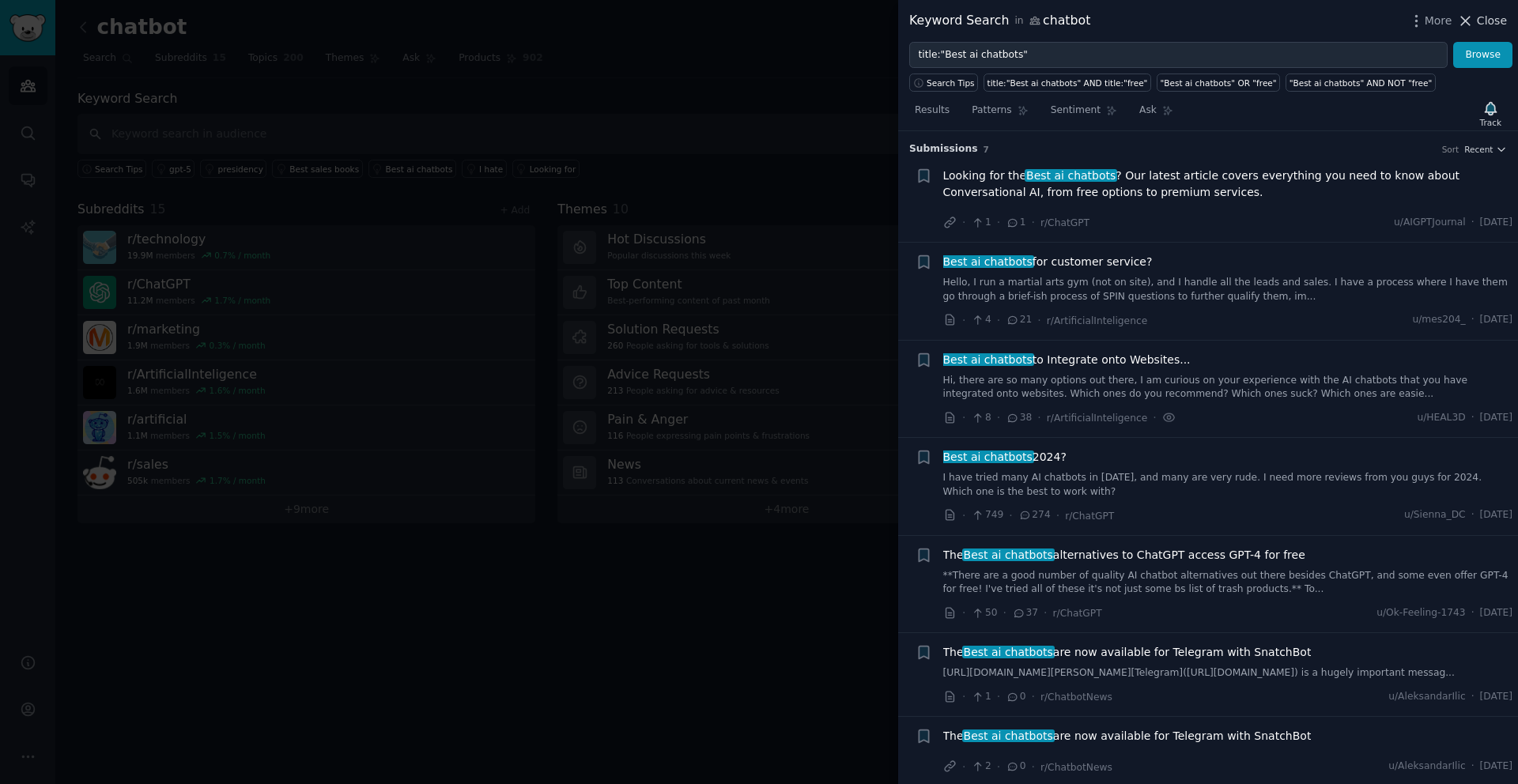
click at [1477, 17] on span "Close" at bounding box center [1492, 21] width 30 height 17
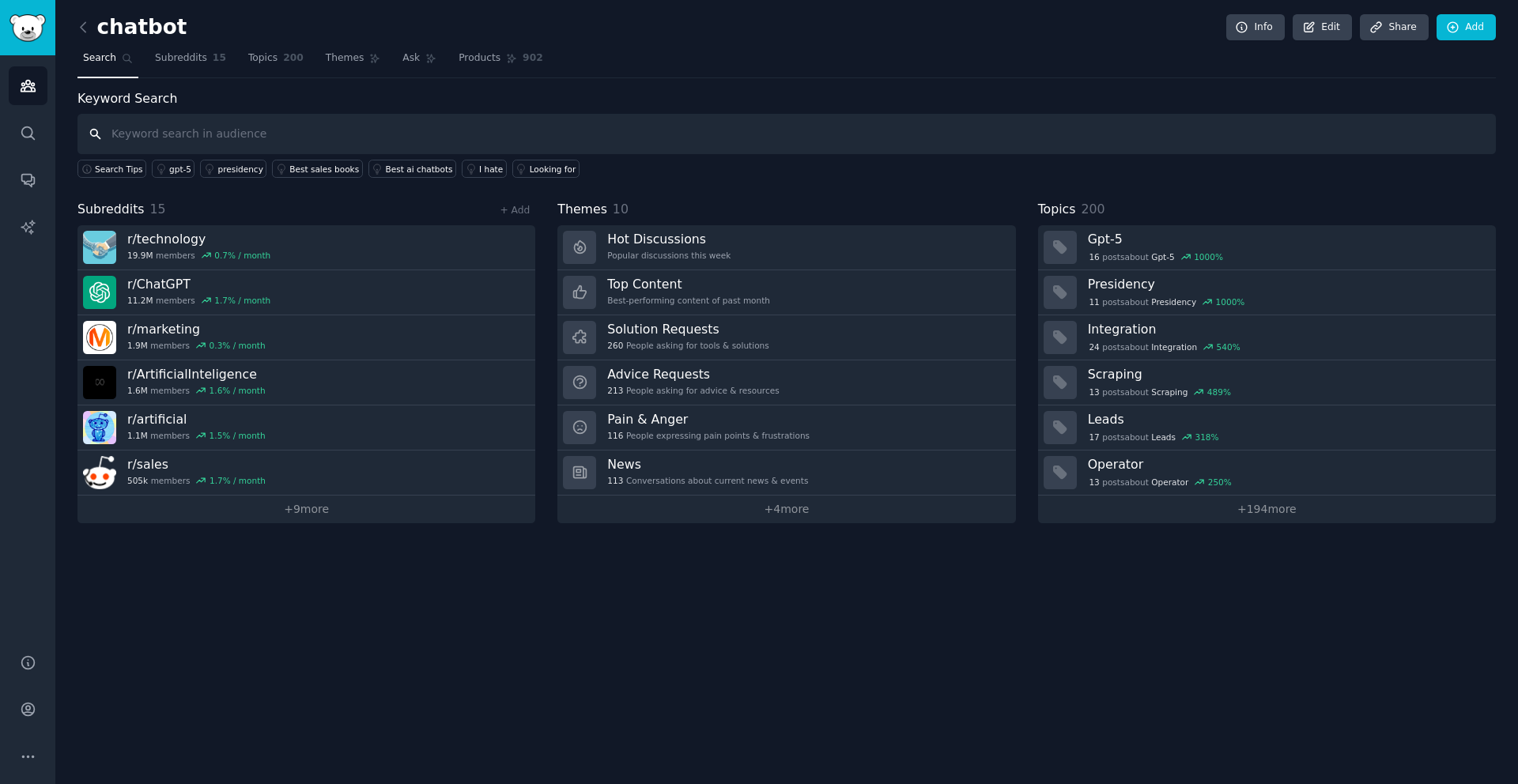
type input "L"
type input "landbot"
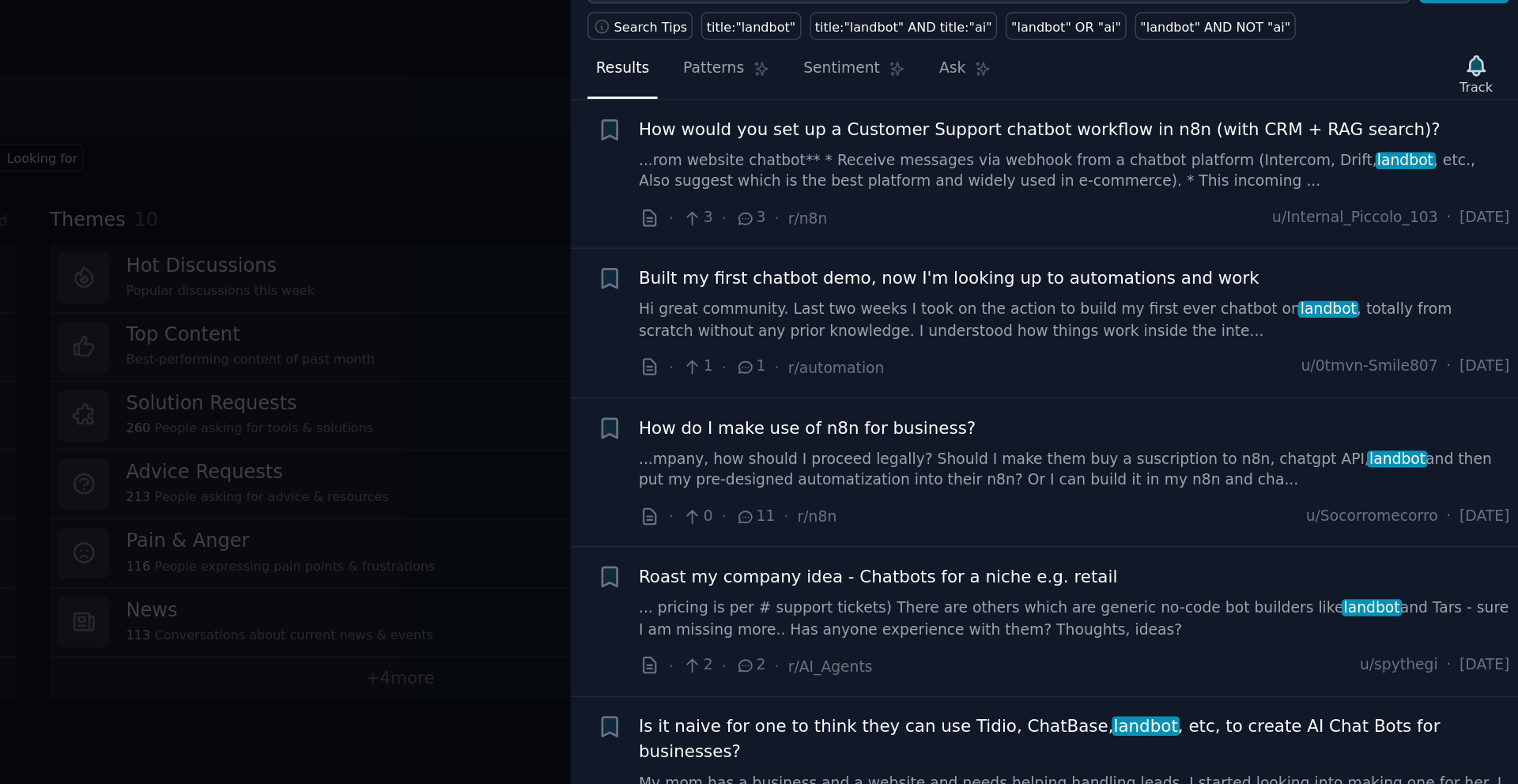
scroll to position [27, 0]
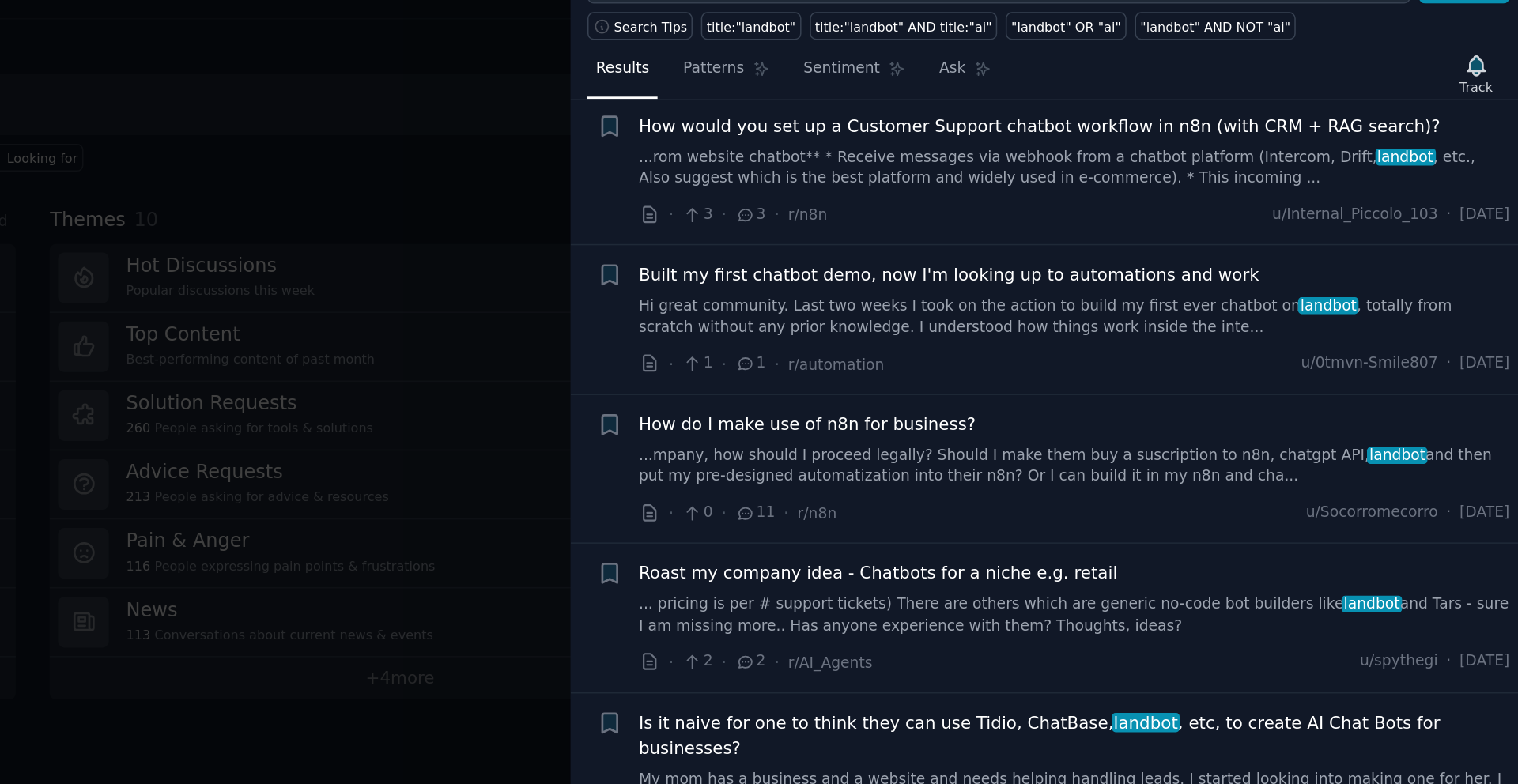
click at [1177, 268] on link "Hi great community. Last two weeks I took on the action to build my first ever …" at bounding box center [1228, 273] width 570 height 27
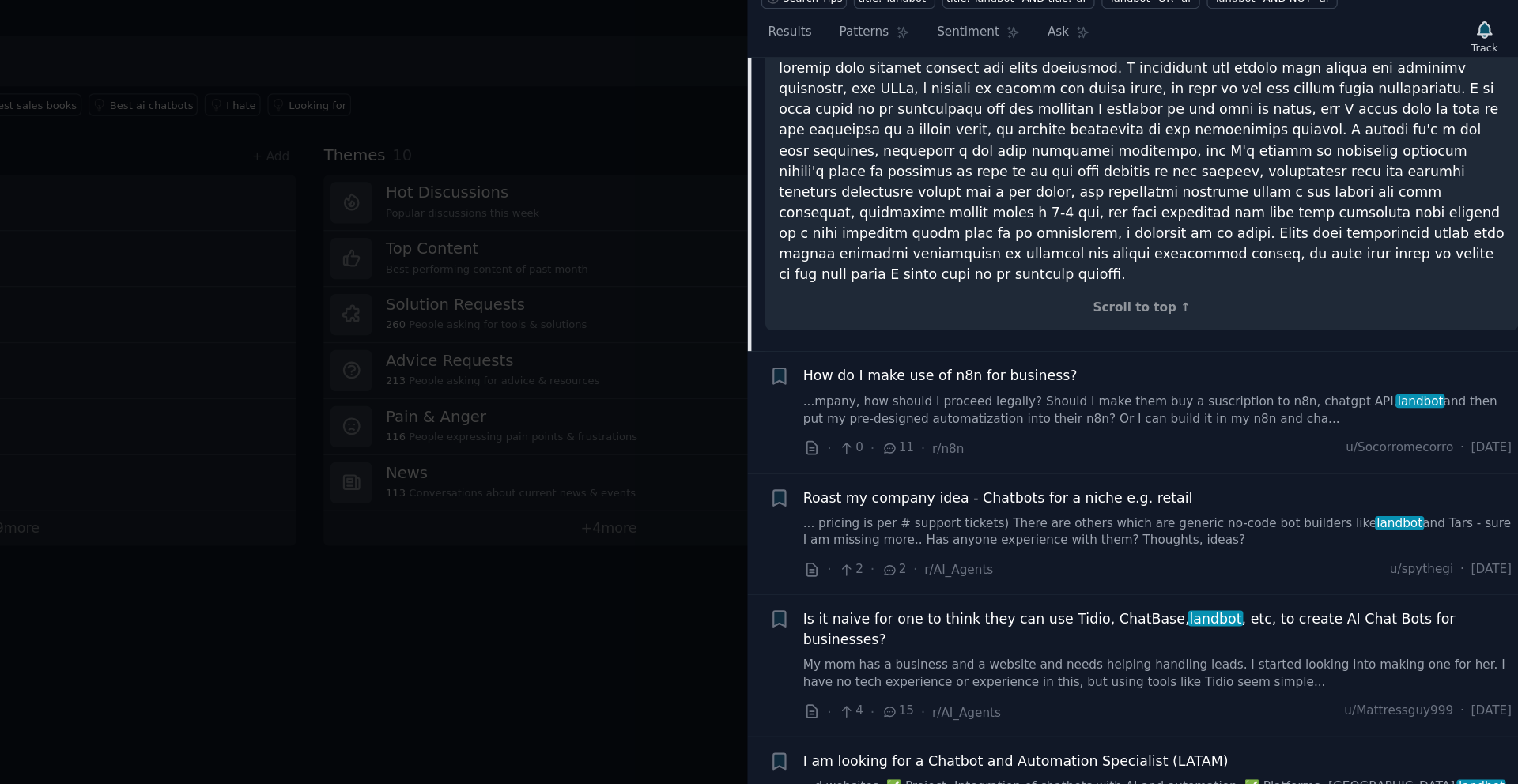
scroll to position [320, 0]
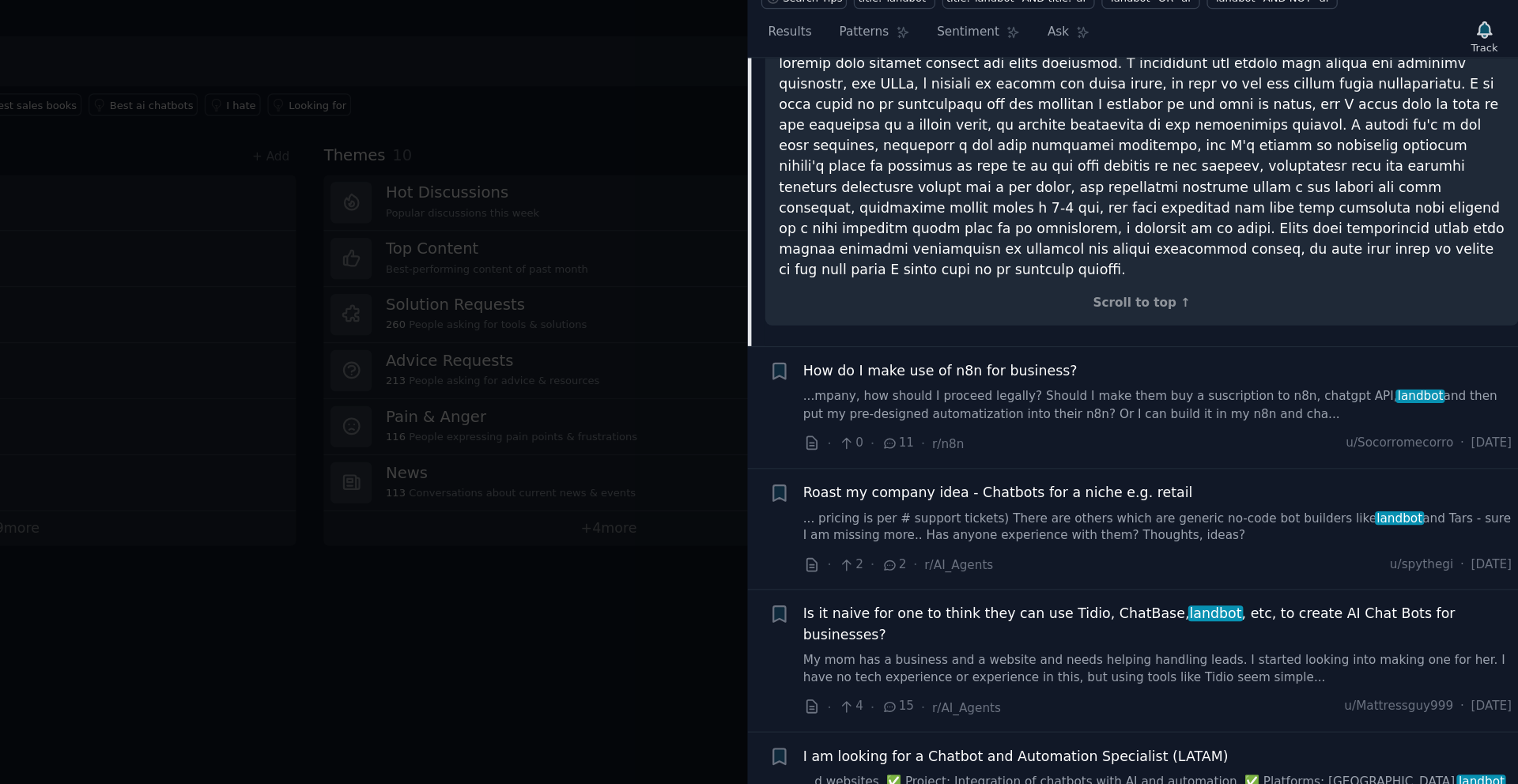
click at [1065, 397] on link "...mpany, how should I proceed legally? Should I make them buy a suscription to…" at bounding box center [1228, 410] width 570 height 27
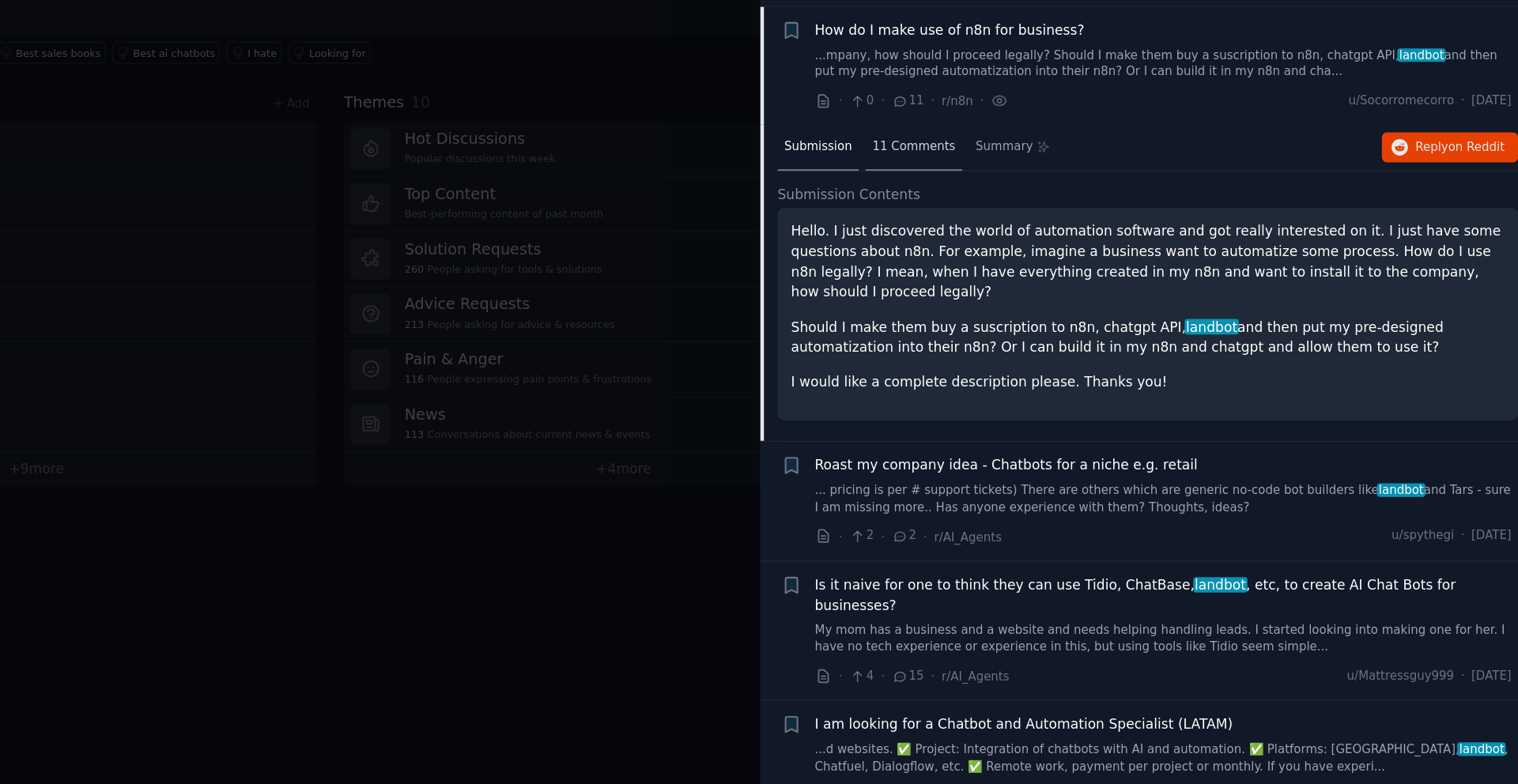
click at [1015, 254] on div "11 Comments" at bounding box center [1024, 246] width 79 height 38
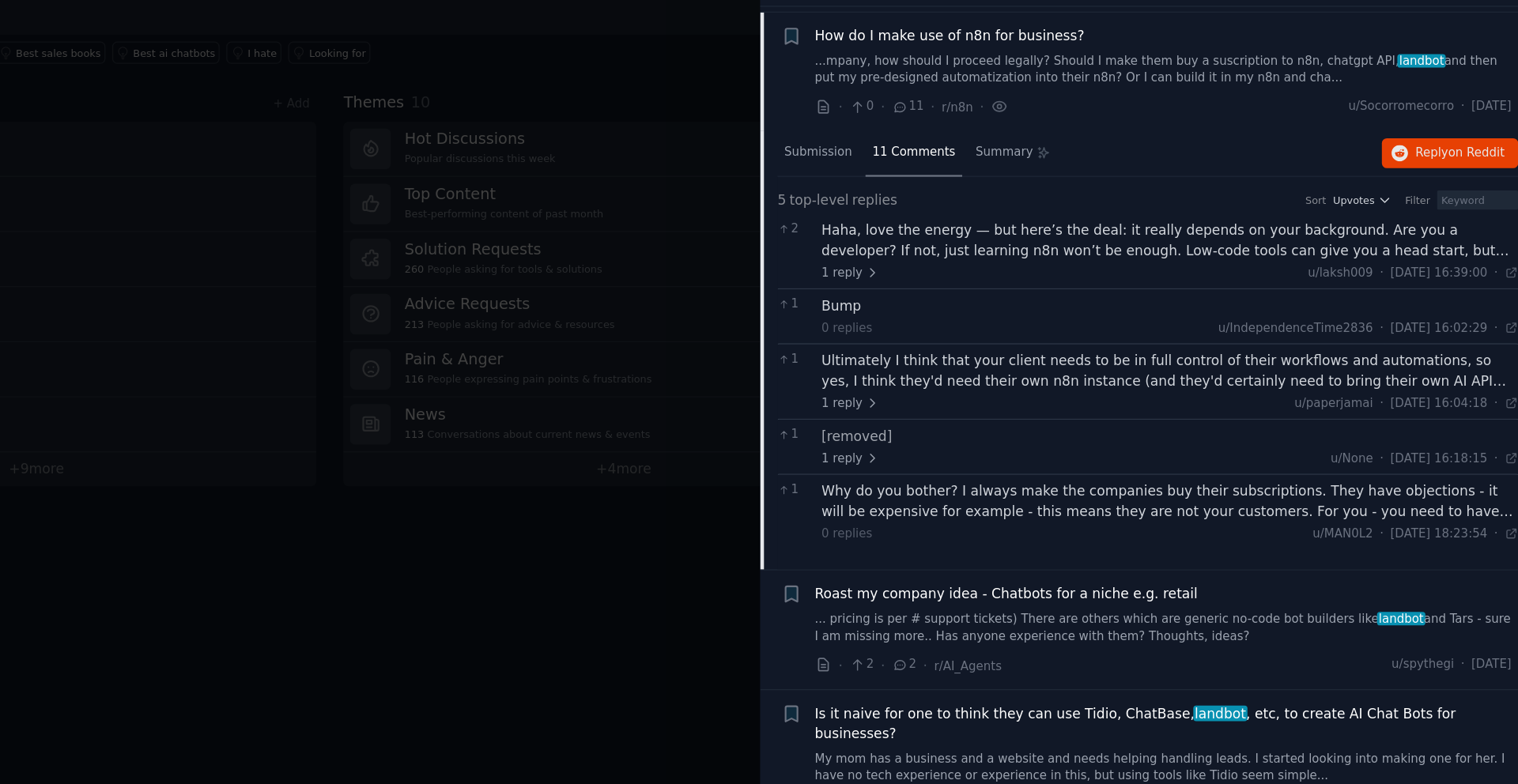
scroll to position [223, 0]
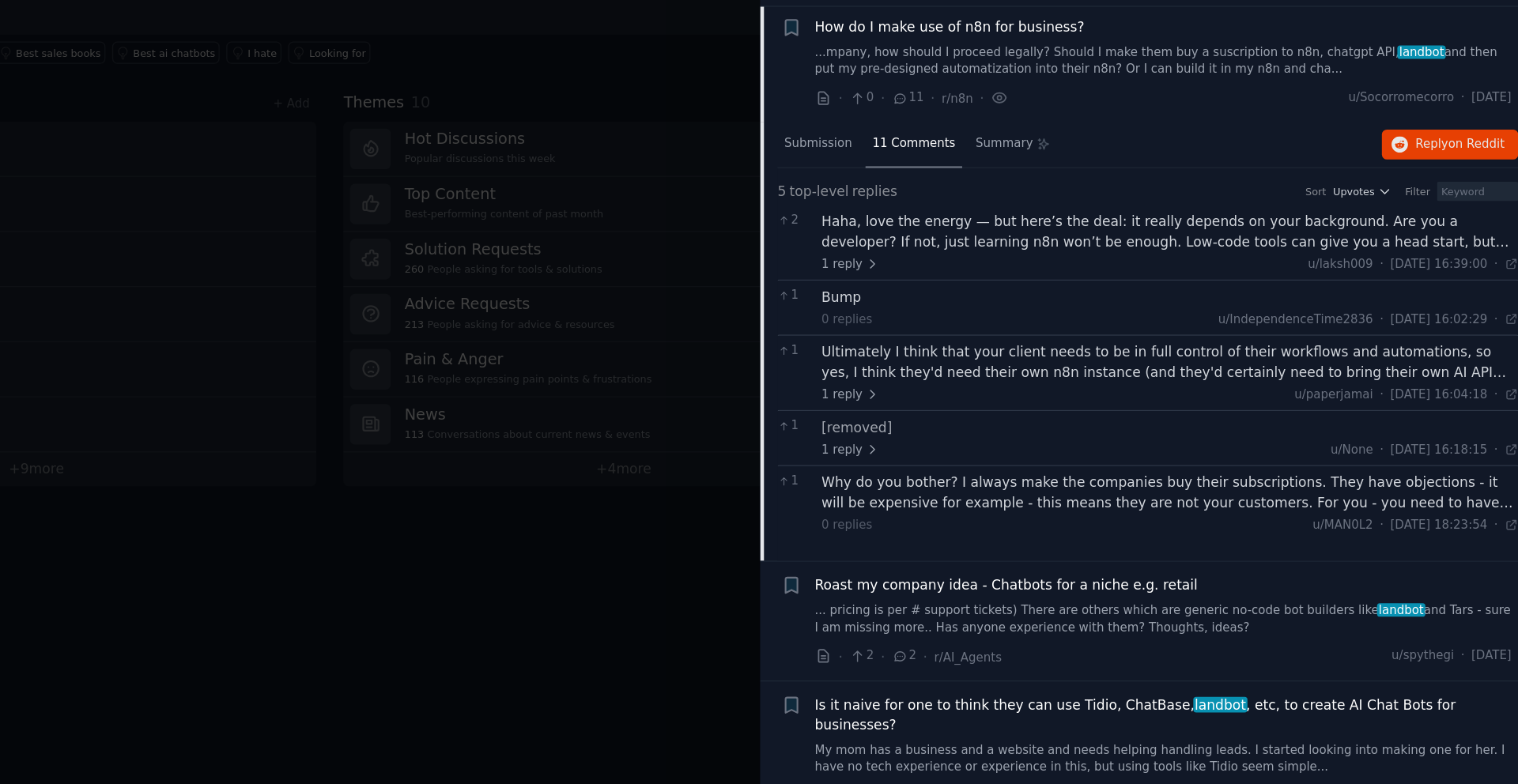
click at [1106, 429] on div "Ultimately I think that your client needs to be in full control of their workfl…" at bounding box center [1234, 421] width 570 height 33
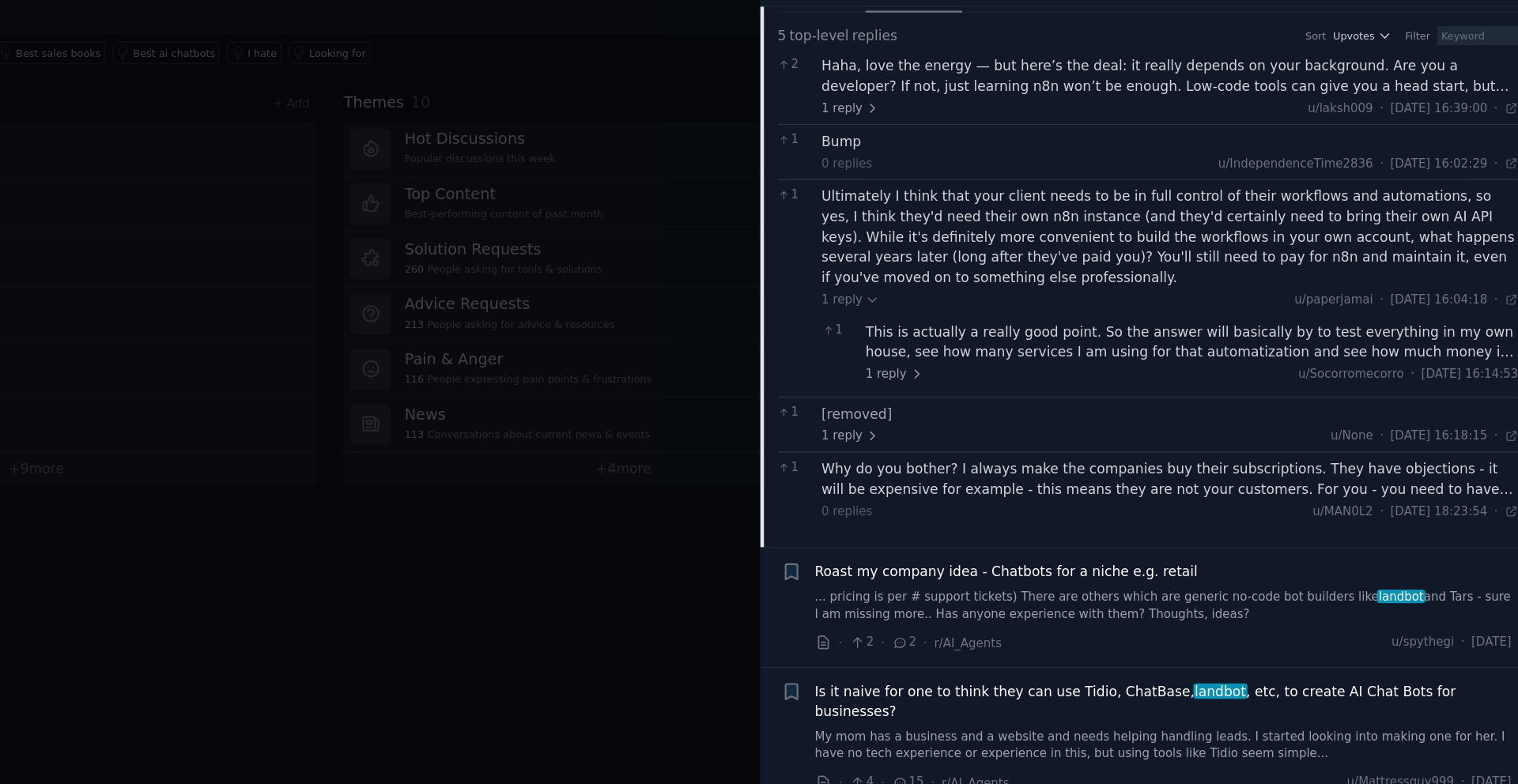
scroll to position [363, 0]
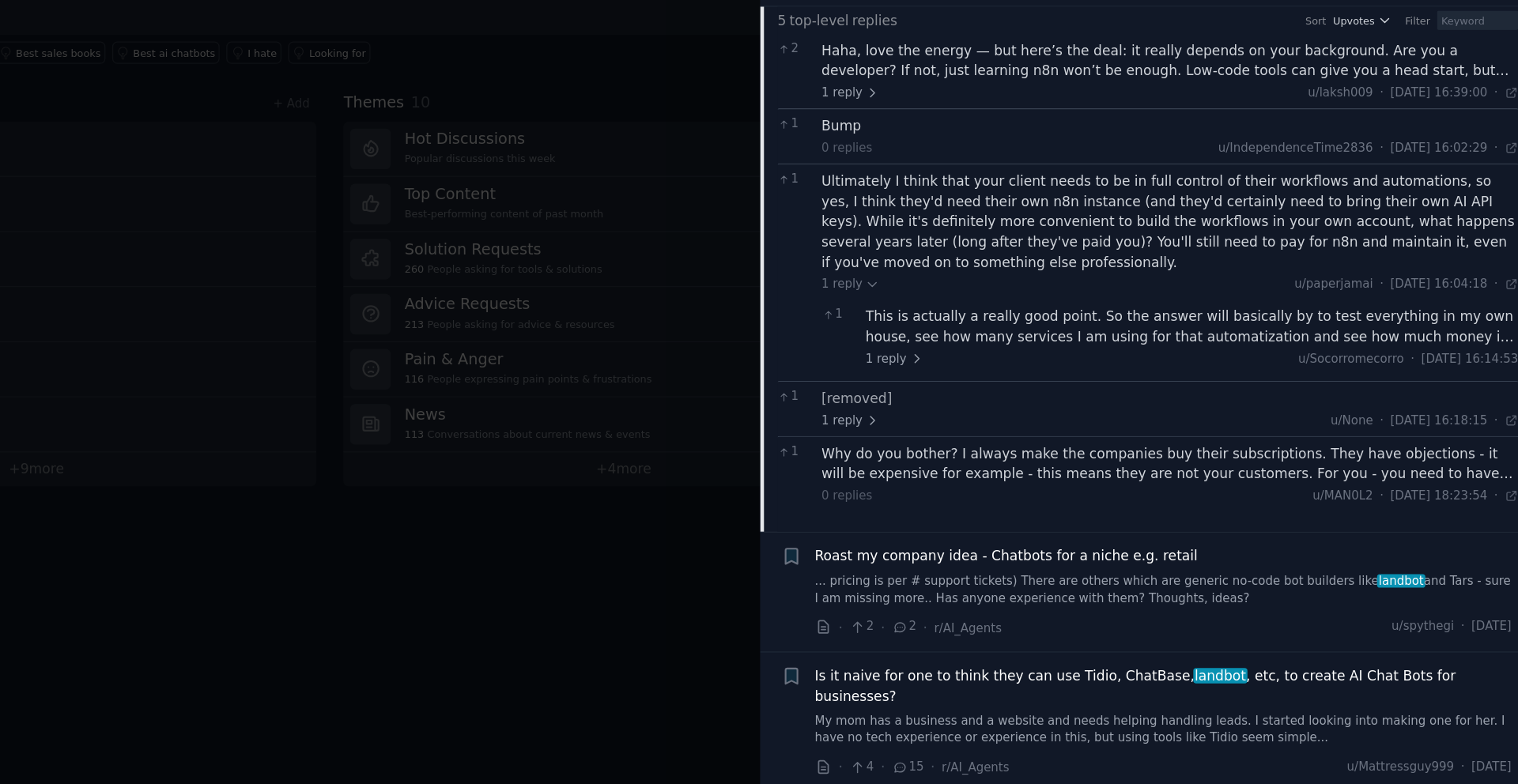
click at [1103, 511] on div "Why do you bother? I always make the companies buy their subscriptions. They ha…" at bounding box center [1234, 504] width 570 height 33
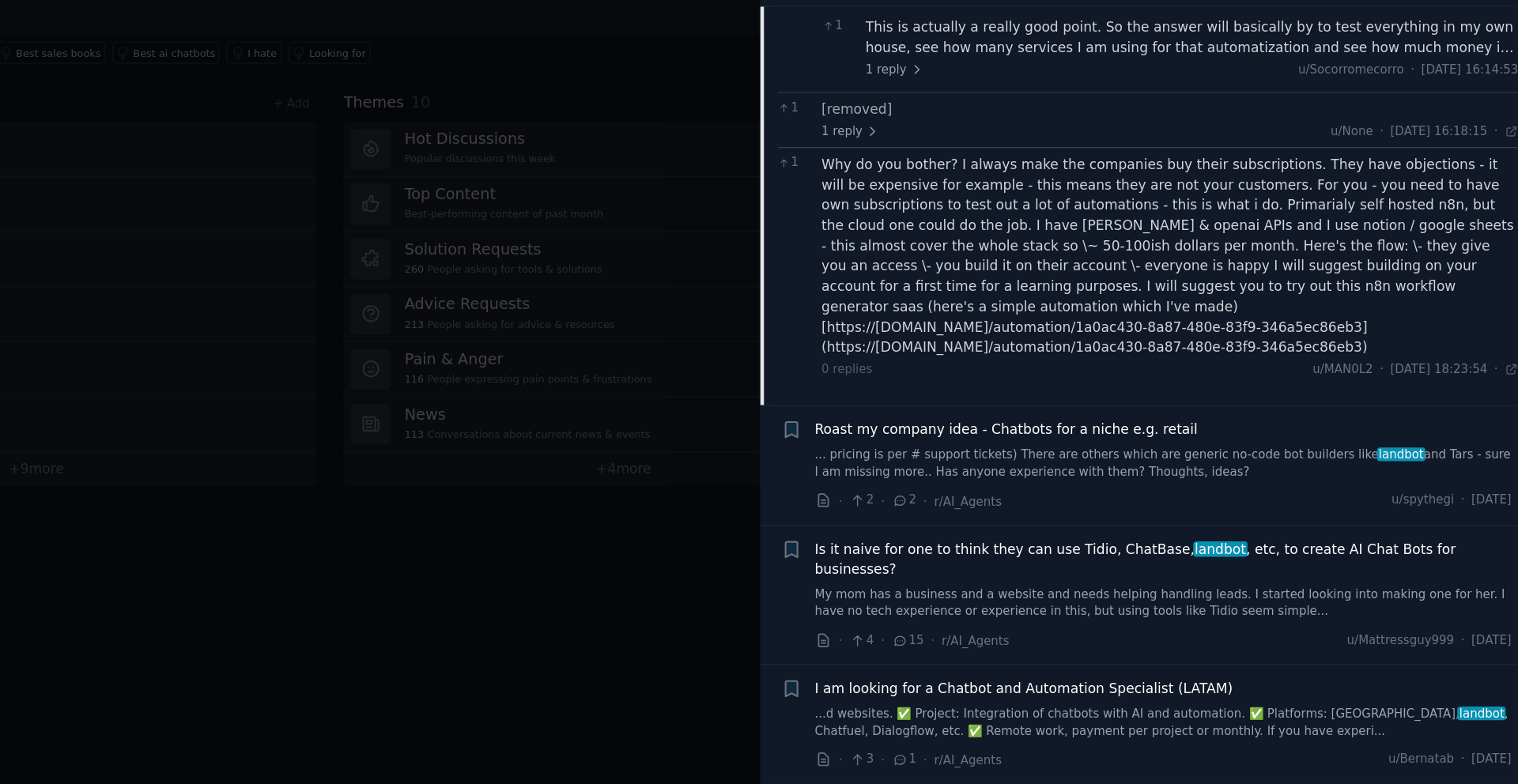
scroll to position [607, 0]
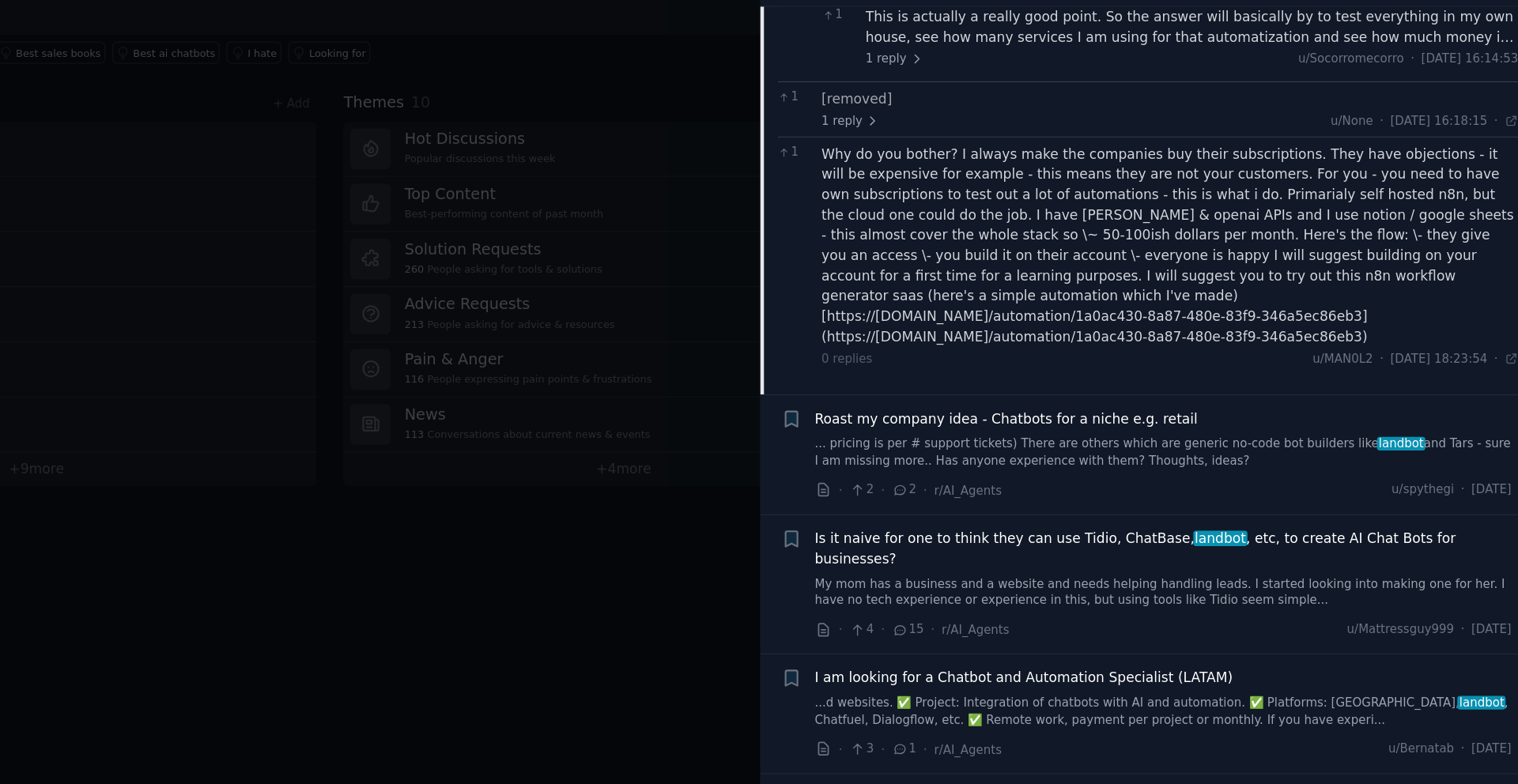
click at [1146, 482] on link "... pricing is per # support tickets) There are others which are generic no-cod…" at bounding box center [1228, 495] width 570 height 27
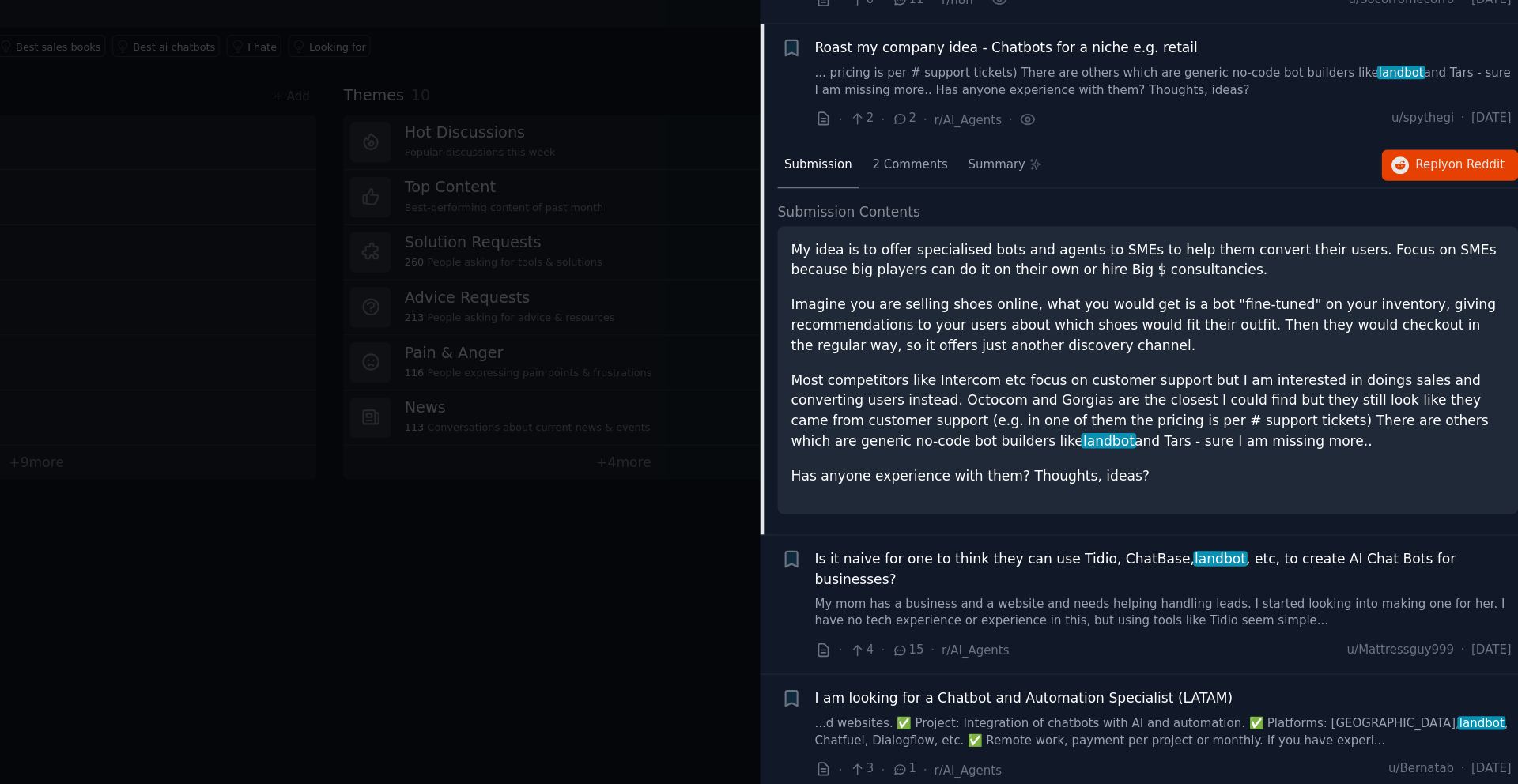
scroll to position [284, 0]
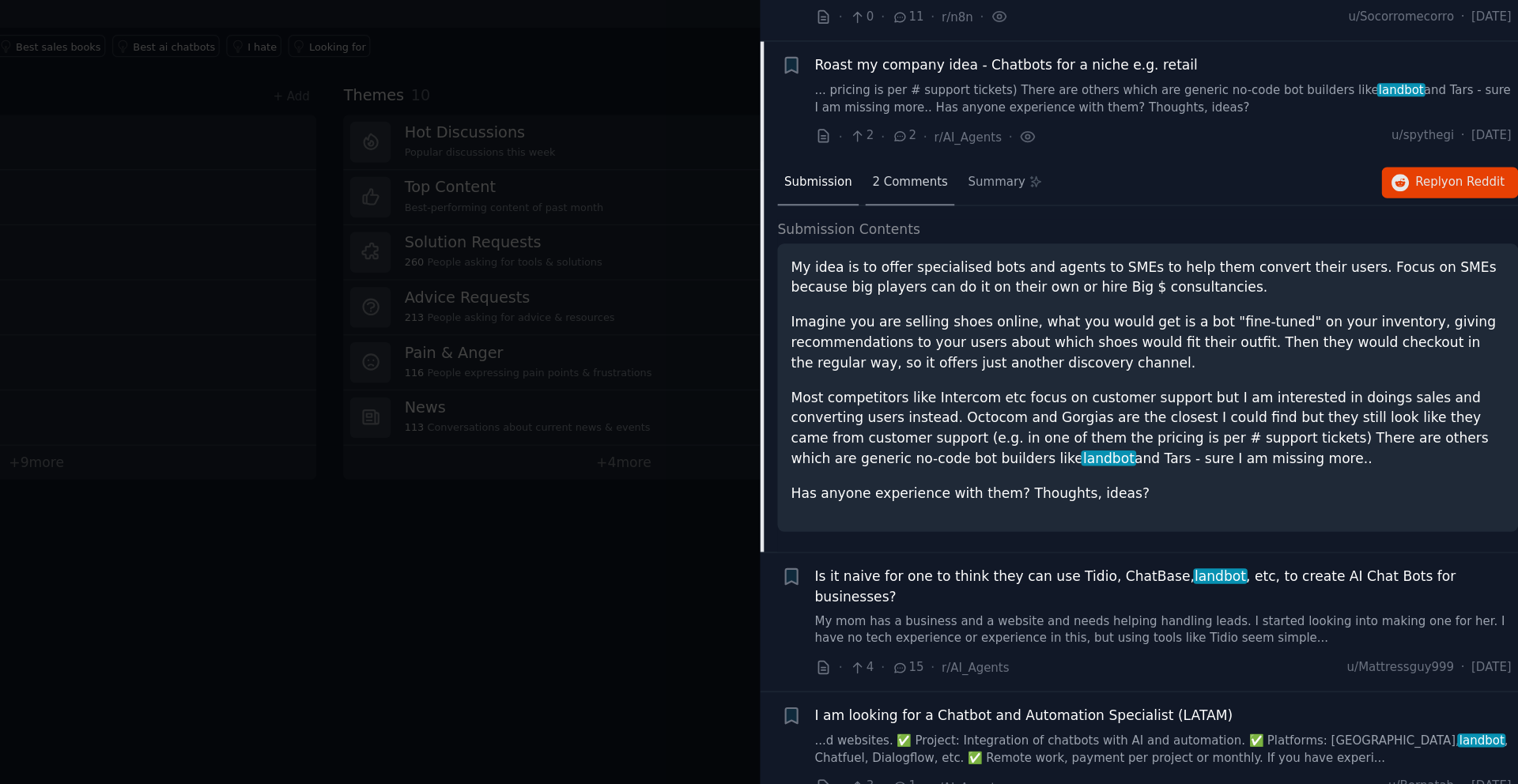
click at [1018, 284] on span "2 Comments" at bounding box center [1020, 280] width 62 height 14
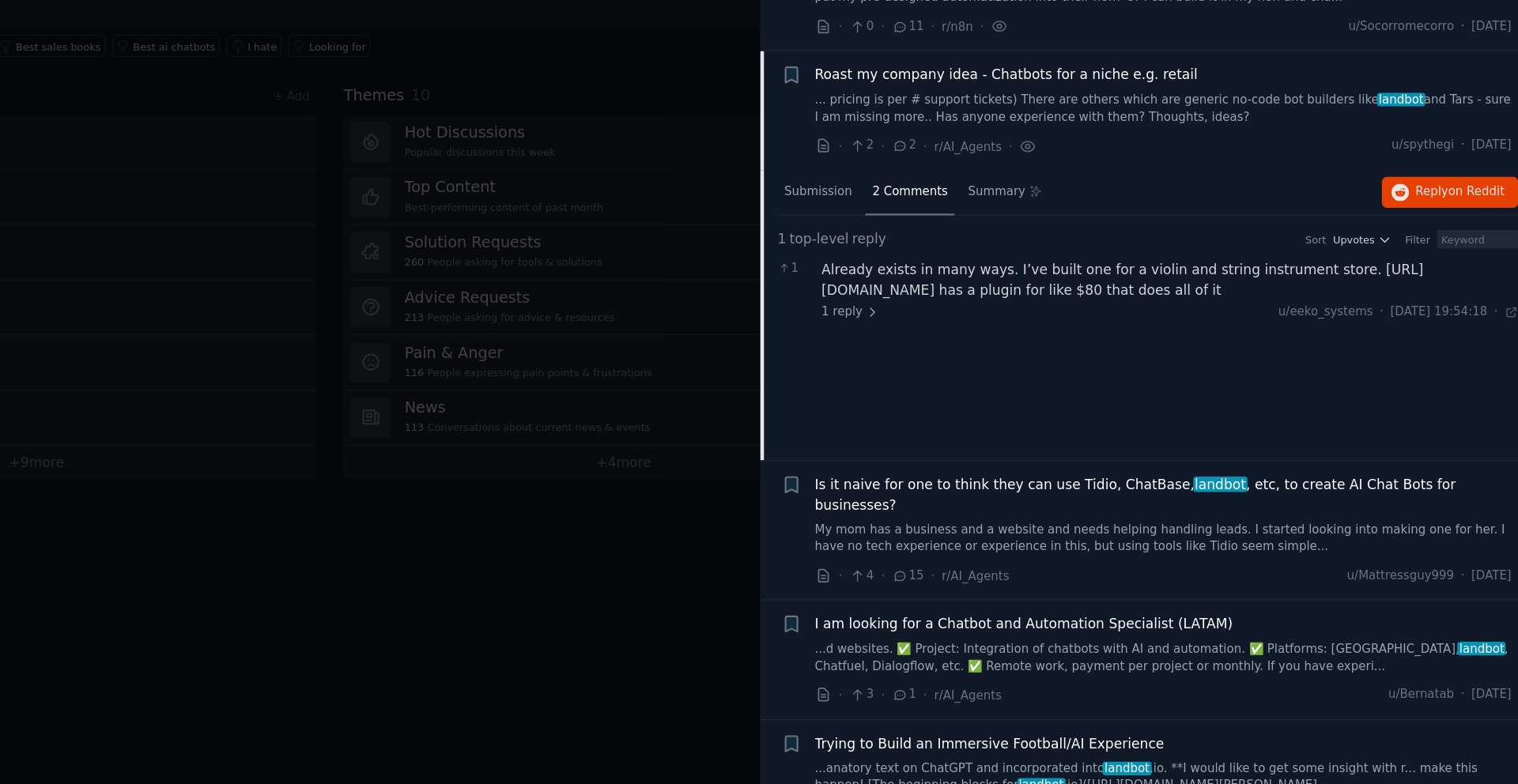
scroll to position [271, 0]
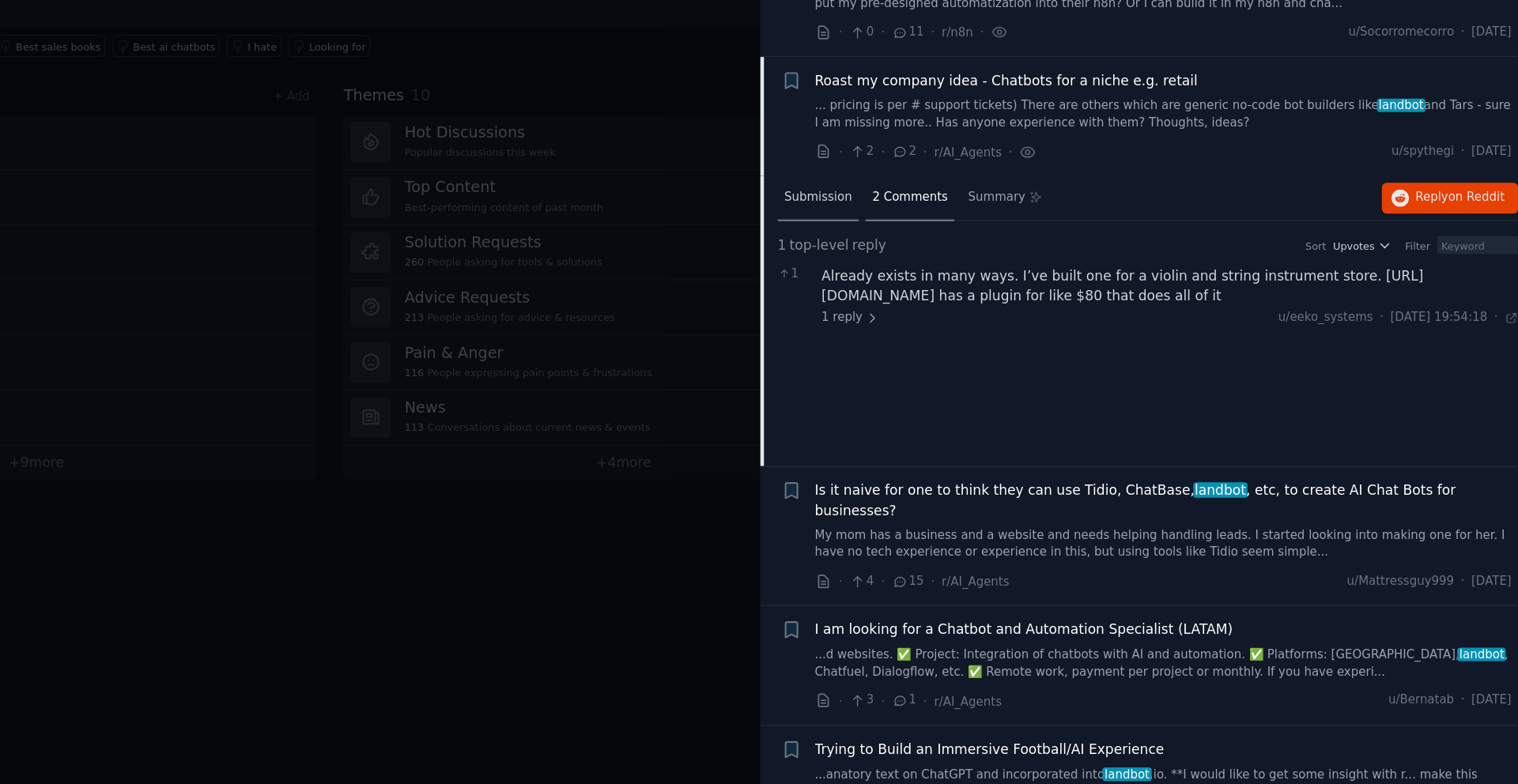
click at [950, 295] on span "Submission" at bounding box center [945, 292] width 55 height 14
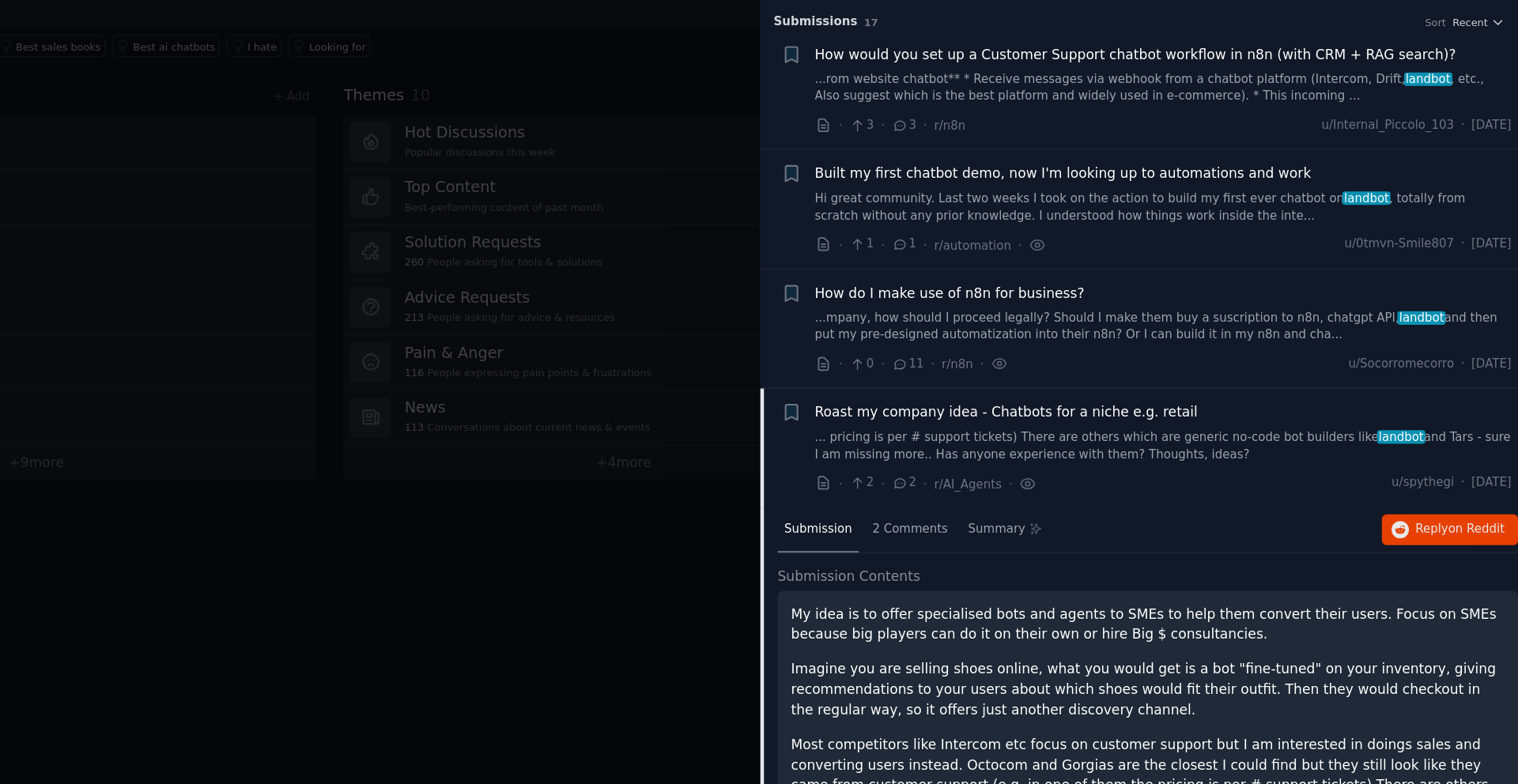
scroll to position [0, 0]
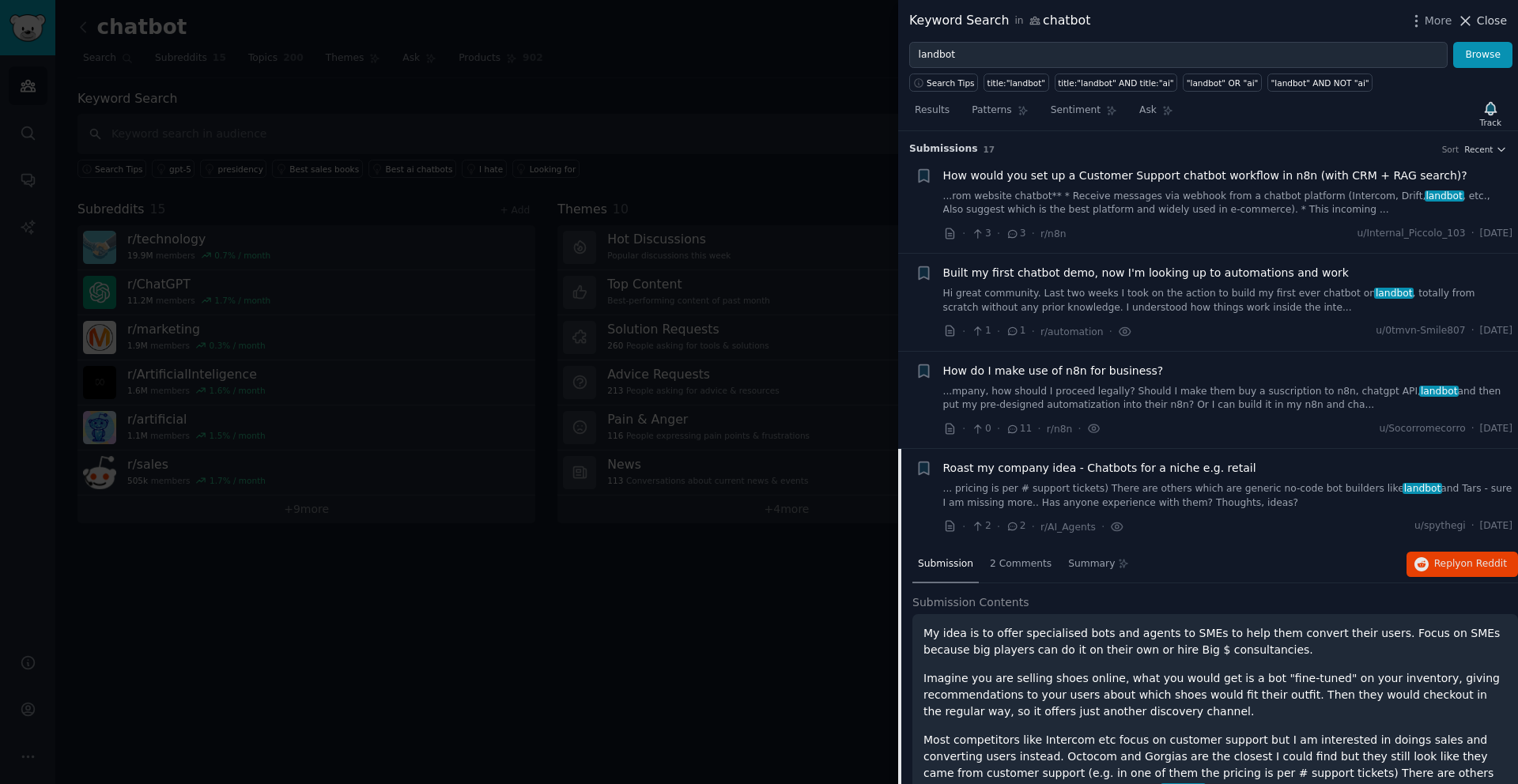
click at [1497, 24] on span "Close" at bounding box center [1492, 21] width 30 height 17
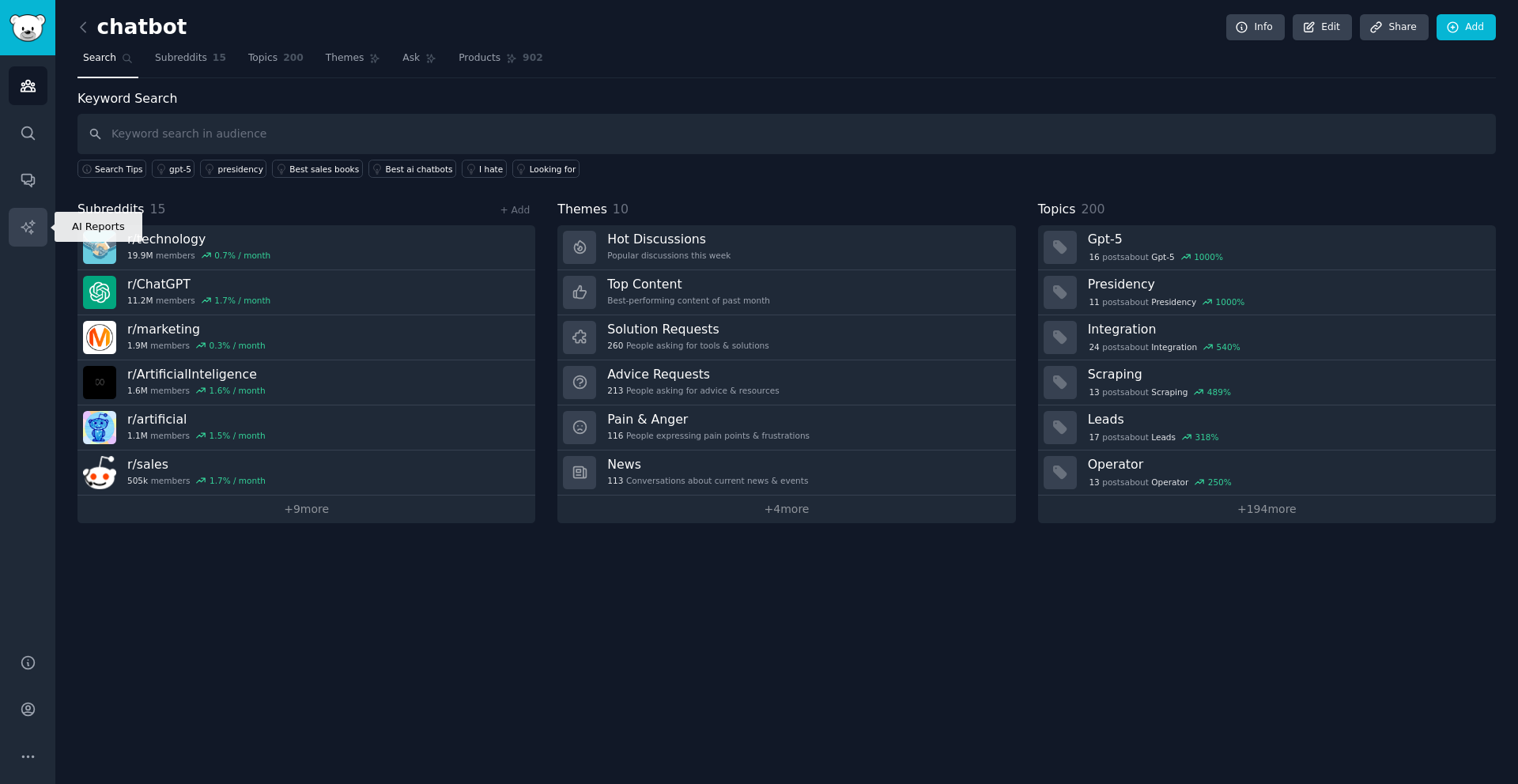
click at [30, 235] on link "AI Reports" at bounding box center [27, 227] width 39 height 39
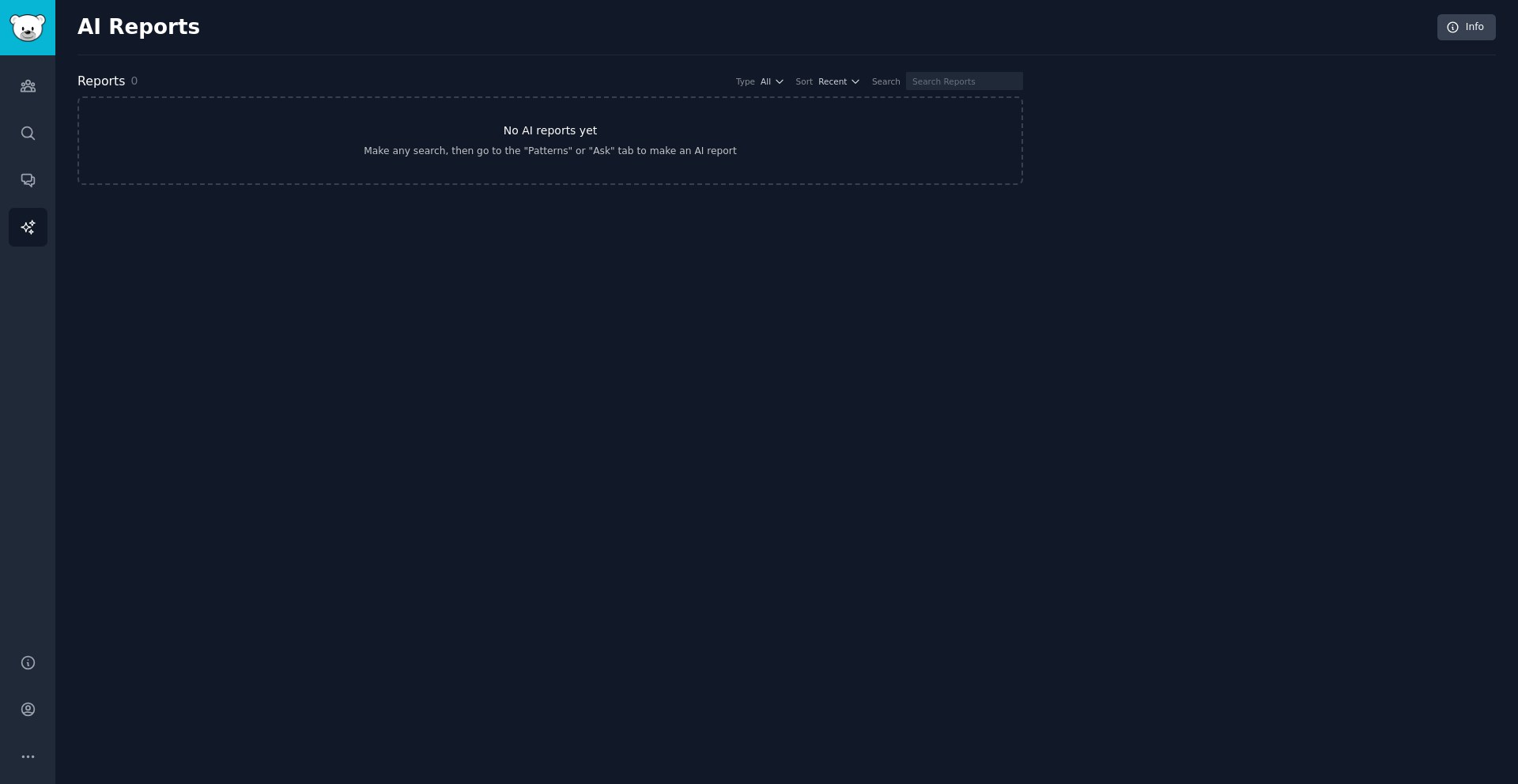
click at [624, 159] on link "No AI reports yet Make any search, then go to the "Patterns" or "Ask" tab to ma…" at bounding box center [549, 141] width 945 height 88
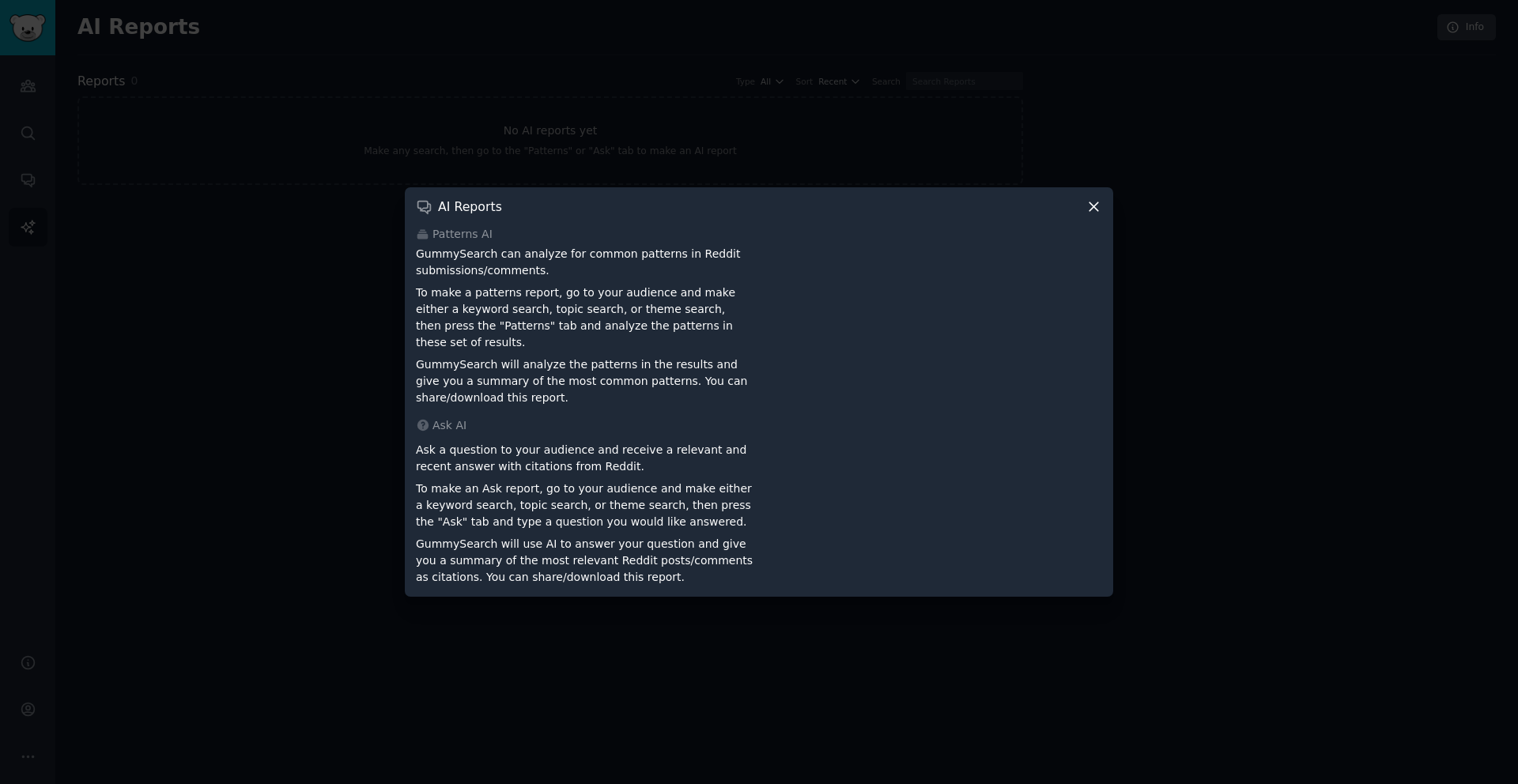
click at [1093, 212] on icon at bounding box center [1094, 207] width 17 height 17
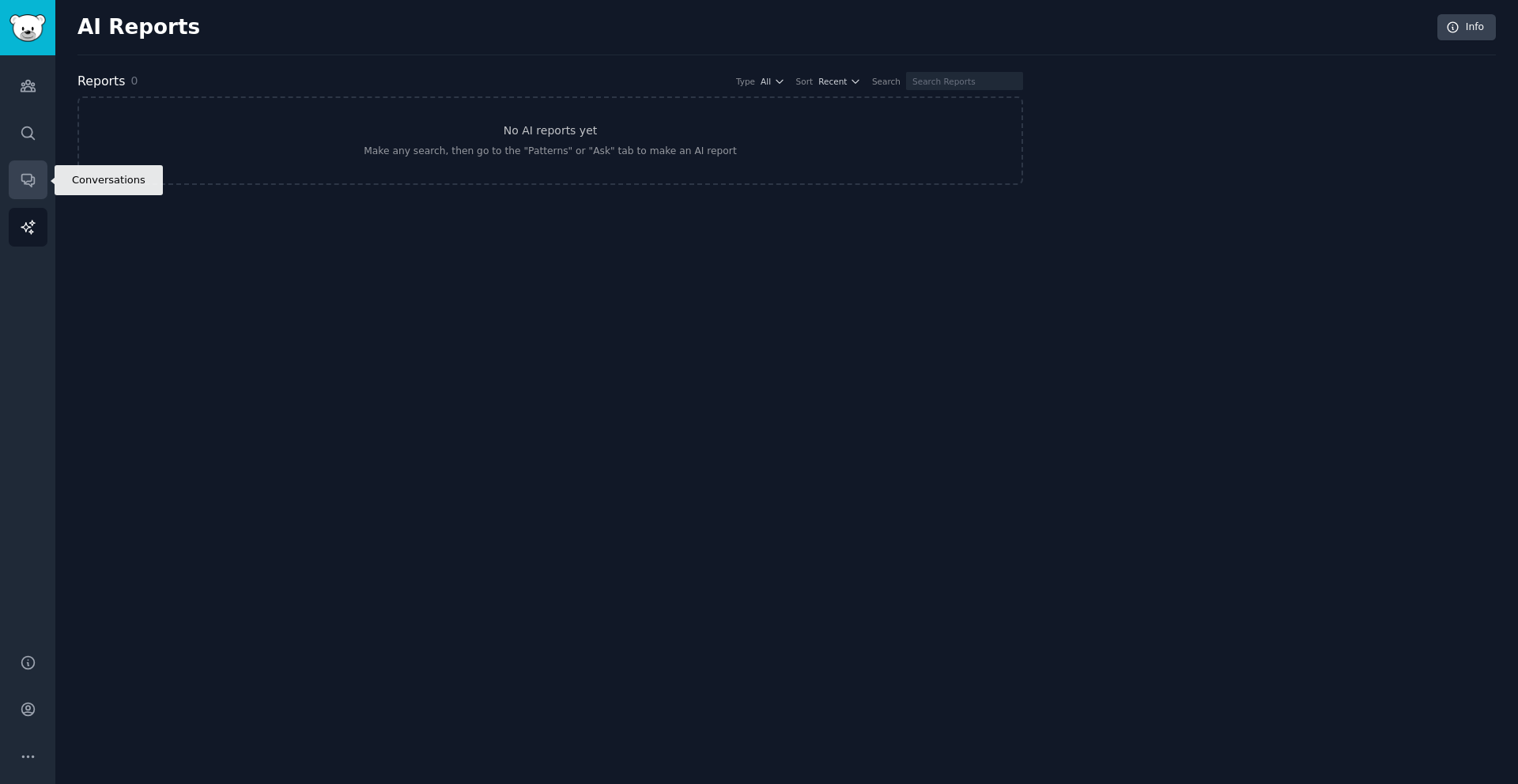
click at [24, 178] on icon "Sidebar" at bounding box center [28, 180] width 17 height 17
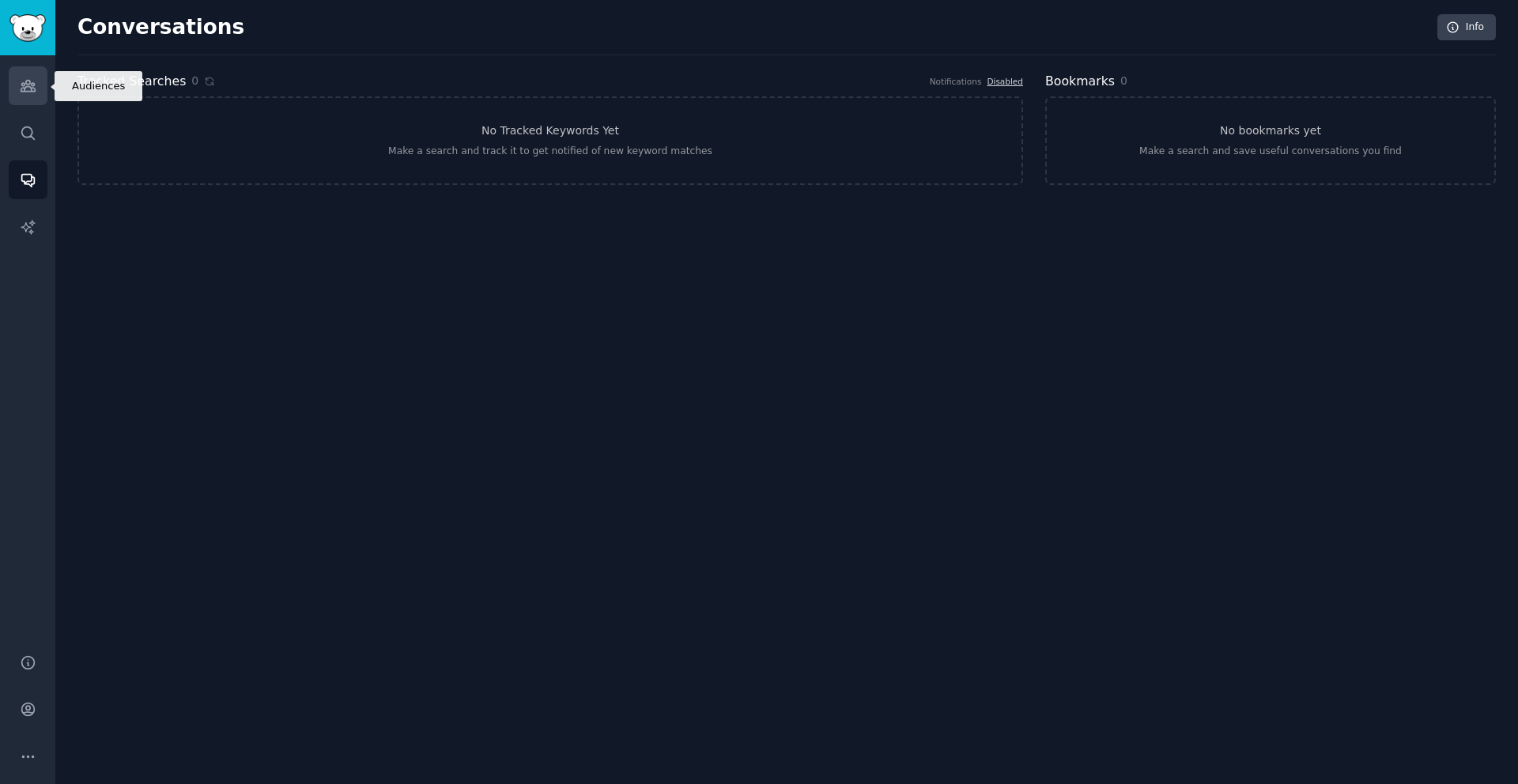
click at [26, 90] on icon "Sidebar" at bounding box center [28, 86] width 17 height 17
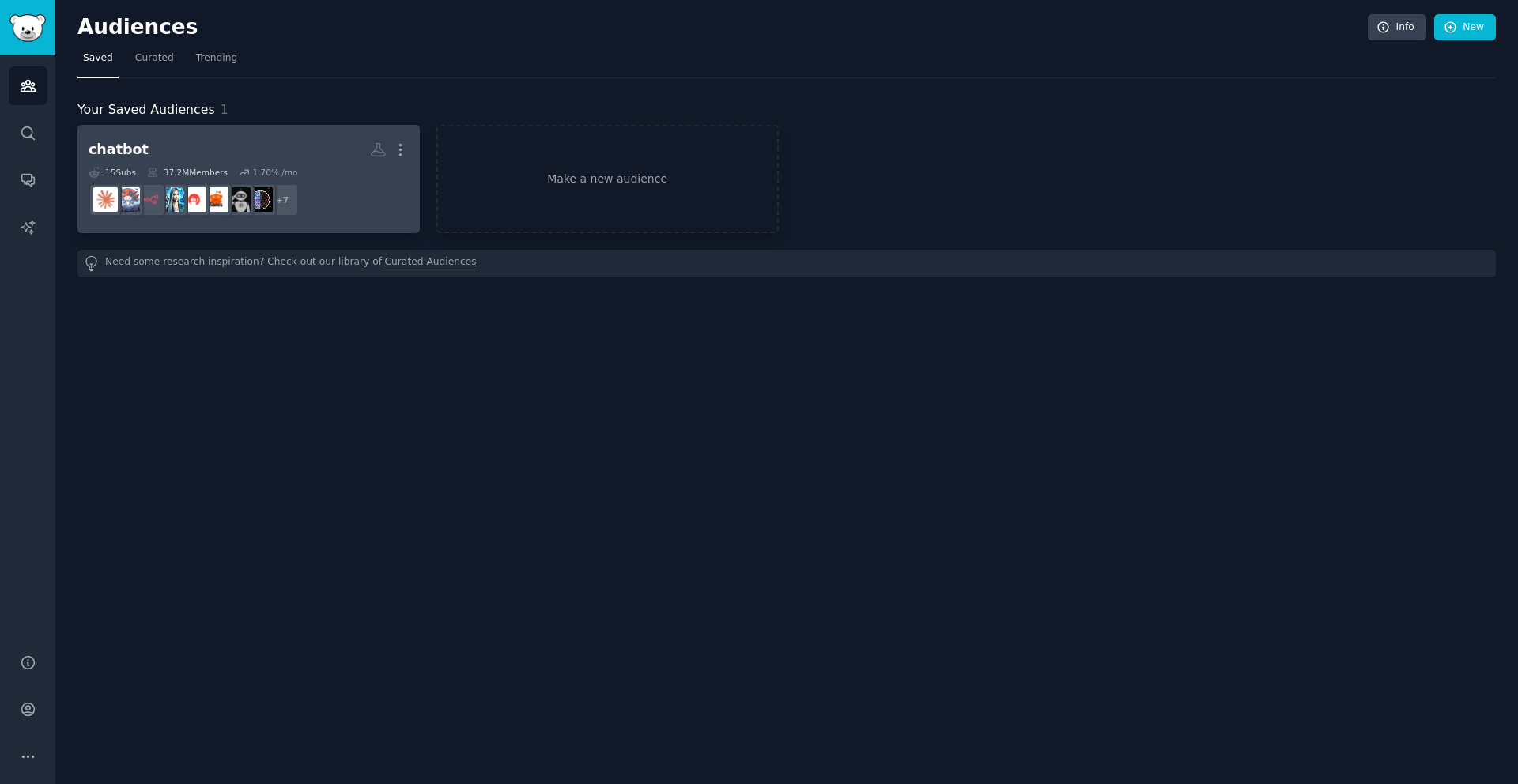
click at [261, 147] on h2 "chatbot More" at bounding box center [248, 149] width 320 height 27
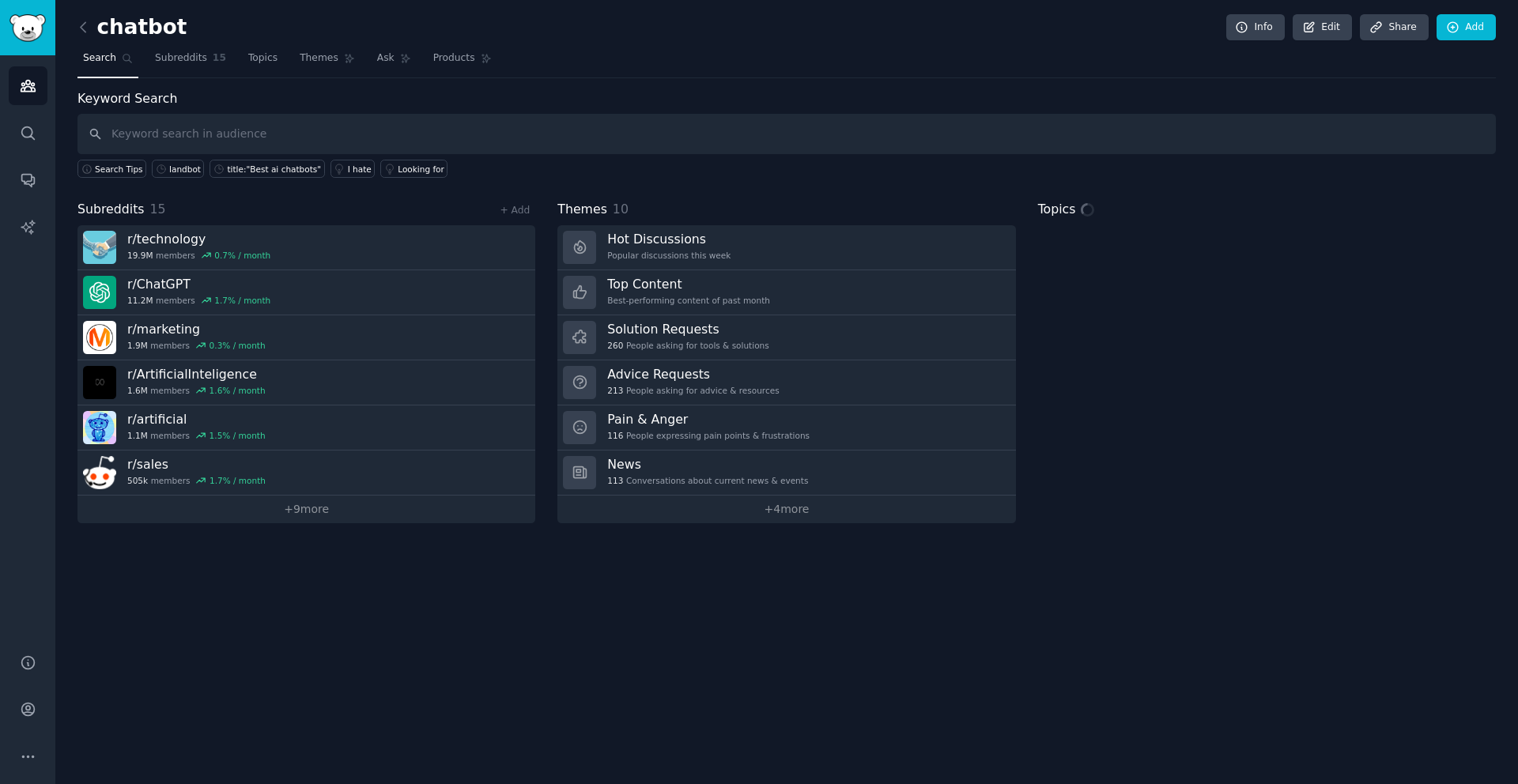
click at [324, 125] on input "text" at bounding box center [786, 133] width 1418 height 40
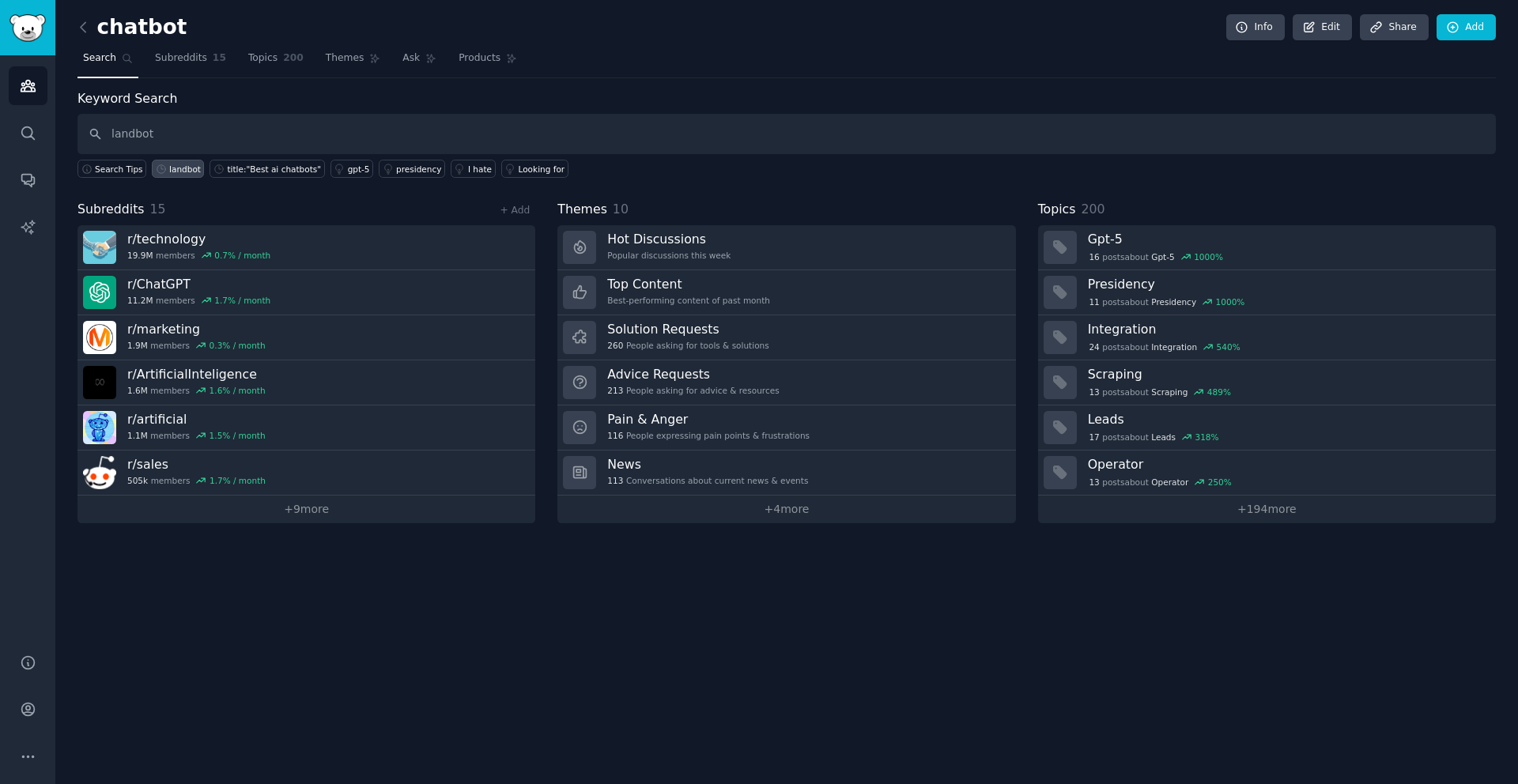
type input "landbot"
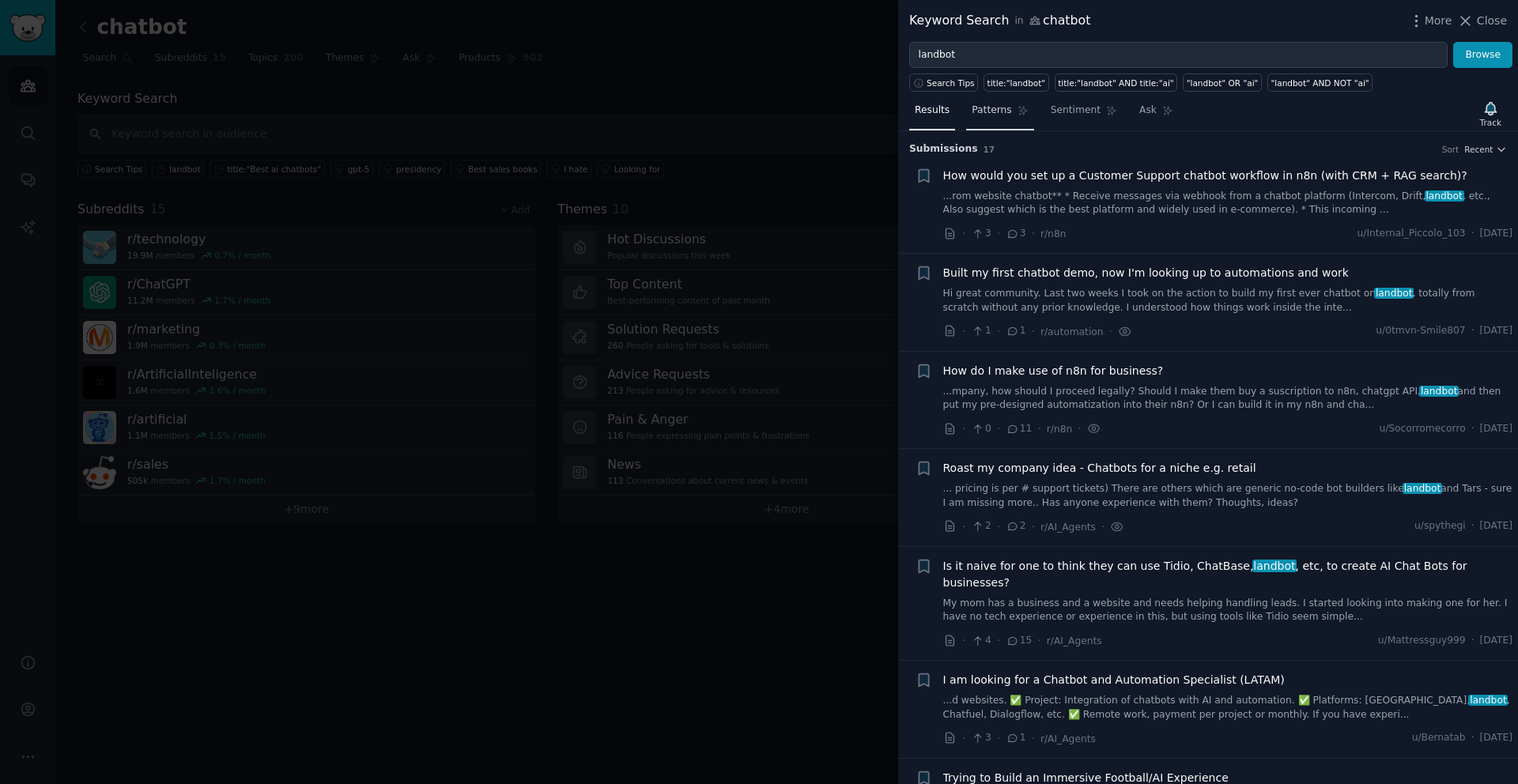
click at [1005, 115] on span "Patterns" at bounding box center [991, 110] width 40 height 14
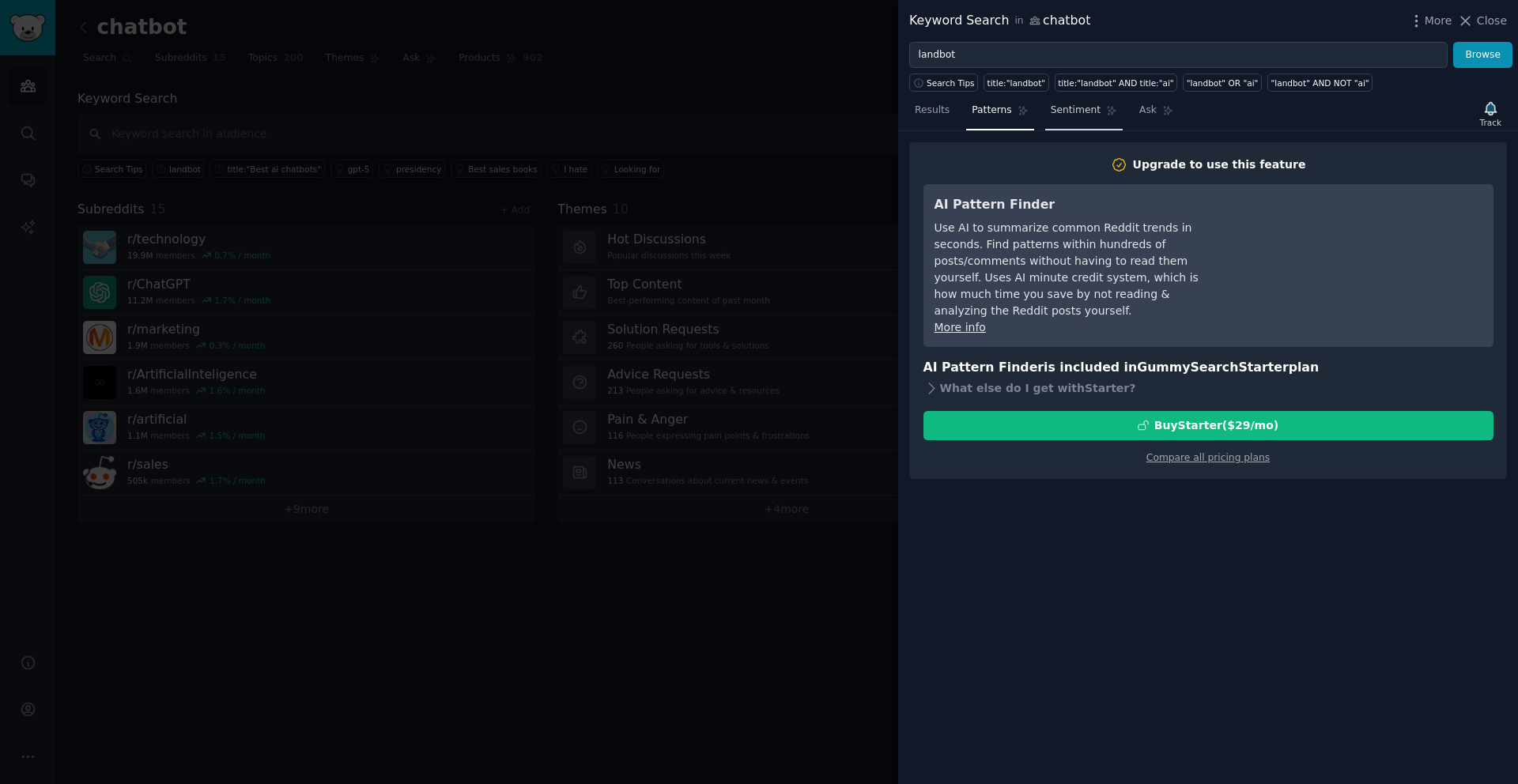
click at [1081, 113] on span "Sentiment" at bounding box center [1075, 110] width 50 height 14
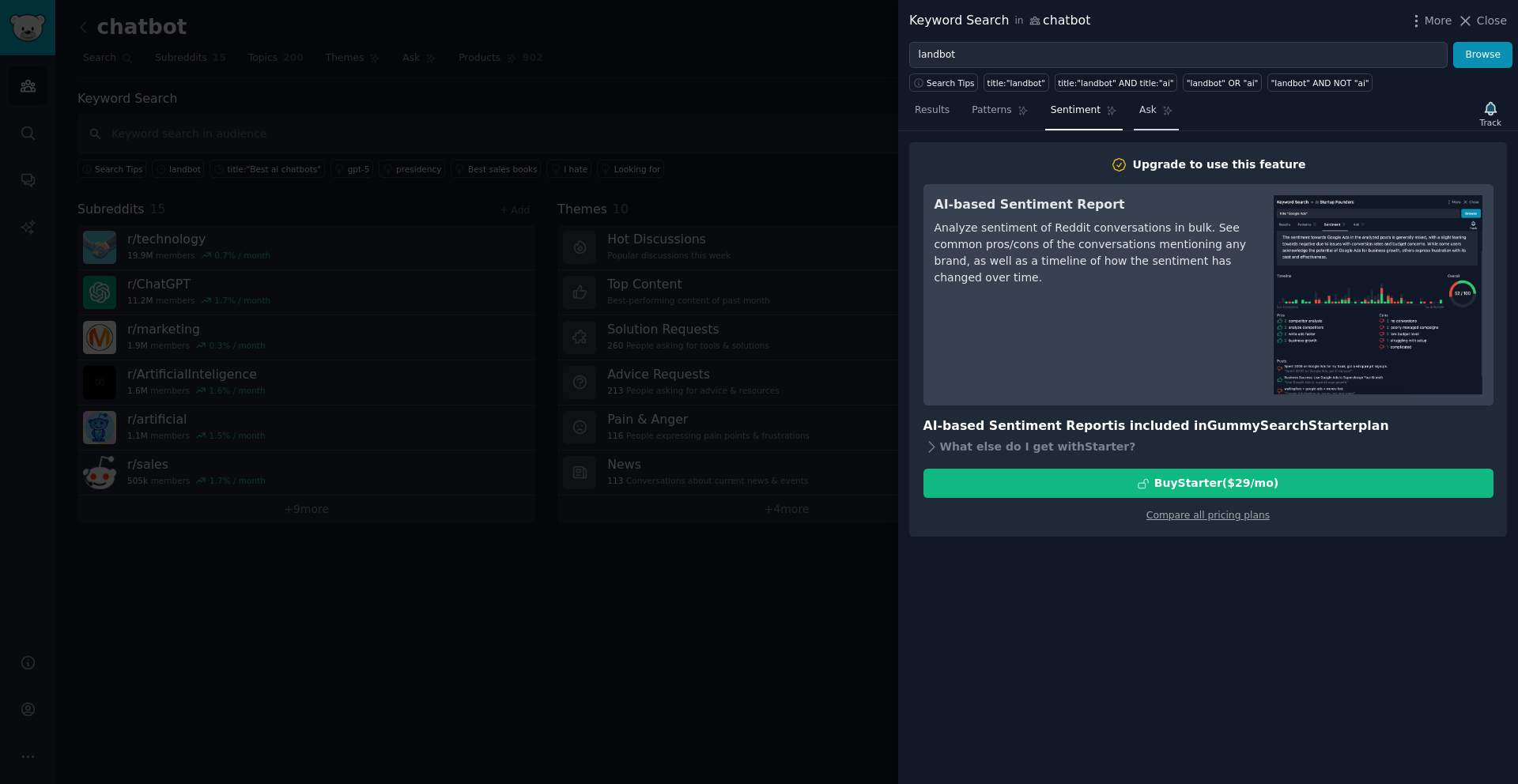
click at [1162, 113] on icon at bounding box center [1168, 111] width 11 height 11
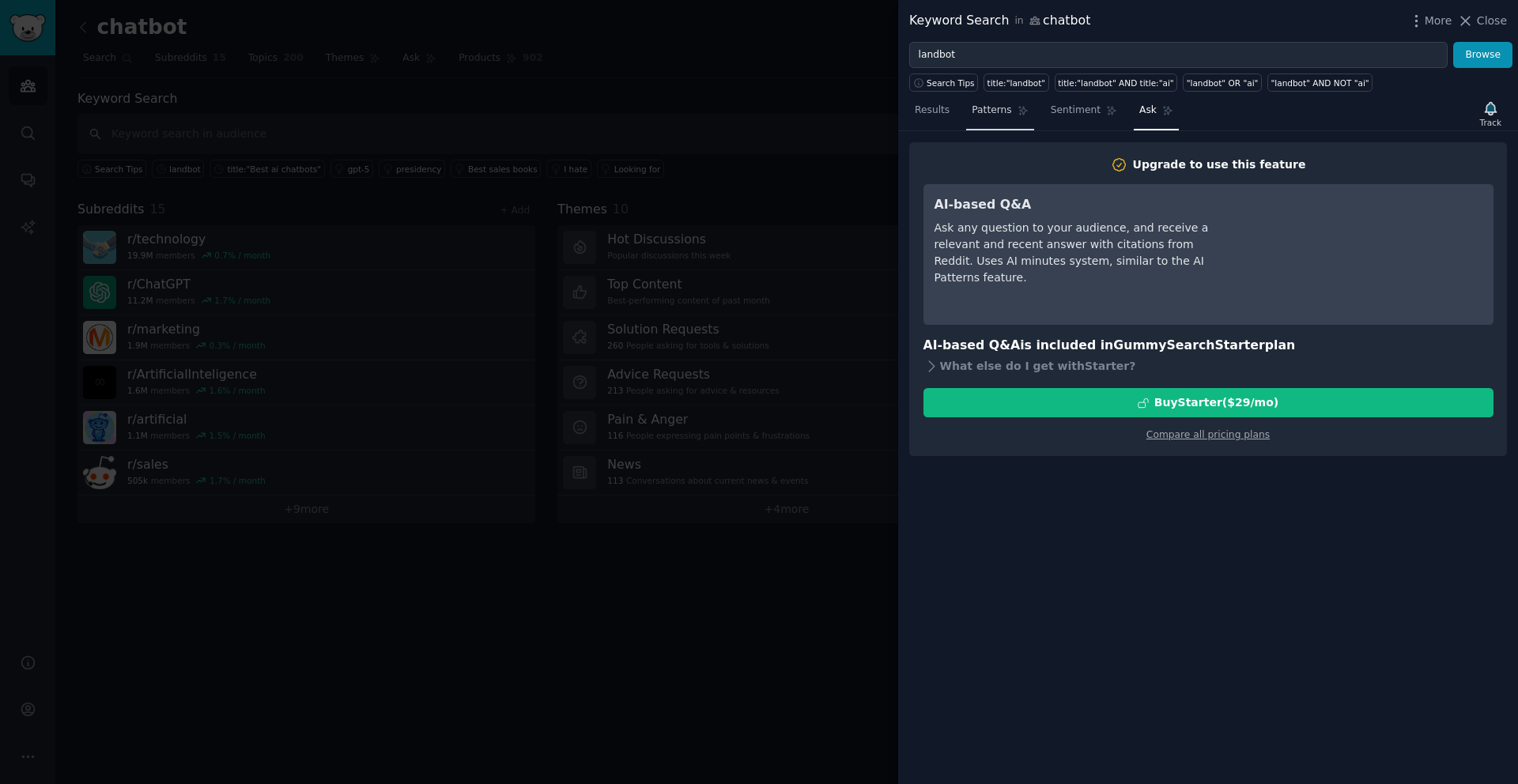
click at [979, 112] on span "Patterns" at bounding box center [991, 110] width 40 height 14
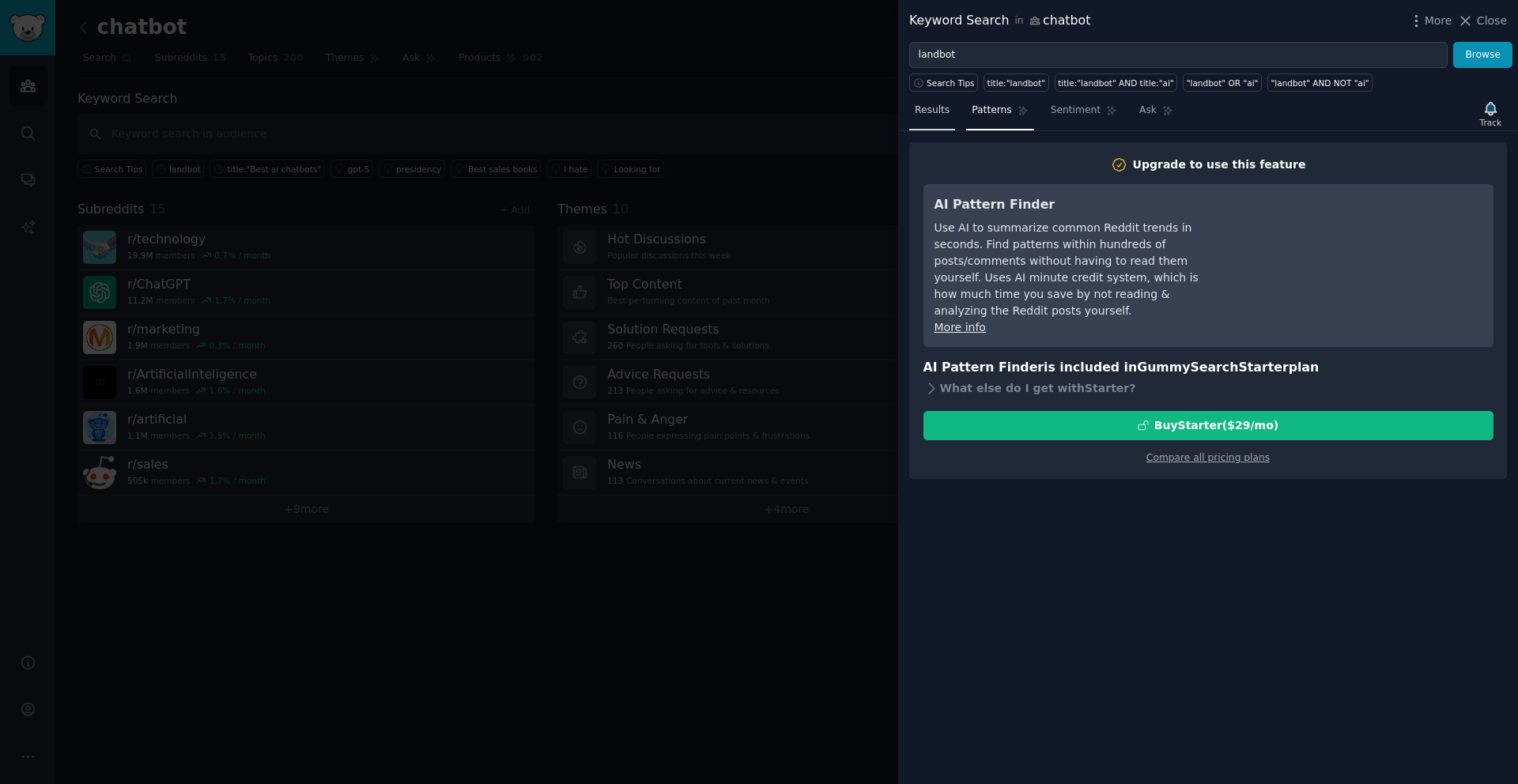
click at [934, 119] on link "Results" at bounding box center [932, 114] width 46 height 32
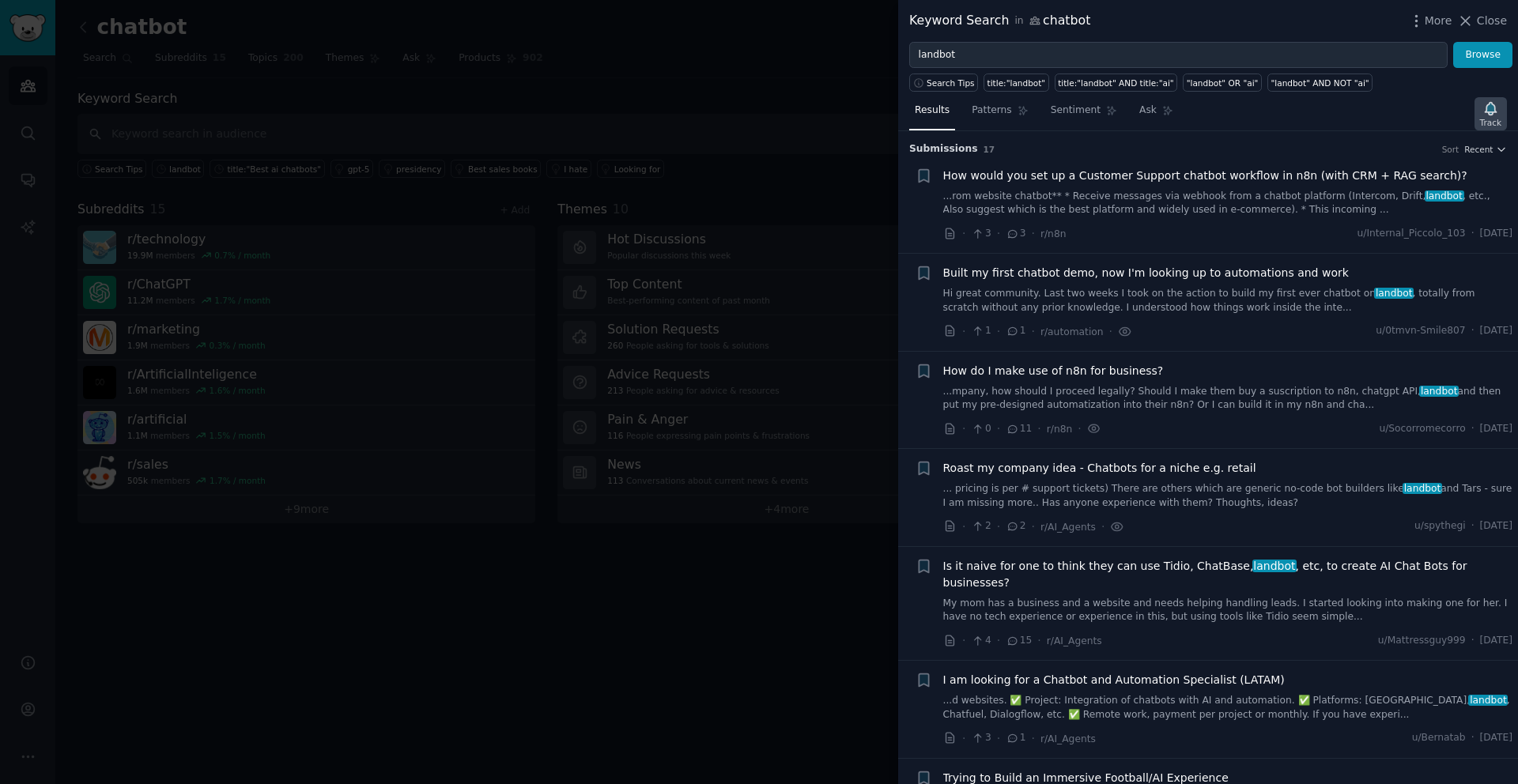
click at [1489, 115] on icon "button" at bounding box center [1491, 109] width 17 height 17
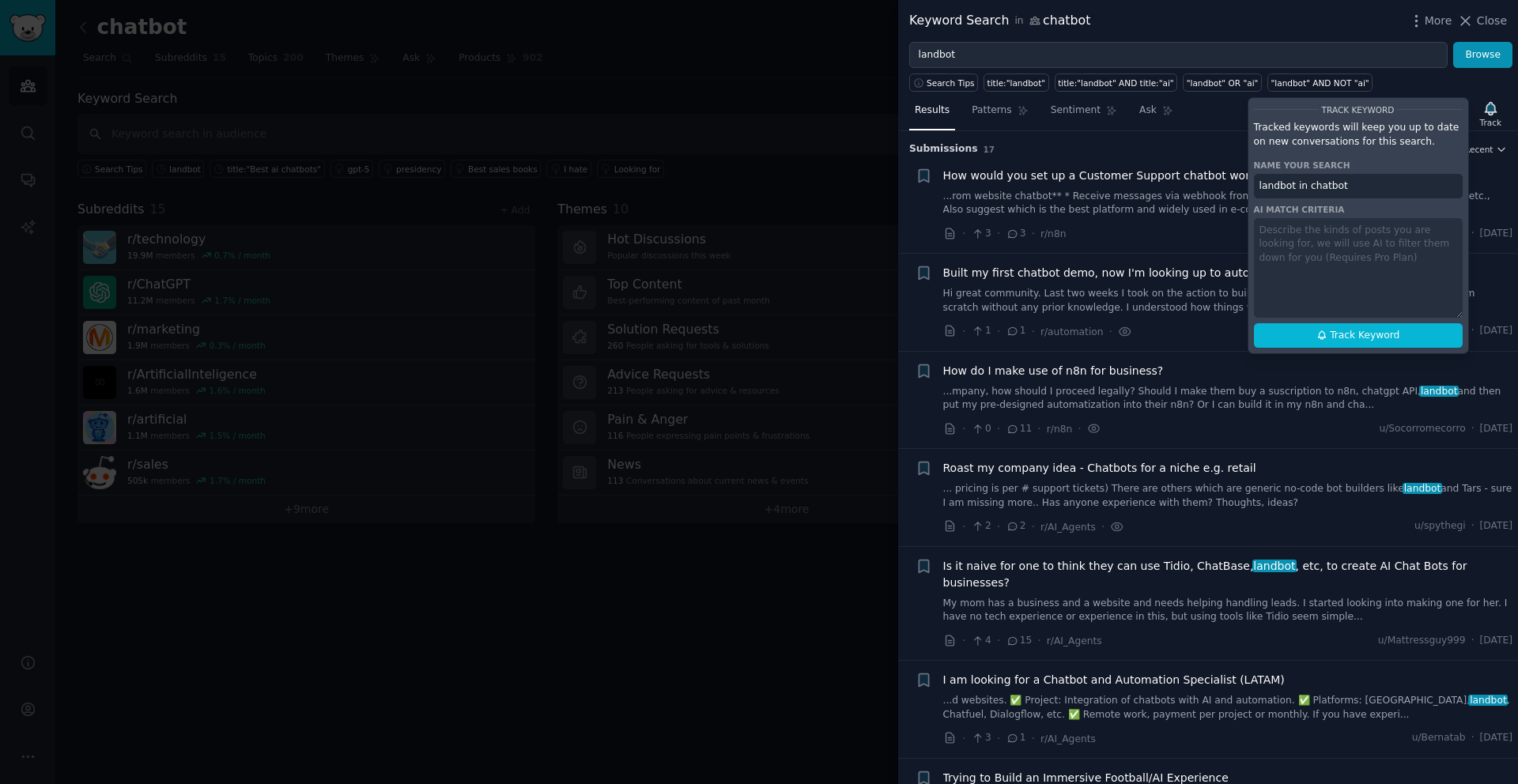
click at [1347, 250] on div "Track Keyword Tracked keywords will keep you up to date on new conversations fo…" at bounding box center [1357, 225] width 221 height 257
click at [1317, 223] on div "Track Keyword Tracked keywords will keep you up to date on new conversations fo…" at bounding box center [1357, 225] width 221 height 257
click at [1306, 241] on div "Track Keyword Tracked keywords will keep you up to date on new conversations fo…" at bounding box center [1357, 225] width 221 height 257
click at [1331, 332] on span "Track Keyword" at bounding box center [1365, 336] width 70 height 14
type input "landbot in chatbot"
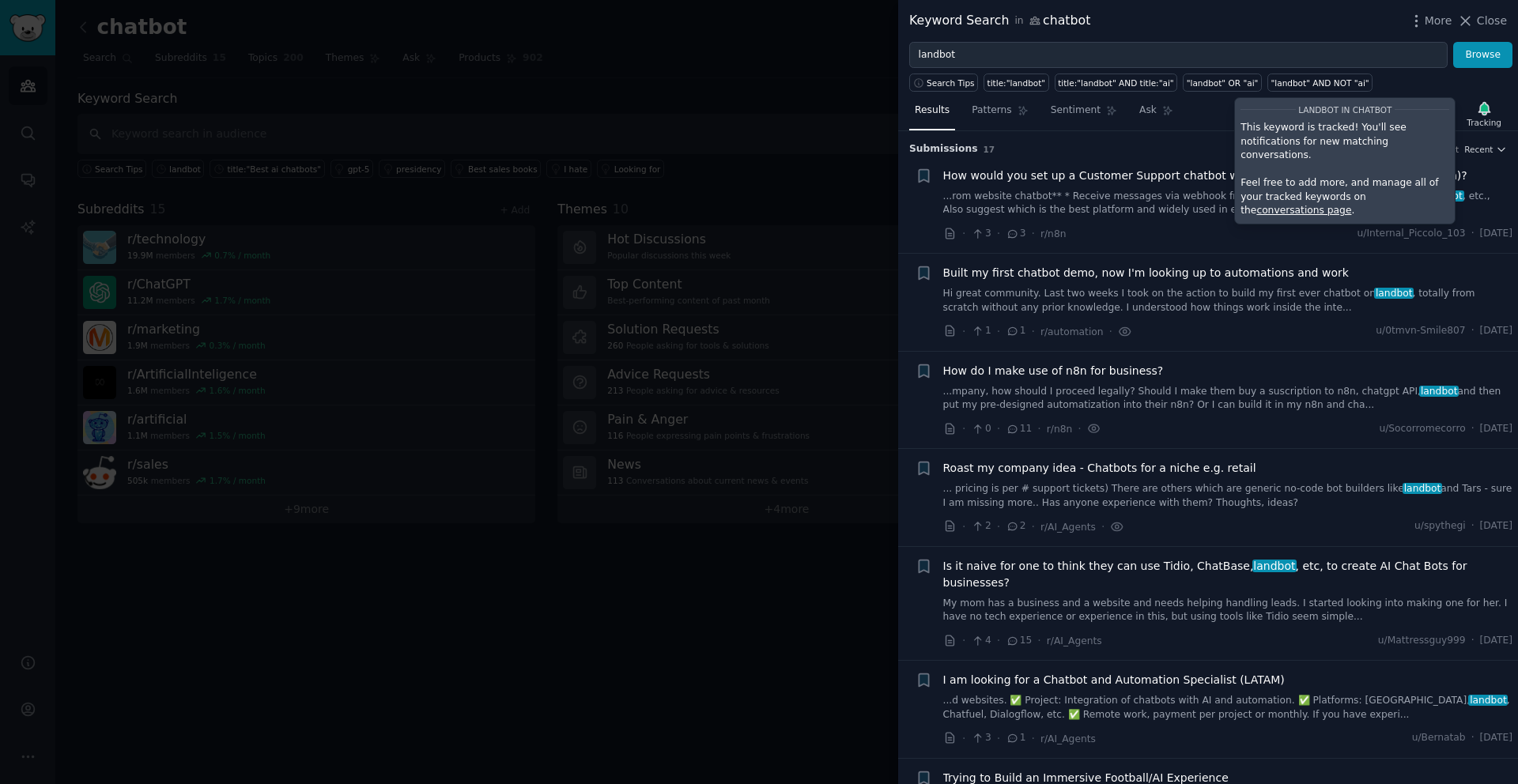
click at [494, 566] on div at bounding box center [759, 392] width 1518 height 784
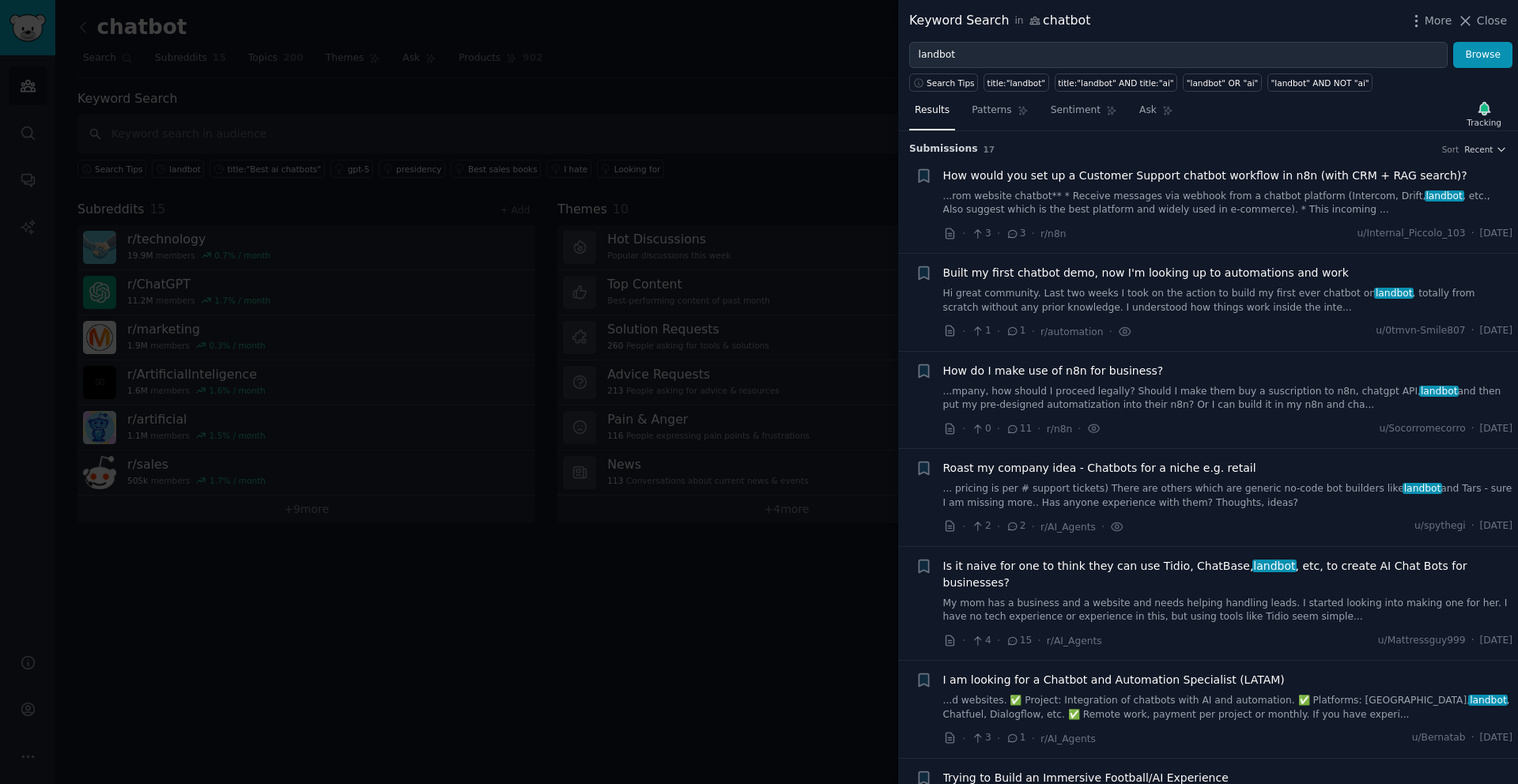
click at [353, 553] on div at bounding box center [759, 392] width 1518 height 784
